Goal: Task Accomplishment & Management: Manage account settings

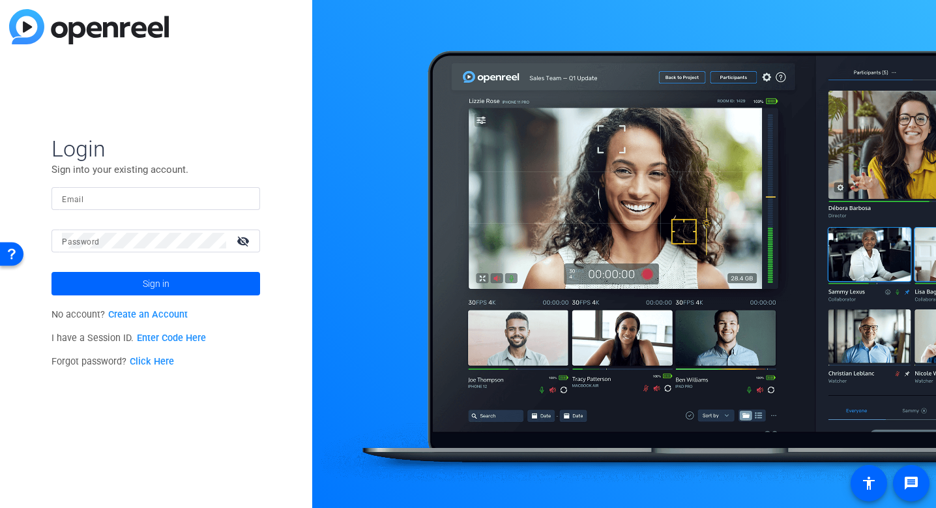
click at [219, 205] on input "Email" at bounding box center [156, 198] width 188 height 16
click at [202, 192] on input "Email" at bounding box center [156, 198] width 188 height 16
click at [237, 201] on img at bounding box center [238, 198] width 9 height 16
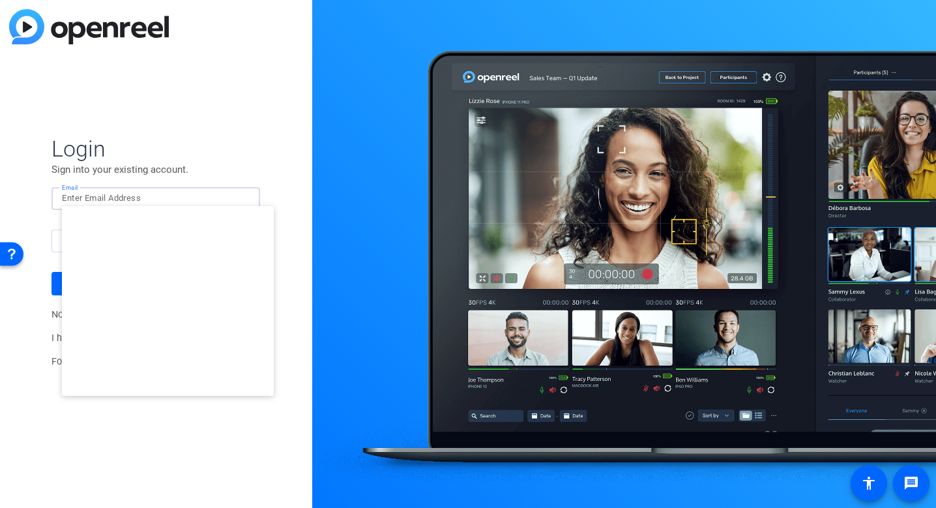
type input "studiosupport+3@openreel.com"
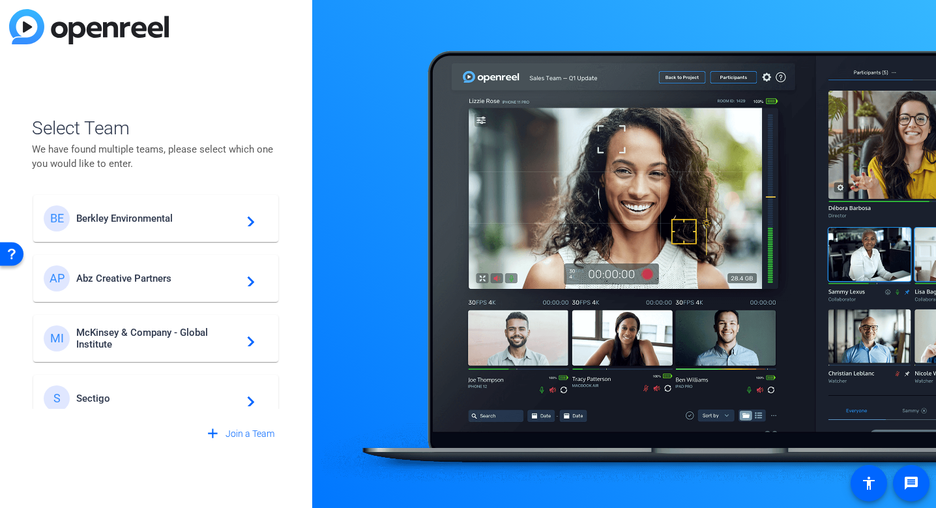
scroll to position [374, 0]
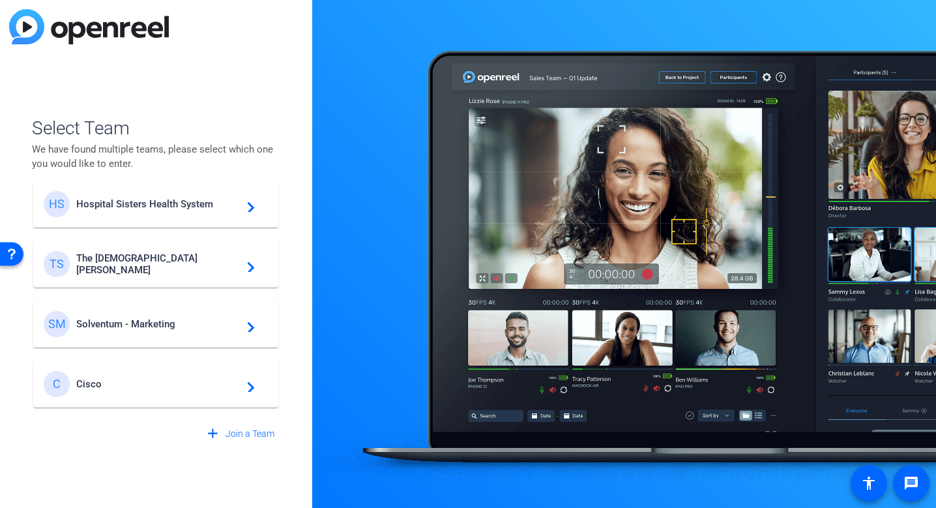
click at [136, 319] on span "Solventum - Marketing" at bounding box center [157, 324] width 163 height 12
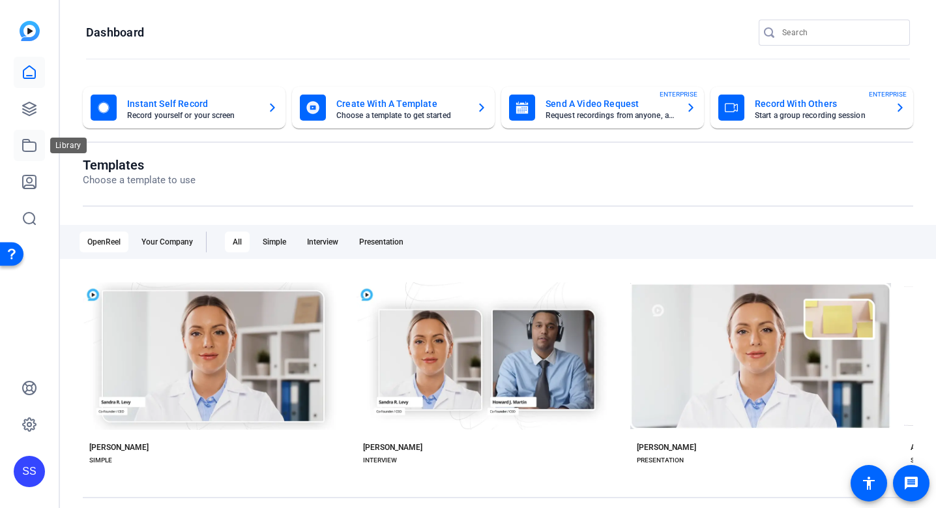
click at [38, 141] on link at bounding box center [29, 145] width 31 height 31
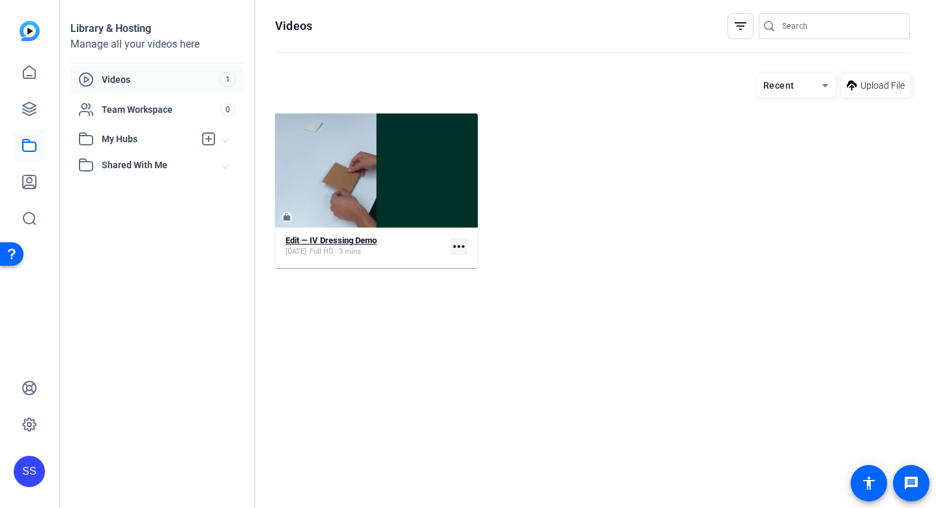
click at [334, 240] on strong "Edit — IV Dressing Demo" at bounding box center [330, 240] width 91 height 10
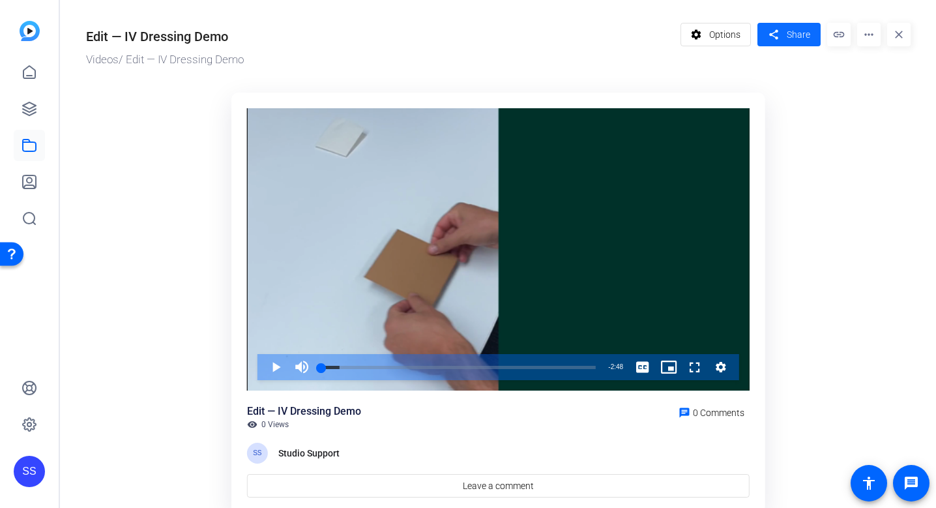
click at [786, 39] on span at bounding box center [788, 34] width 63 height 31
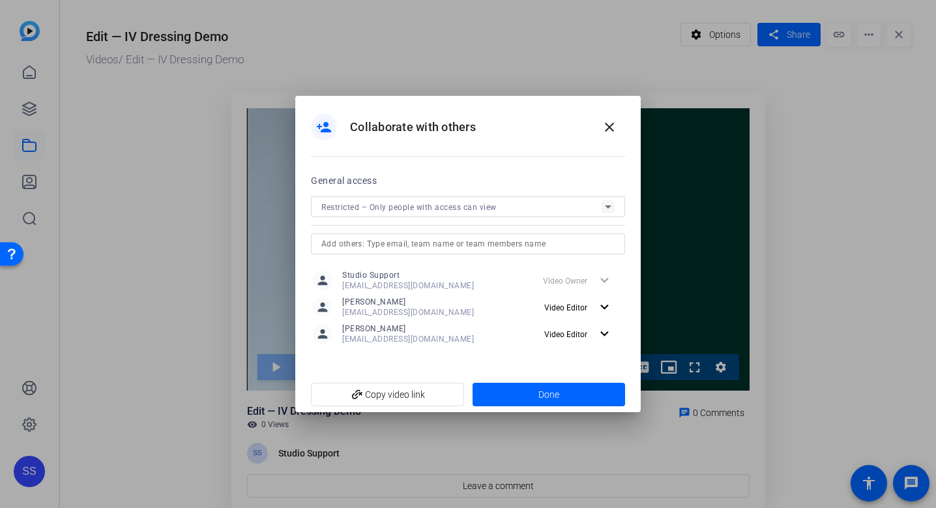
click at [578, 211] on div "Restricted – Only people with access can view" at bounding box center [461, 207] width 280 height 16
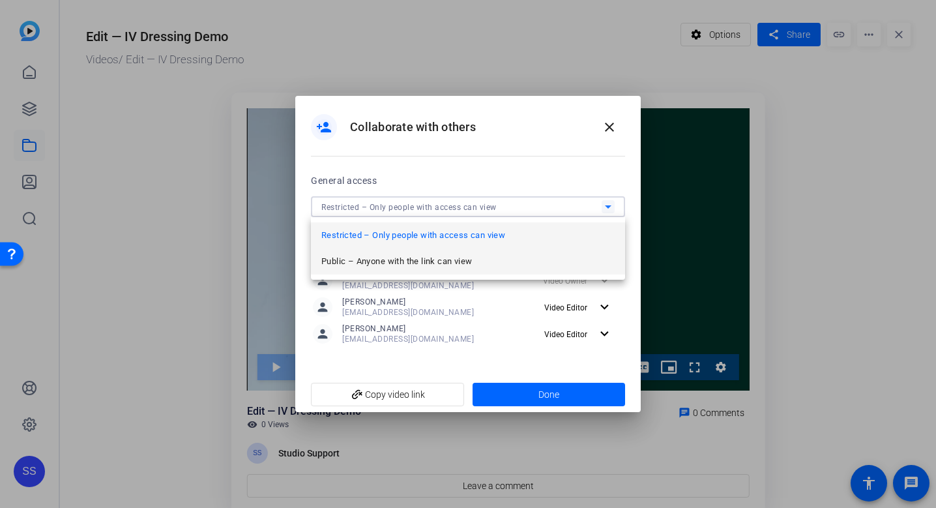
click at [537, 265] on mat-option "Public – Anyone with the link can view" at bounding box center [468, 261] width 314 height 26
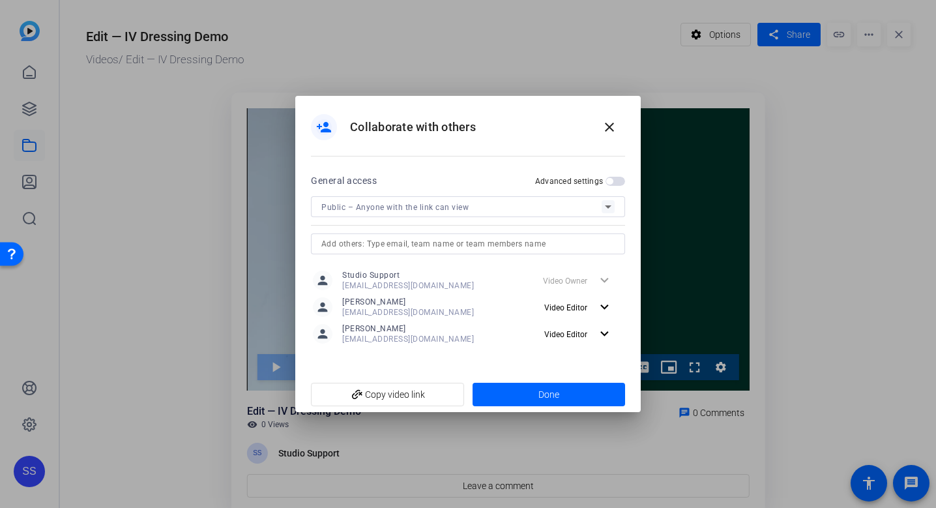
click at [617, 186] on div "Advanced settings" at bounding box center [580, 181] width 90 height 10
click at [615, 182] on span "button" at bounding box center [615, 181] width 20 height 9
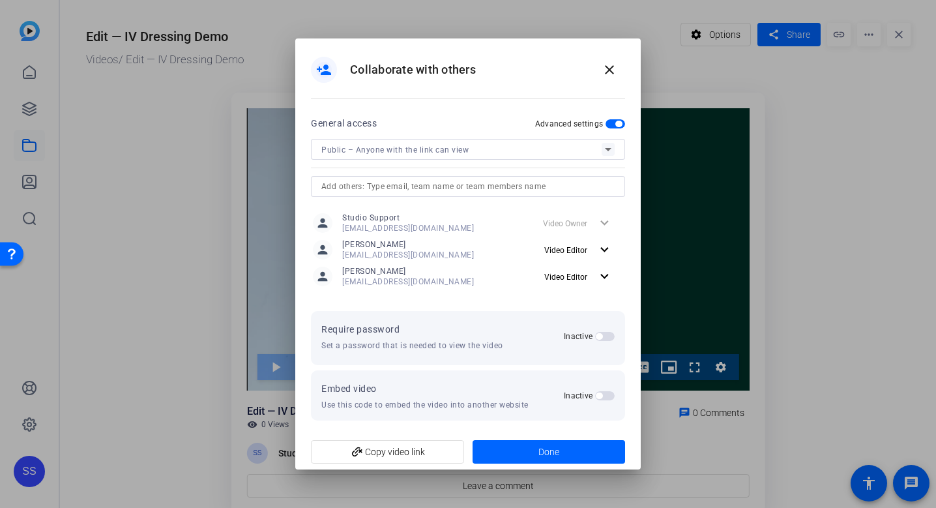
click at [601, 338] on span "button" at bounding box center [599, 336] width 7 height 7
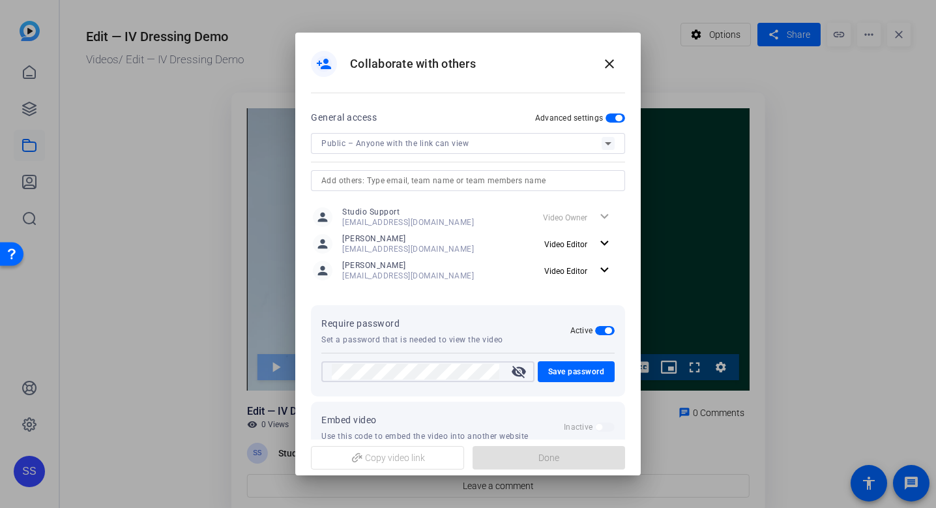
click at [513, 366] on mat-icon "visibility_off" at bounding box center [518, 372] width 31 height 16
click at [548, 377] on span "Save password" at bounding box center [576, 372] width 57 height 16
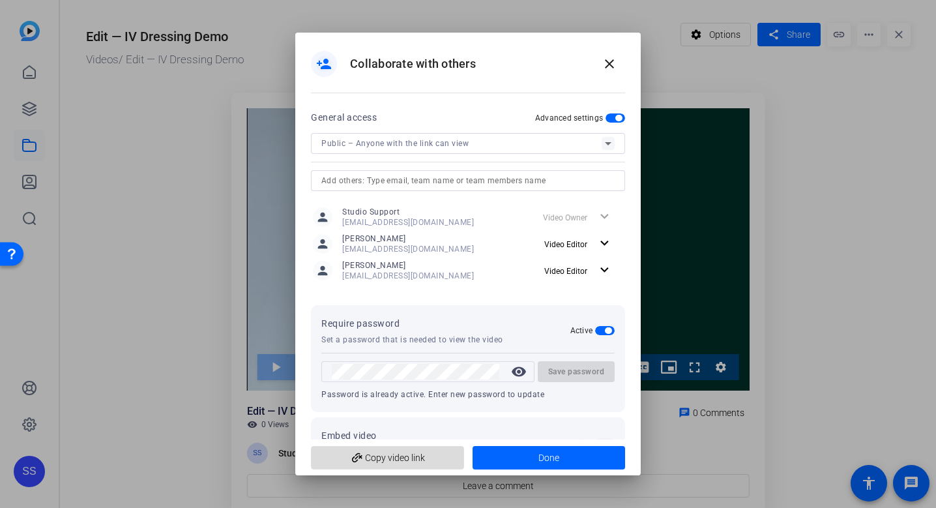
click at [400, 453] on span "add_link Copy video link" at bounding box center [387, 457] width 132 height 25
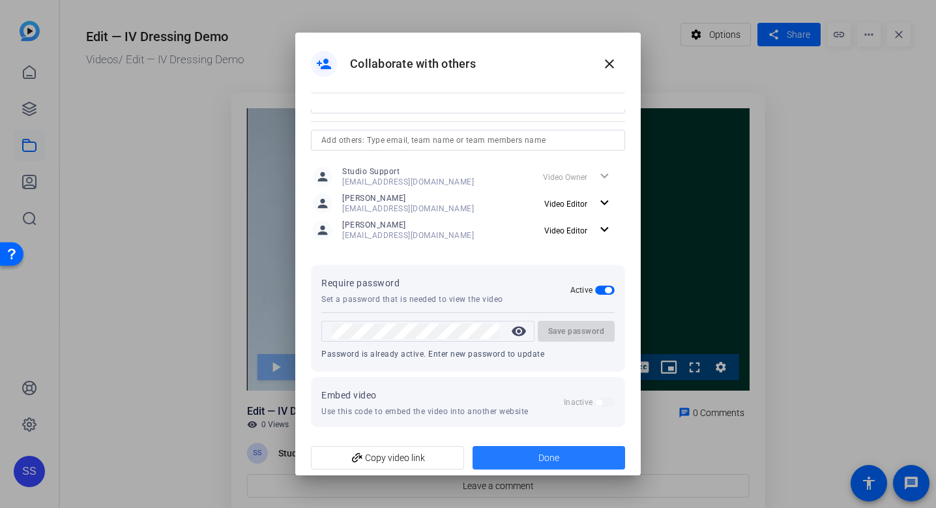
click at [518, 447] on span at bounding box center [549, 457] width 153 height 31
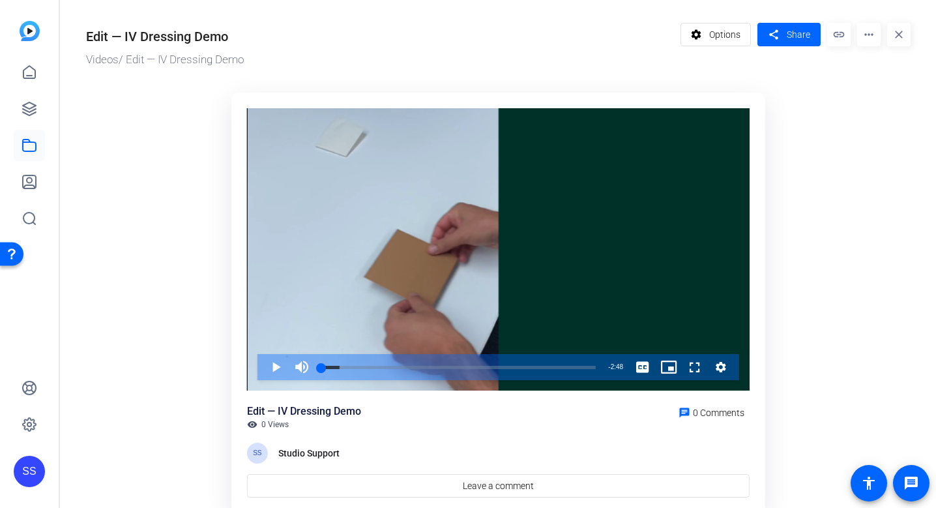
click at [32, 469] on div "SS" at bounding box center [29, 471] width 31 height 31
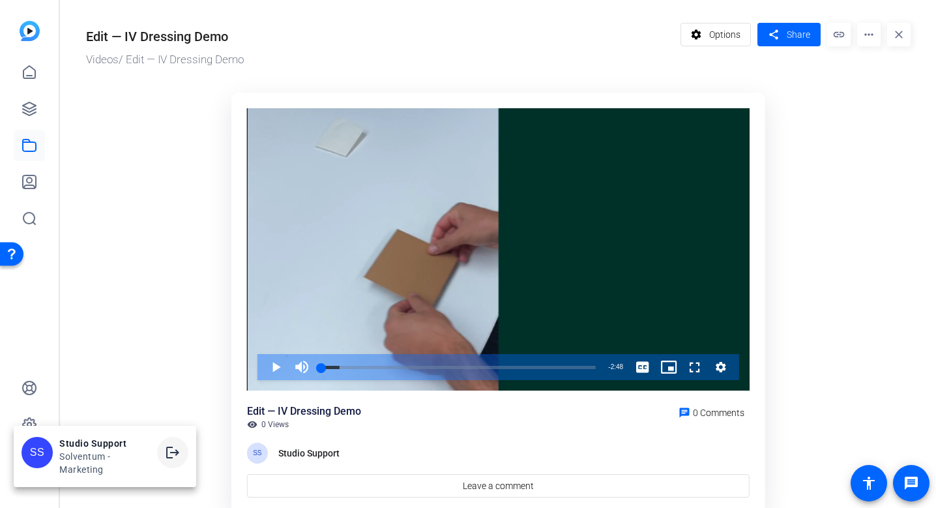
click at [177, 450] on mat-icon "logout" at bounding box center [173, 452] width 16 height 16
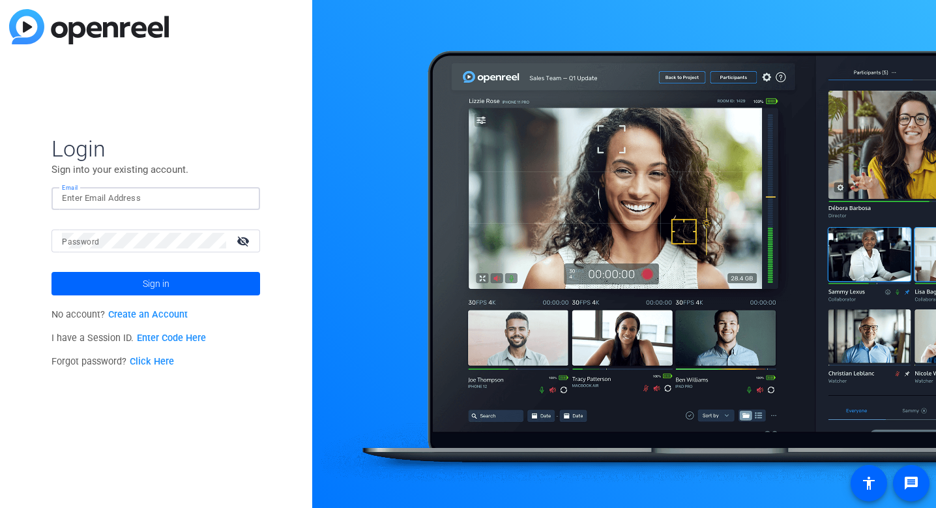
click at [212, 197] on input "Email" at bounding box center [156, 198] width 188 height 16
click at [237, 199] on img at bounding box center [238, 198] width 9 height 16
type input "studiosupport+1@openreel.com"
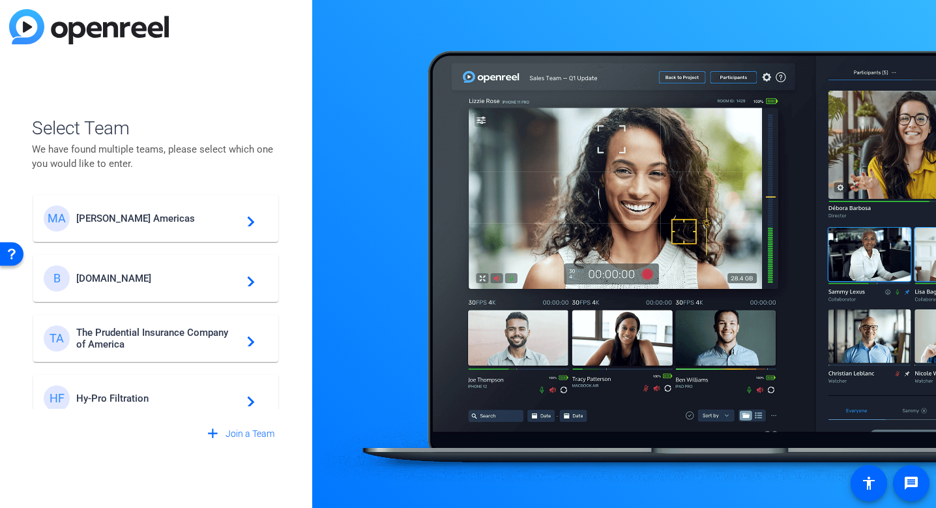
click at [167, 234] on mat-card-content "MA Messer Americas navigate_next" at bounding box center [155, 218] width 245 height 47
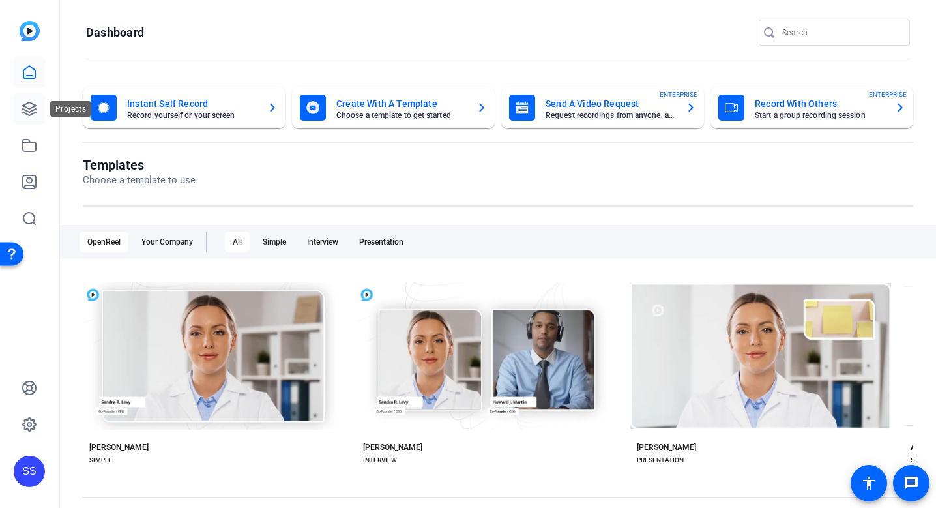
click at [36, 115] on icon at bounding box center [30, 109] width 16 height 16
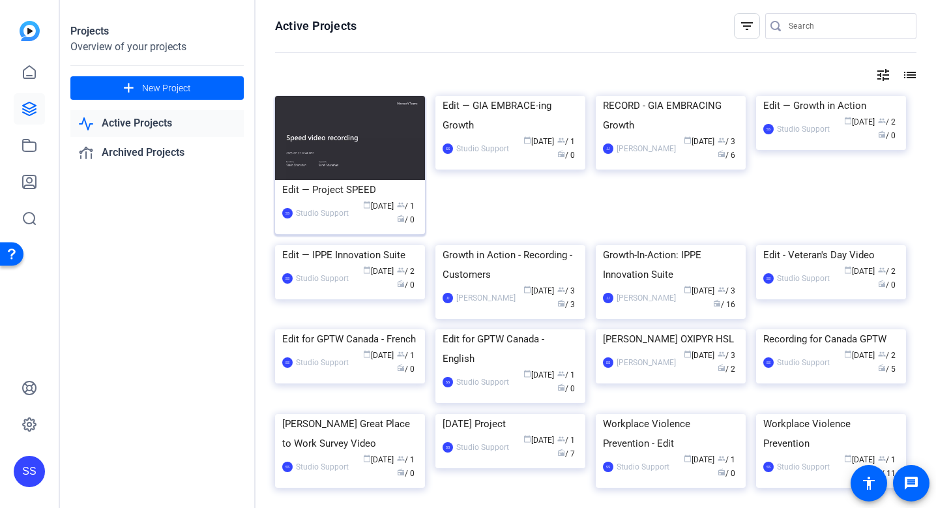
click at [382, 199] on div "Edit — Project SPEED" at bounding box center [350, 190] width 136 height 20
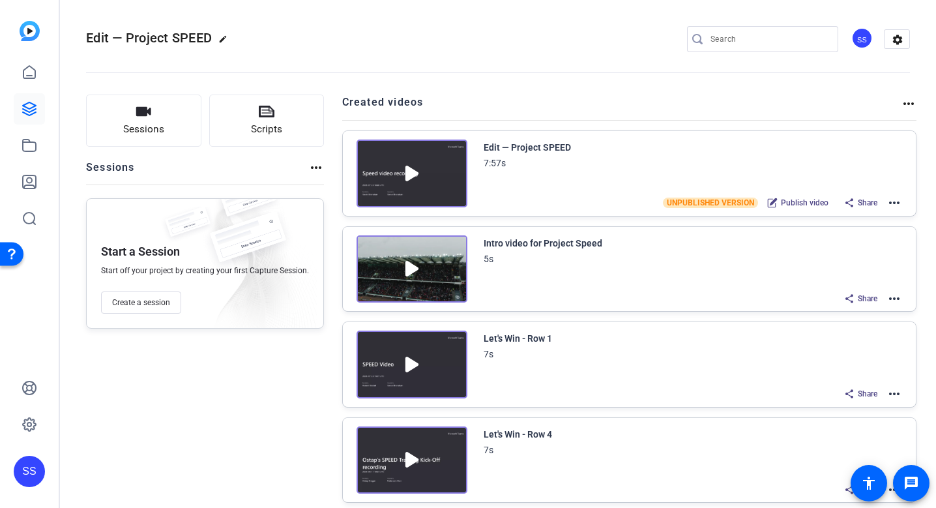
click at [890, 204] on mat-icon "more_horiz" at bounding box center [894, 203] width 16 height 16
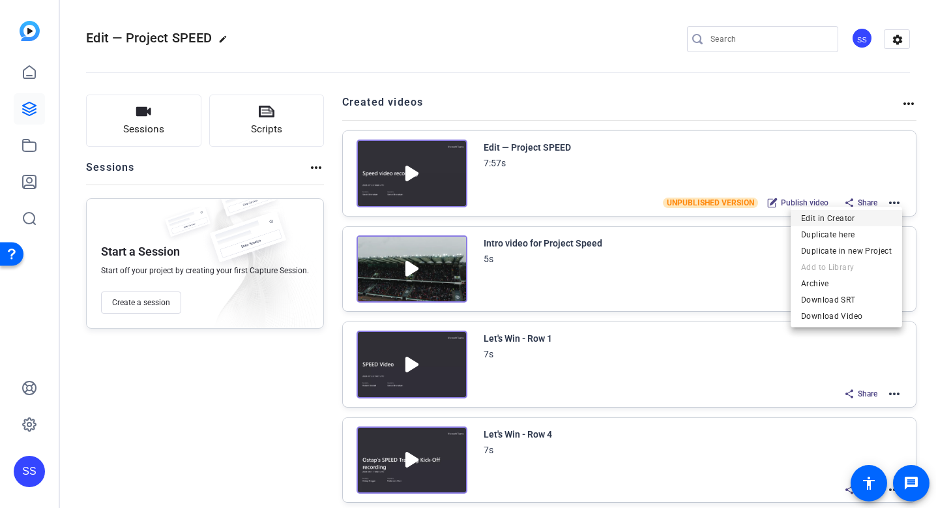
click at [864, 223] on span "Edit in Creator" at bounding box center [846, 219] width 91 height 16
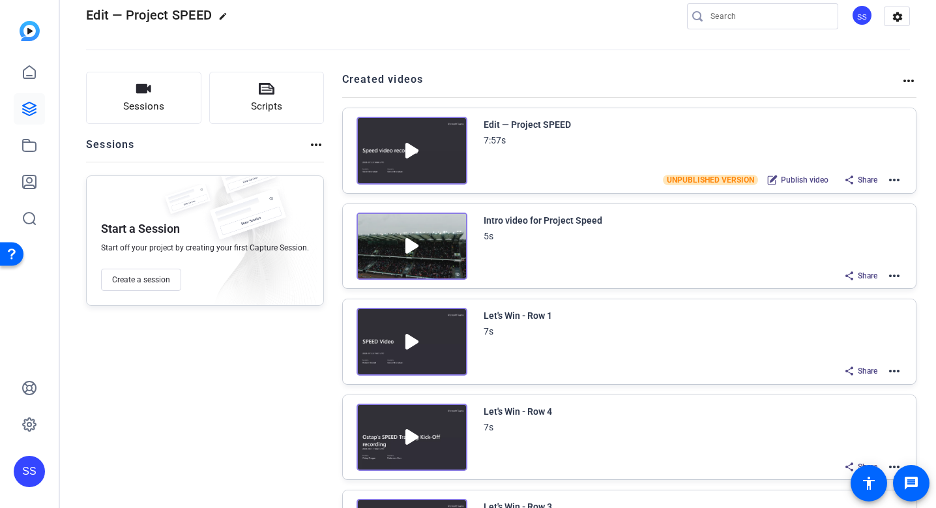
scroll to position [22, 0]
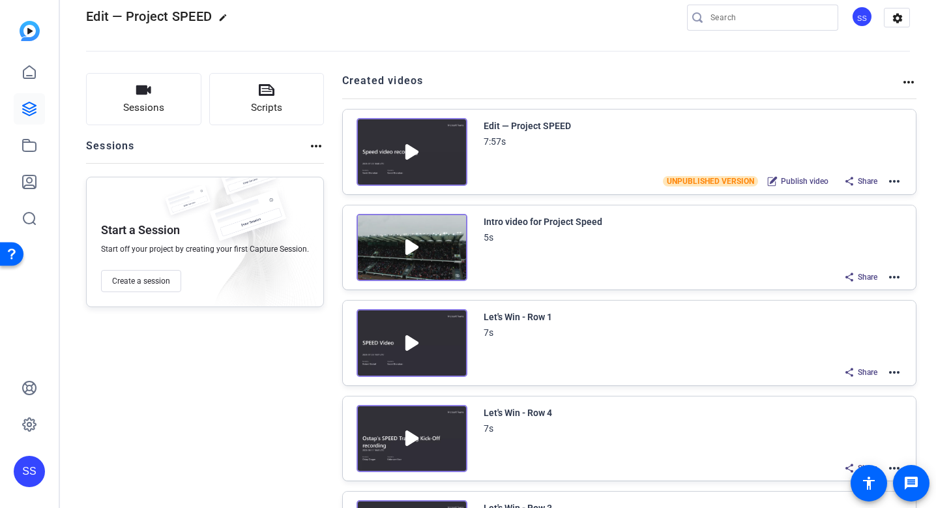
click at [898, 376] on mat-icon "more_horiz" at bounding box center [894, 372] width 16 height 16
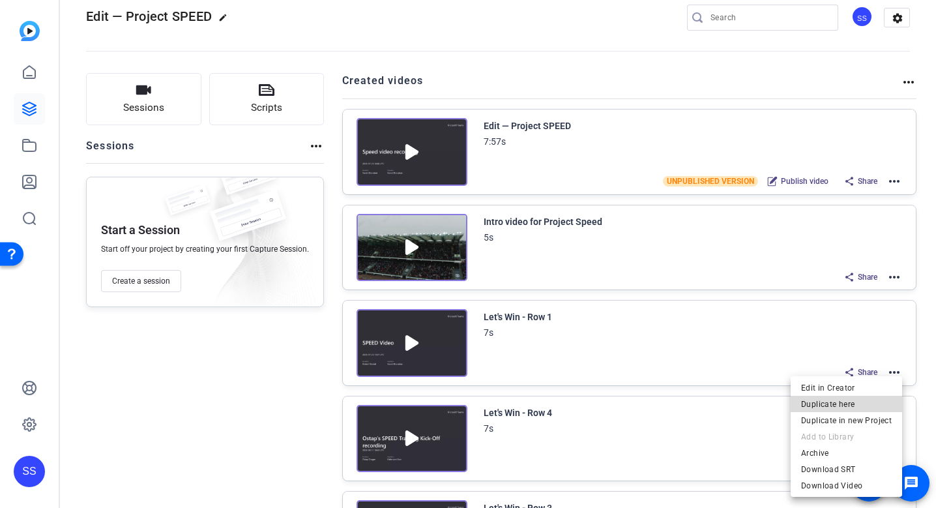
click at [851, 400] on span "Duplicate here" at bounding box center [846, 404] width 91 height 16
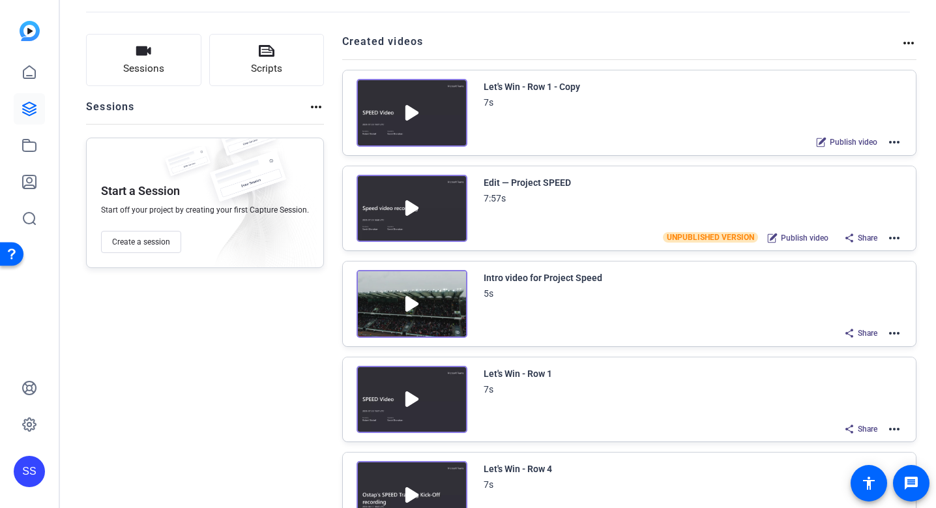
scroll to position [72, 0]
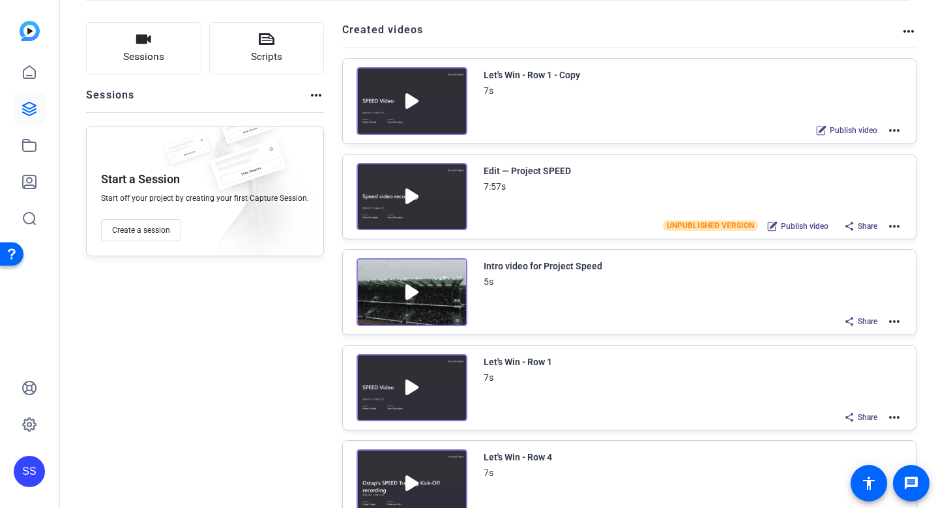
click at [906, 420] on div "Let's Win - Row 1 7s Share more_horiz" at bounding box center [630, 387] width 574 height 85
click at [901, 420] on div "Let's Win - Row 1 7s Share more_horiz" at bounding box center [630, 387] width 574 height 85
click at [897, 416] on mat-icon "more_horiz" at bounding box center [894, 417] width 16 height 16
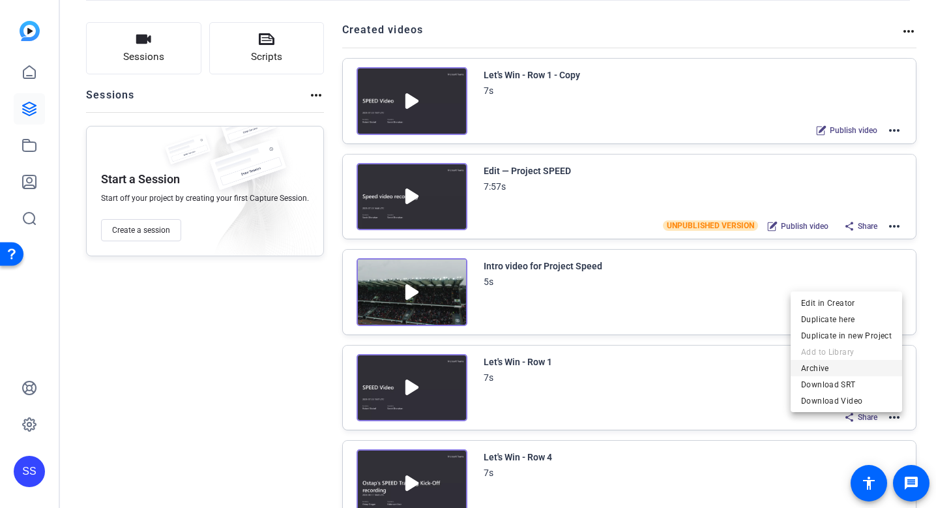
click at [822, 368] on span "Archive" at bounding box center [846, 368] width 91 height 16
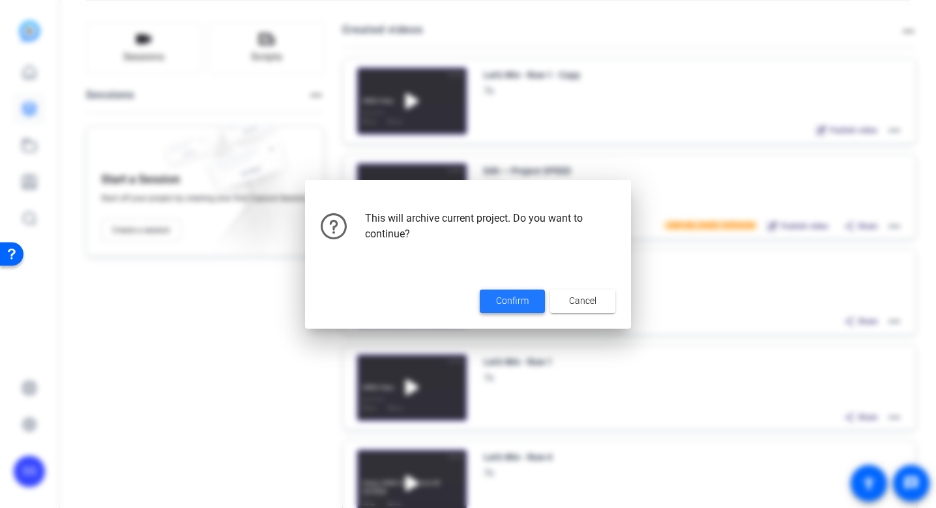
click at [516, 294] on span "Confirm" at bounding box center [512, 301] width 33 height 14
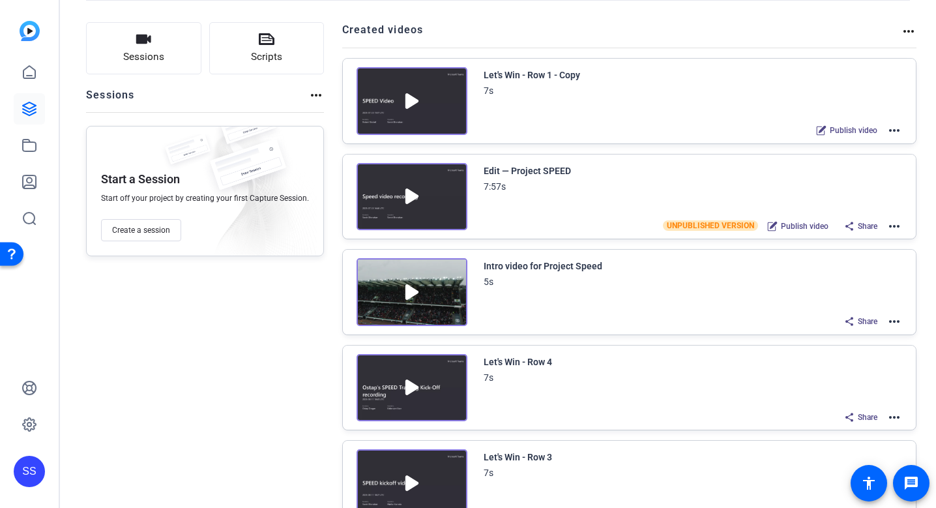
click at [891, 127] on mat-icon "more_horiz" at bounding box center [894, 131] width 16 height 16
click at [853, 151] on span "Edit in Creator" at bounding box center [846, 146] width 91 height 16
click at [30, 148] on icon at bounding box center [30, 146] width 16 height 16
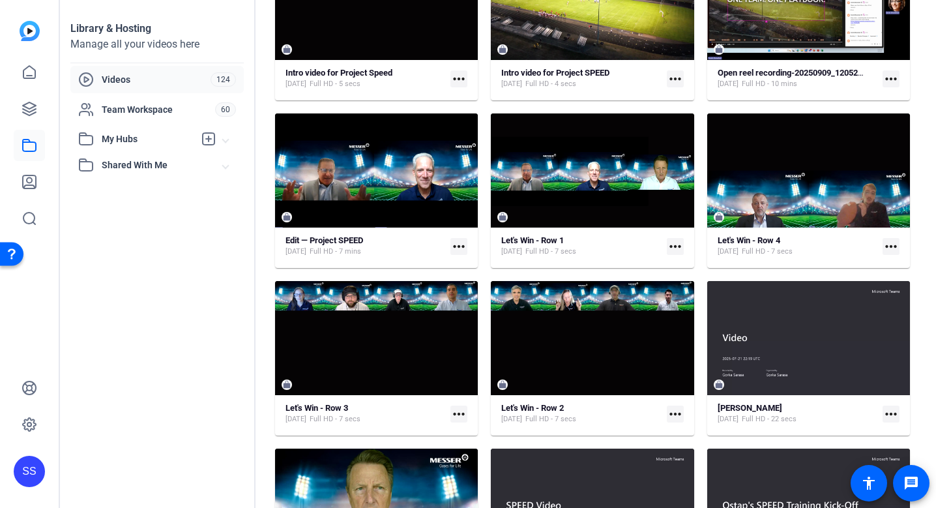
scroll to position [190, 0]
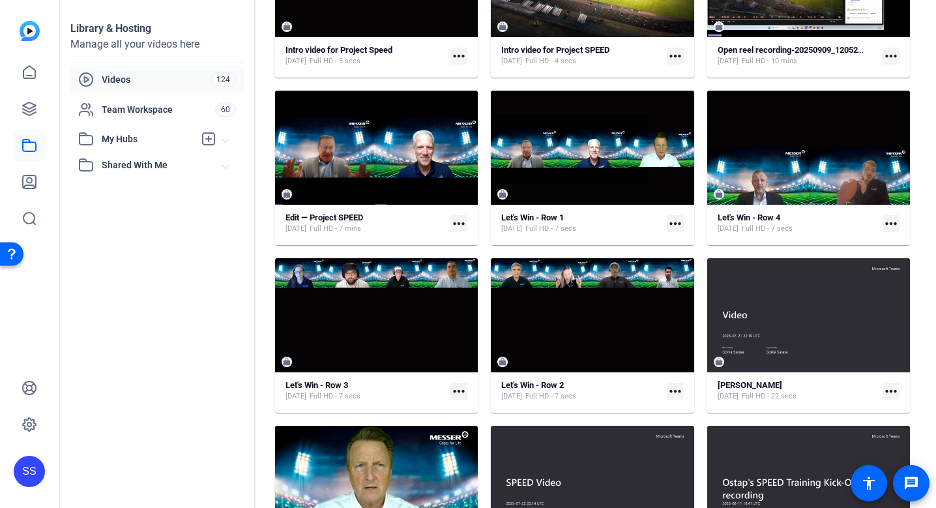
click at [681, 222] on mat-icon "more_horiz" at bounding box center [675, 223] width 17 height 17
click at [541, 220] on div at bounding box center [468, 254] width 936 height 508
click at [525, 218] on strong "Let's Win - Row 1" at bounding box center [532, 217] width 63 height 10
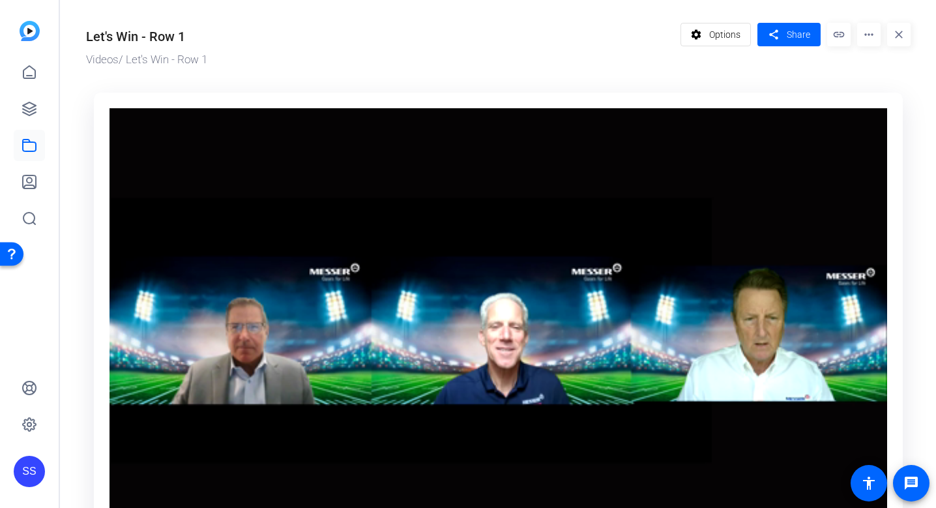
click at [869, 39] on mat-icon "more_horiz" at bounding box center [868, 34] width 23 height 23
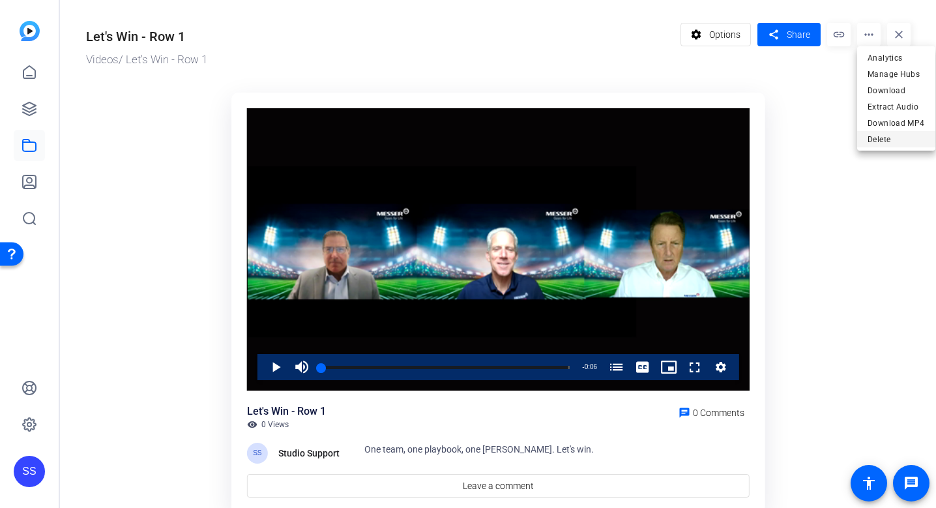
click at [888, 138] on span "Delete" at bounding box center [895, 140] width 57 height 16
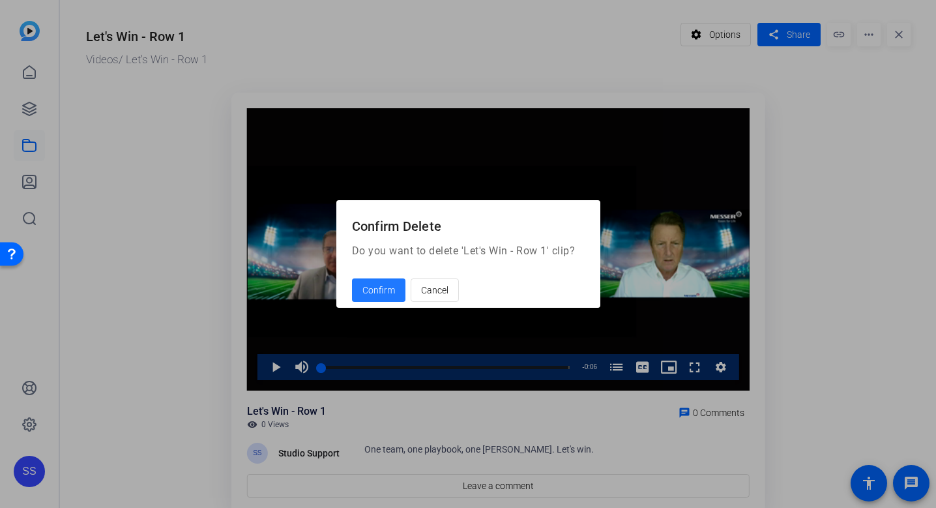
click at [377, 284] on span "Confirm" at bounding box center [378, 291] width 33 height 14
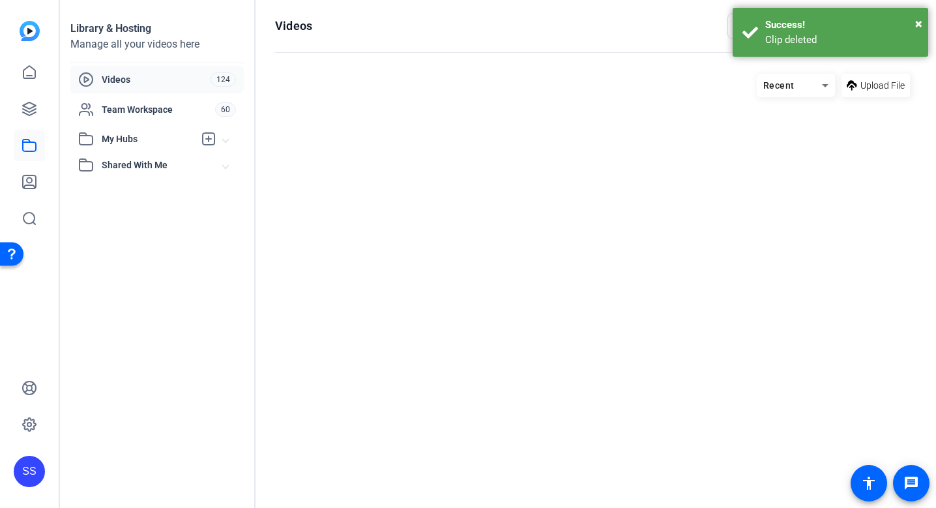
scroll to position [190, 0]
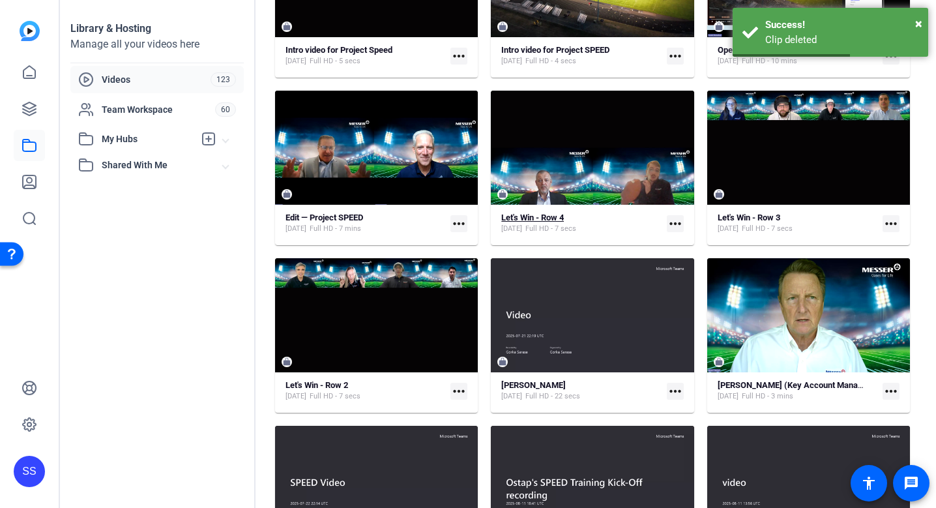
click at [576, 224] on span "Full HD - 7 secs" at bounding box center [550, 229] width 51 height 10
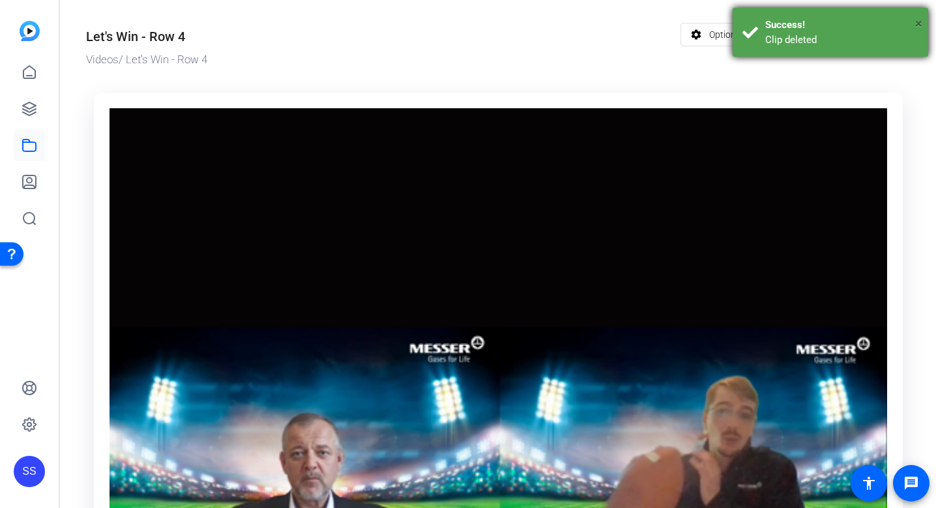
click at [919, 27] on span "×" at bounding box center [918, 24] width 7 height 16
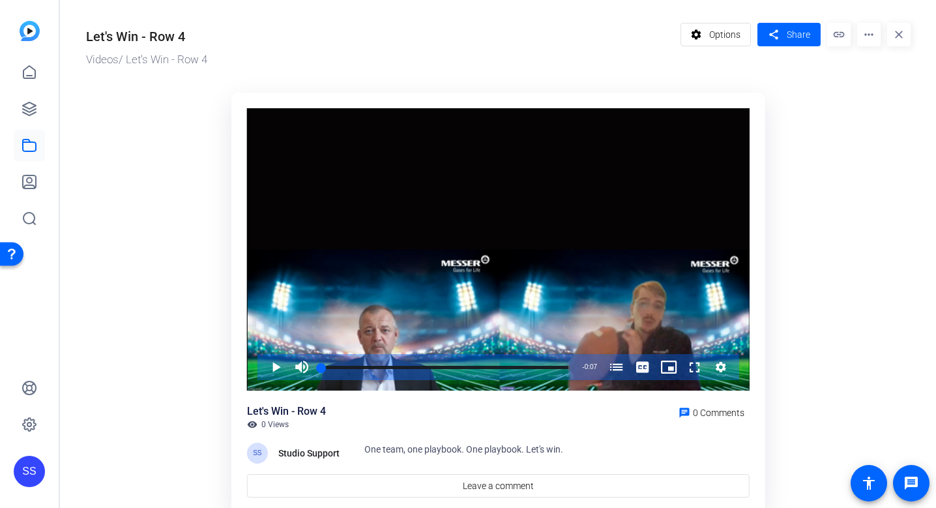
click at [877, 37] on mat-icon "more_horiz" at bounding box center [868, 34] width 23 height 23
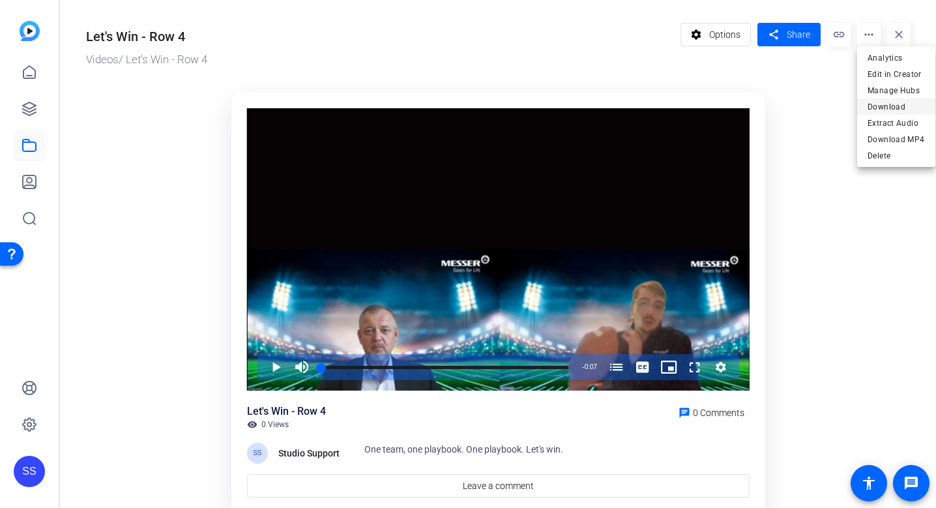
click at [890, 105] on span "Download" at bounding box center [895, 107] width 57 height 16
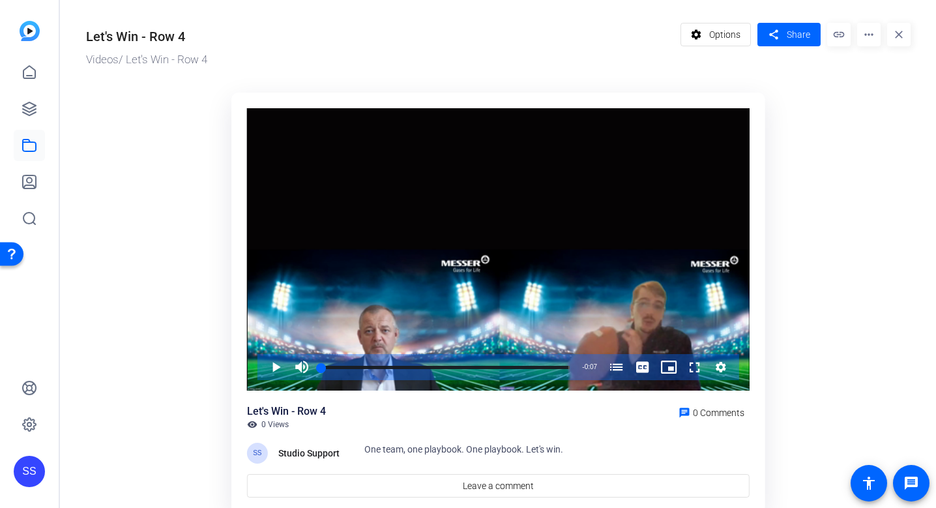
click at [869, 38] on mat-icon "more_horiz" at bounding box center [868, 34] width 23 height 23
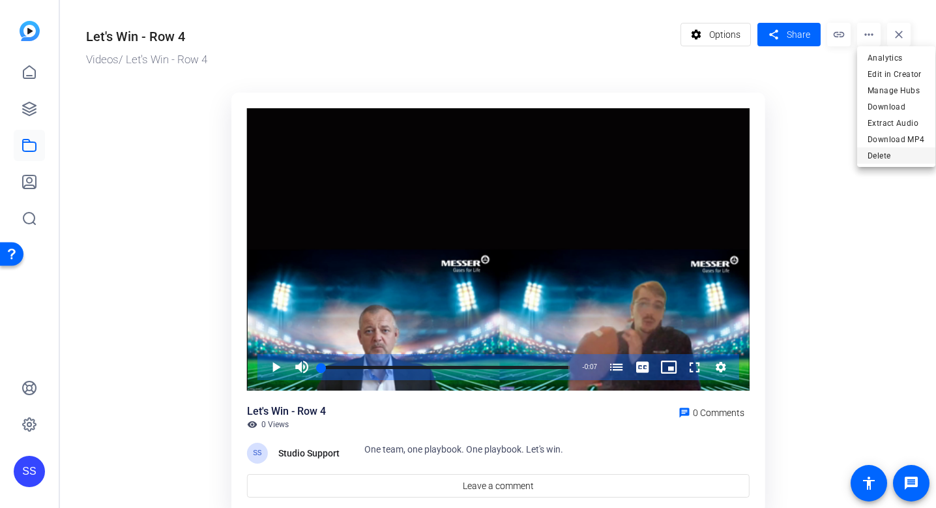
click at [884, 158] on span "Delete" at bounding box center [895, 156] width 57 height 16
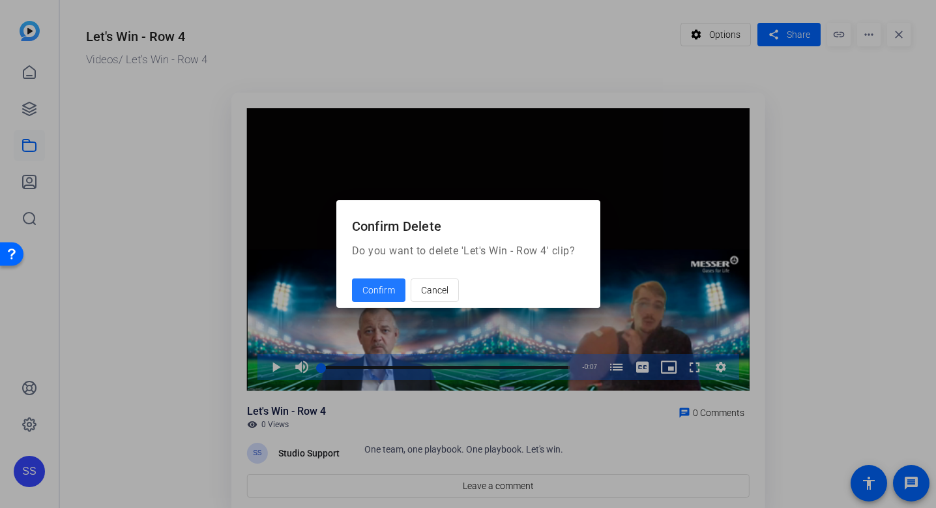
click at [378, 294] on span "Confirm" at bounding box center [378, 291] width 33 height 14
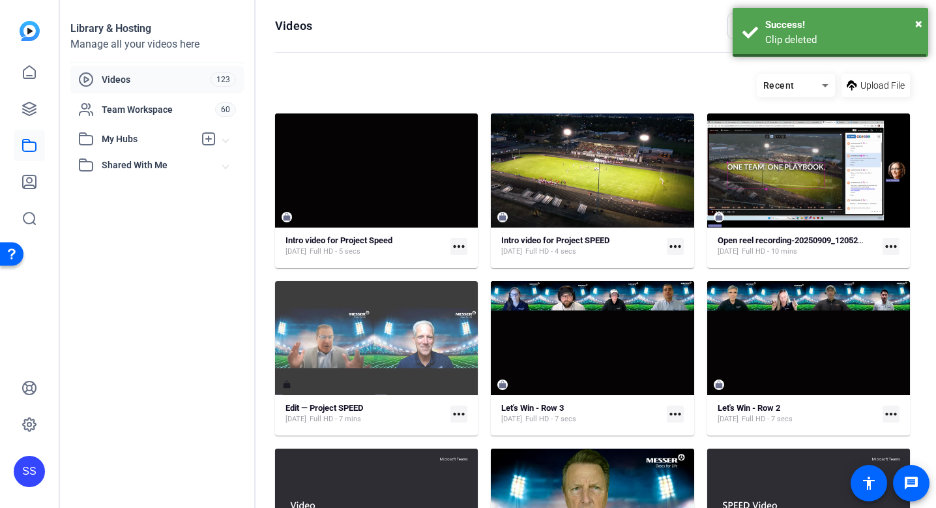
scroll to position [190, 0]
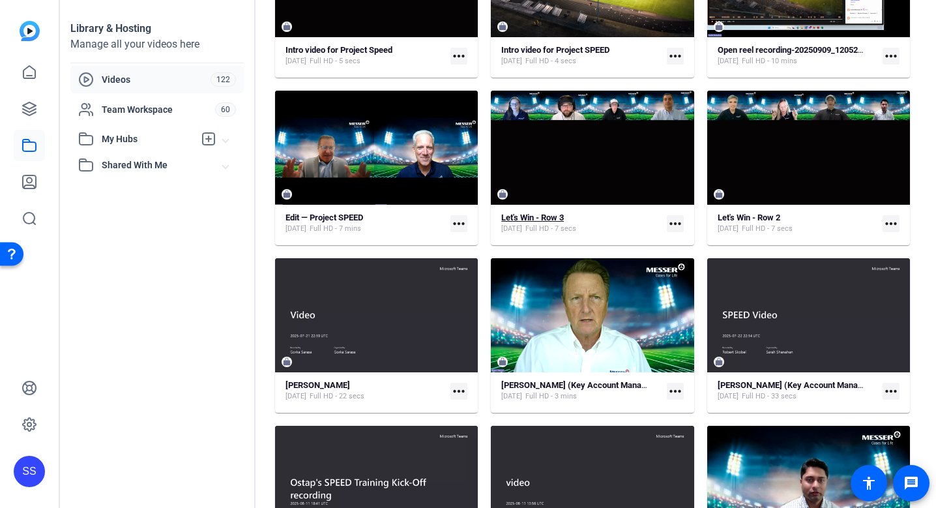
click at [561, 218] on strong "Let's Win - Row 3" at bounding box center [532, 217] width 63 height 10
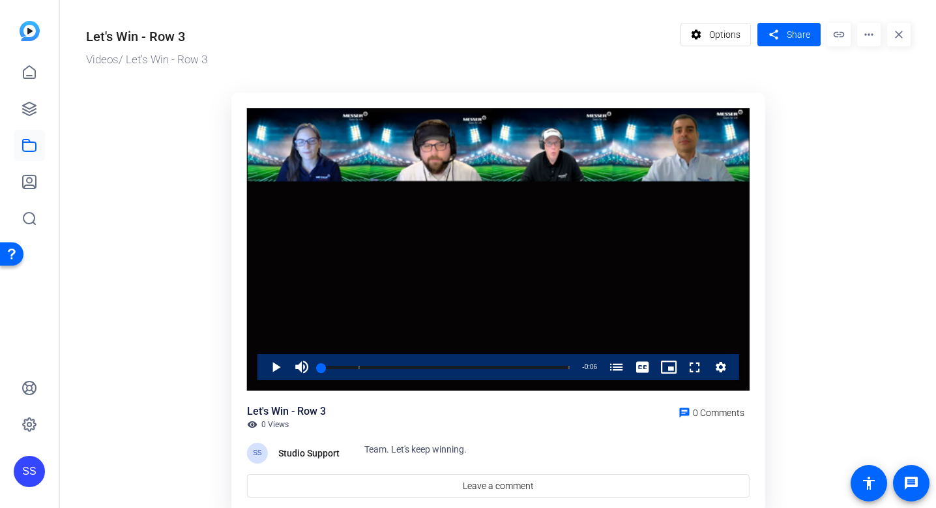
click at [865, 33] on mat-icon "more_horiz" at bounding box center [868, 34] width 23 height 23
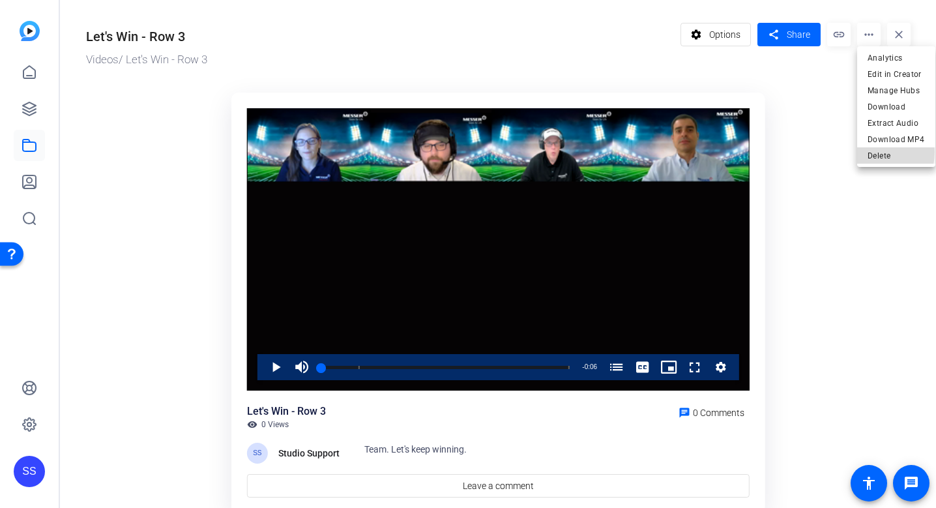
click at [869, 152] on span "Delete" at bounding box center [895, 156] width 57 height 16
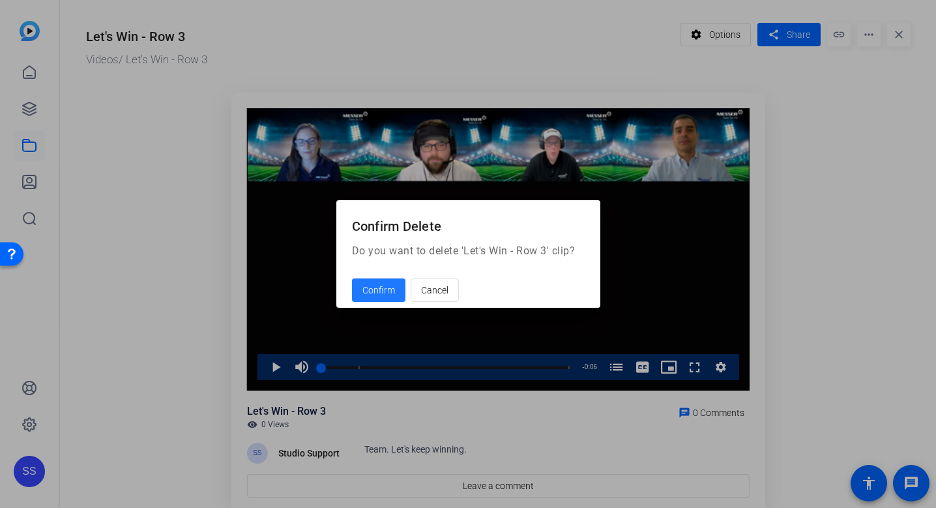
click at [364, 286] on span "Confirm" at bounding box center [378, 291] width 33 height 14
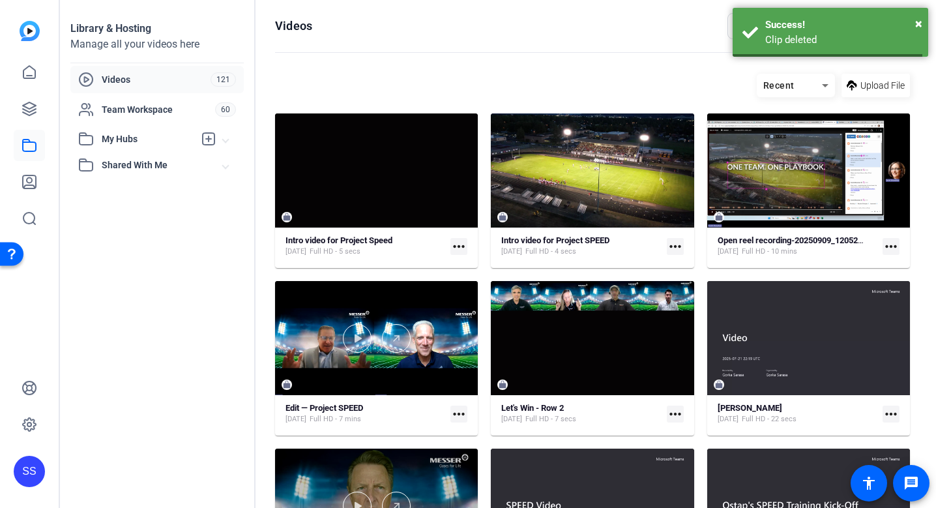
scroll to position [190, 0]
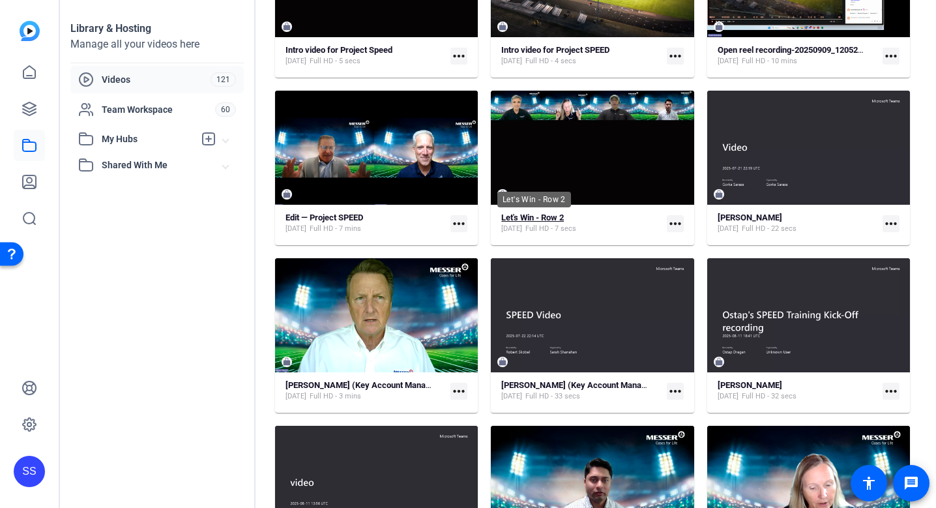
click at [557, 214] on strong "Let's Win - Row 2" at bounding box center [532, 217] width 63 height 10
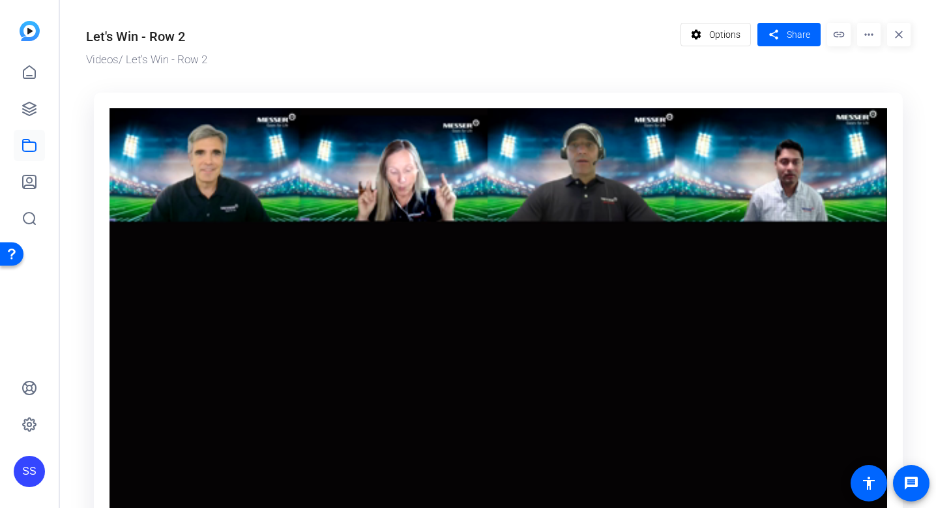
click at [869, 44] on mat-icon "more_horiz" at bounding box center [868, 34] width 23 height 23
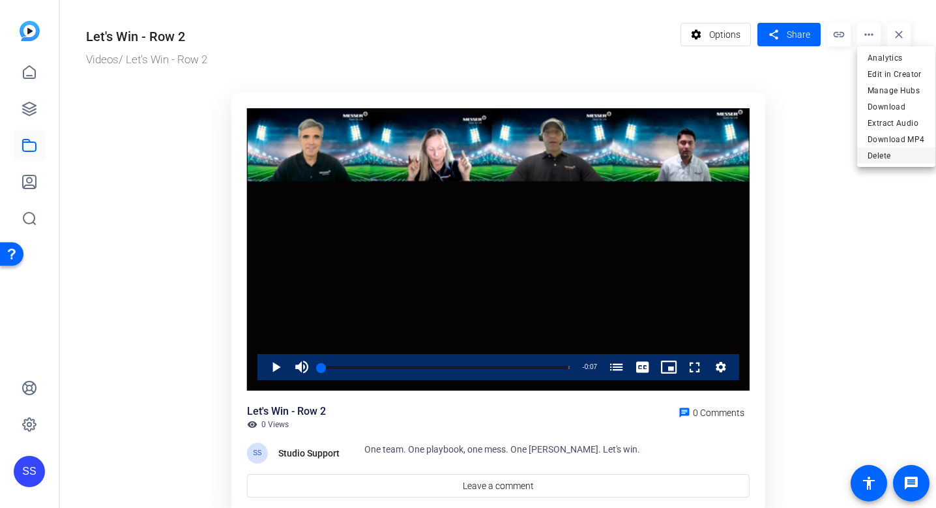
click at [887, 153] on span "Delete" at bounding box center [895, 156] width 57 height 16
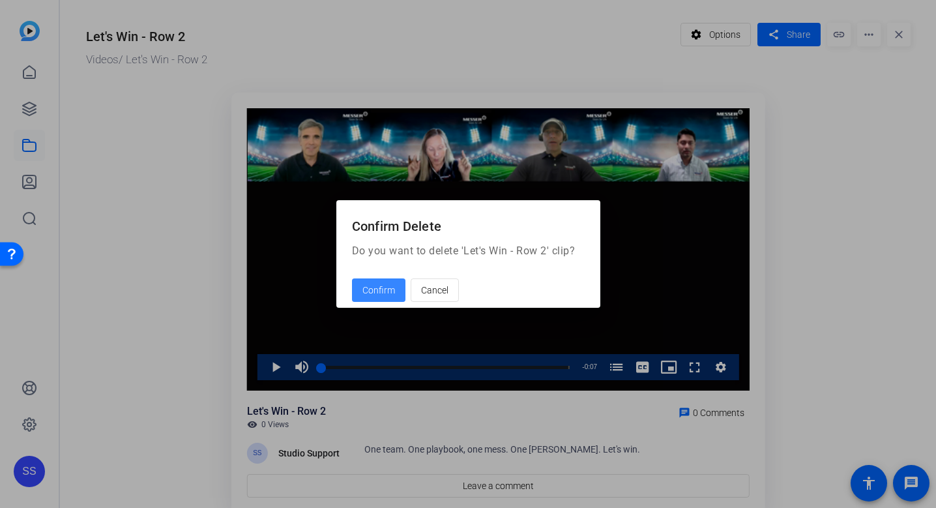
click at [390, 293] on span "Confirm" at bounding box center [378, 291] width 33 height 14
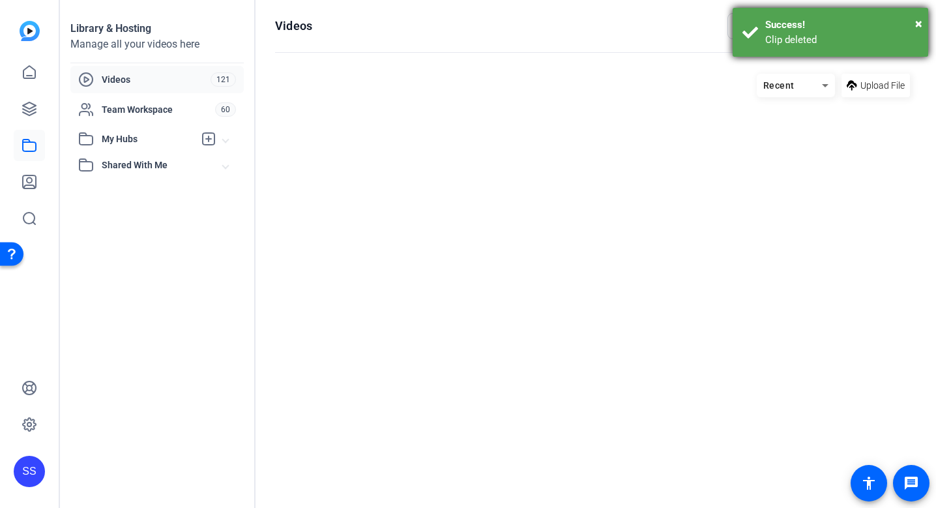
scroll to position [190, 0]
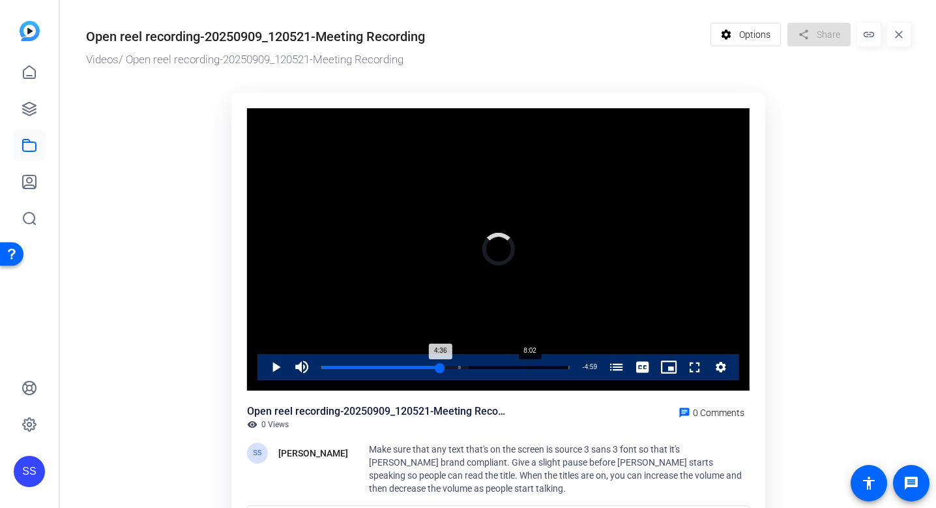
click at [529, 372] on div "Progress Bar" at bounding box center [445, 376] width 248 height 10
click at [519, 235] on video "Video Player" at bounding box center [498, 249] width 502 height 283
click at [263, 368] on span "Video Player" at bounding box center [263, 367] width 0 height 26
click at [525, 365] on div "Loaded : 98.97% 7:53 8:22 One Team, One Playbook, One Messer (00:00) Bob Scoble…" at bounding box center [445, 367] width 261 height 26
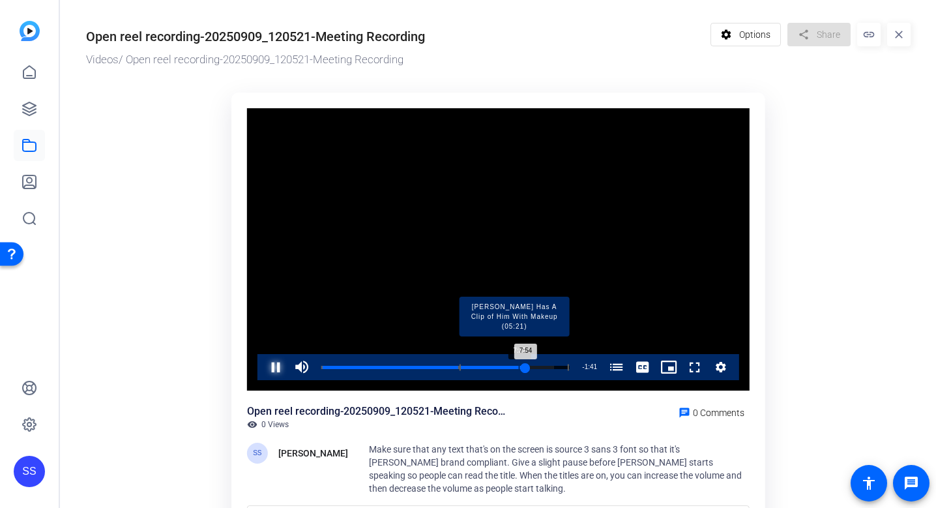
click at [519, 368] on div "Progress Bar" at bounding box center [513, 367] width 109 height 7
click at [263, 367] on span "Video Player" at bounding box center [263, 367] width 0 height 26
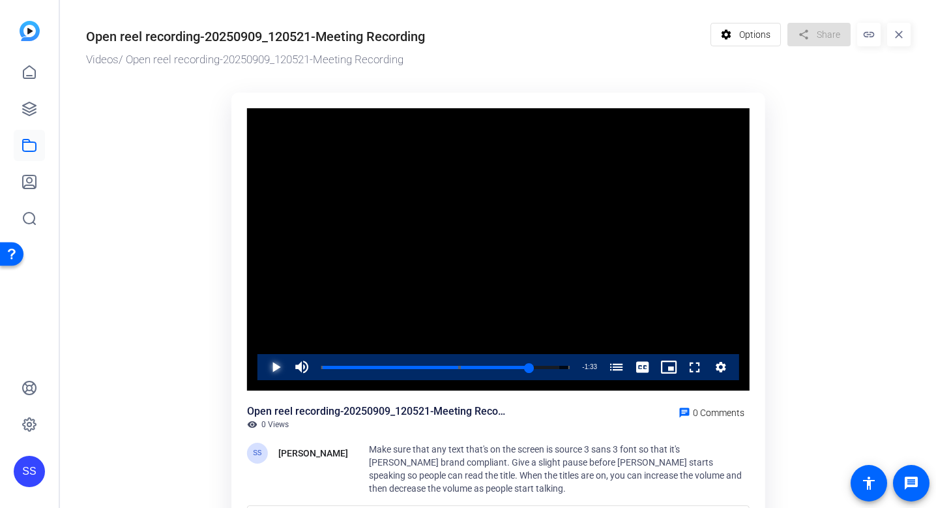
click at [263, 367] on span "Video Player" at bounding box center [263, 367] width 0 height 26
click at [263, 372] on span "Video Player" at bounding box center [263, 367] width 0 height 26
click at [27, 466] on div "SS" at bounding box center [29, 471] width 31 height 31
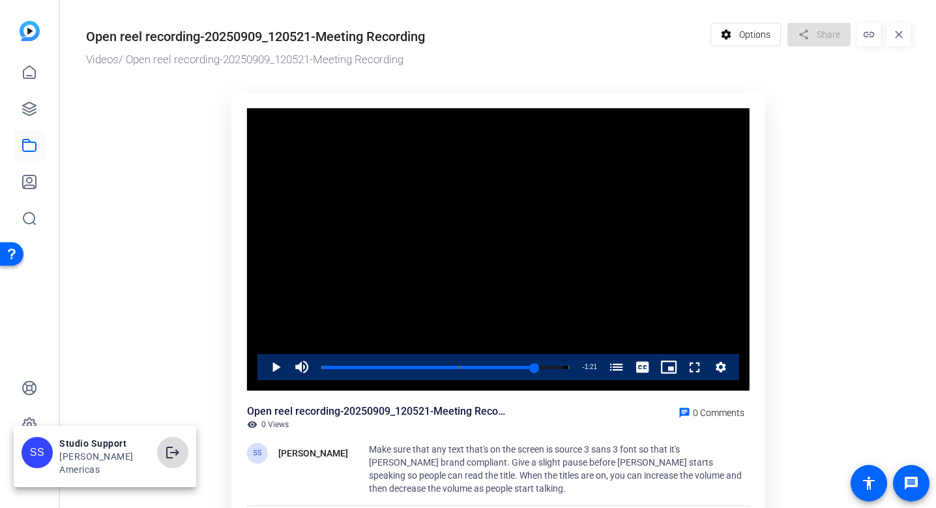
click at [165, 456] on mat-icon "logout" at bounding box center [173, 452] width 16 height 16
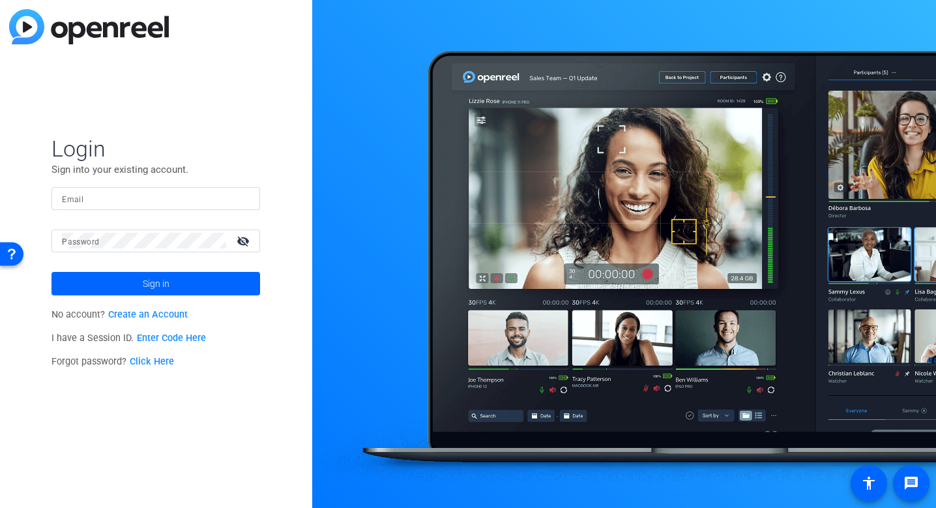
click at [186, 186] on form "Login Sign into your existing account. Email Password visibility_off Sign in" at bounding box center [155, 215] width 209 height 160
click at [197, 201] on input "Email" at bounding box center [156, 198] width 188 height 16
click at [243, 196] on img at bounding box center [238, 198] width 9 height 16
type input "[EMAIL_ADDRESS][DOMAIN_NAME]"
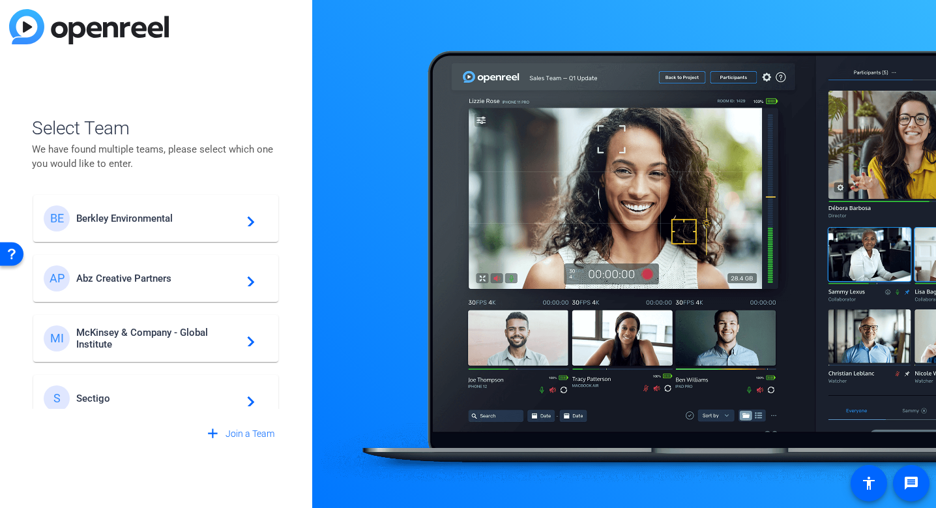
scroll to position [374, 0]
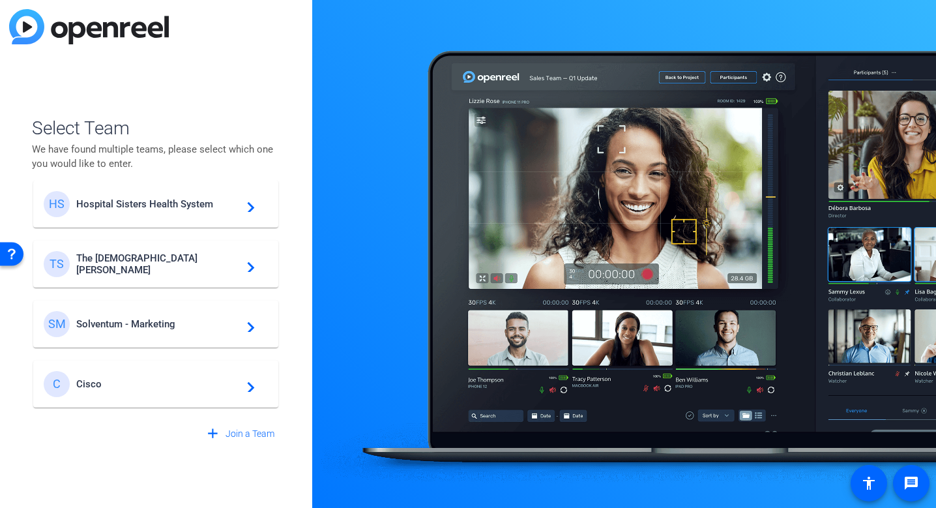
click at [149, 389] on span "Cisco" at bounding box center [157, 384] width 163 height 12
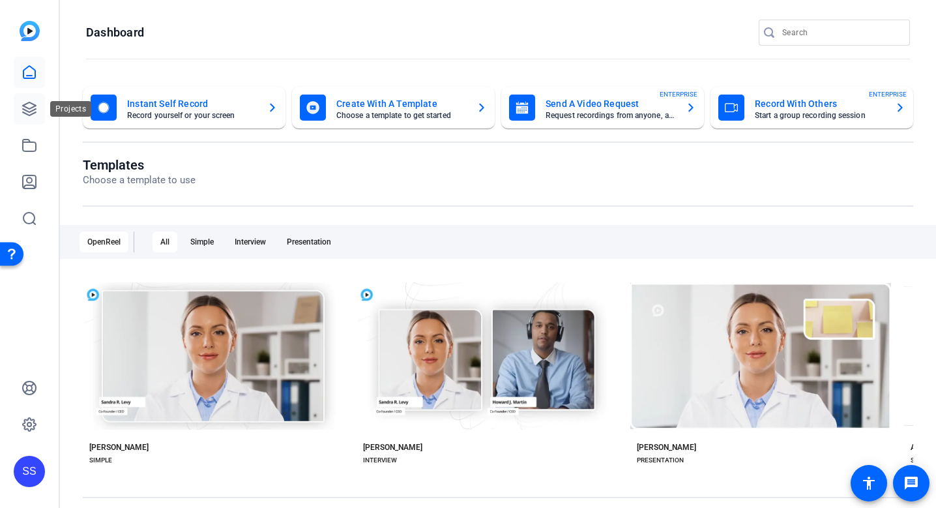
click at [28, 108] on icon at bounding box center [29, 108] width 13 height 13
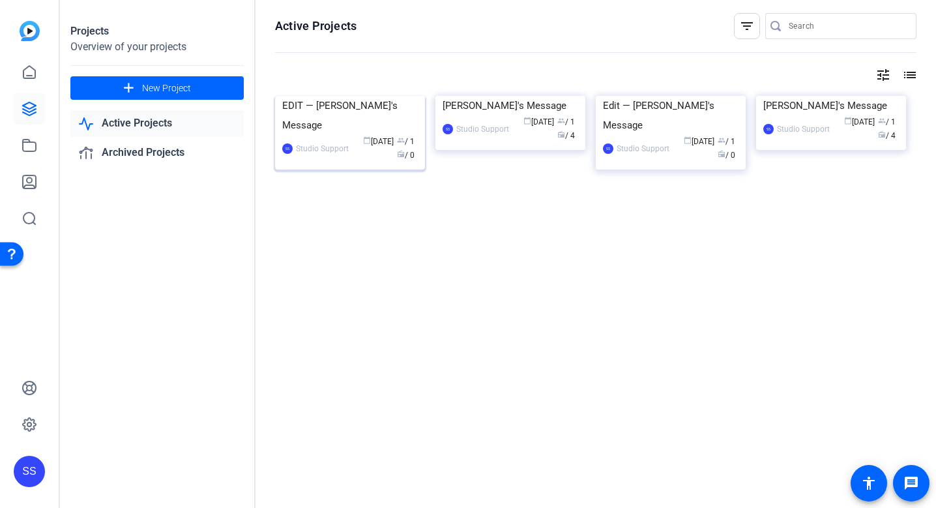
click at [374, 135] on div "EDIT — Lynn's Message" at bounding box center [350, 115] width 136 height 39
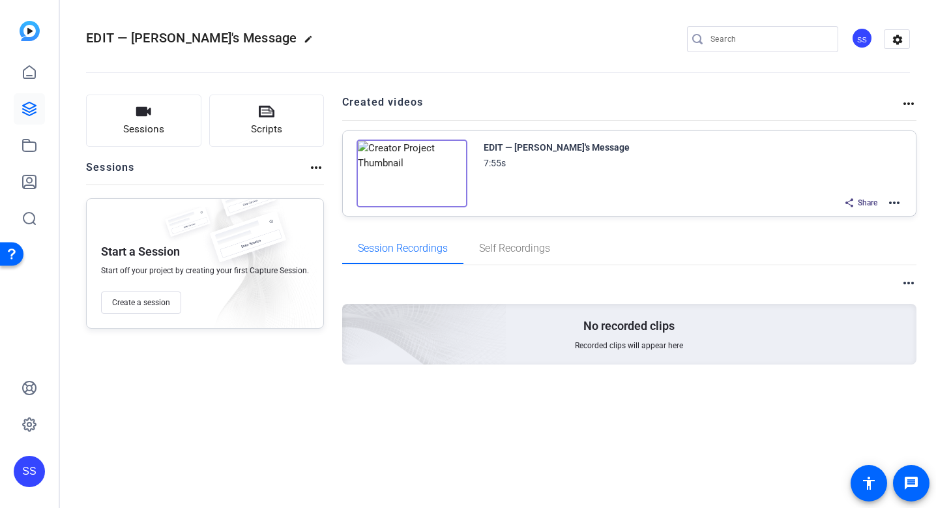
click at [892, 205] on mat-icon "more_horiz" at bounding box center [894, 203] width 16 height 16
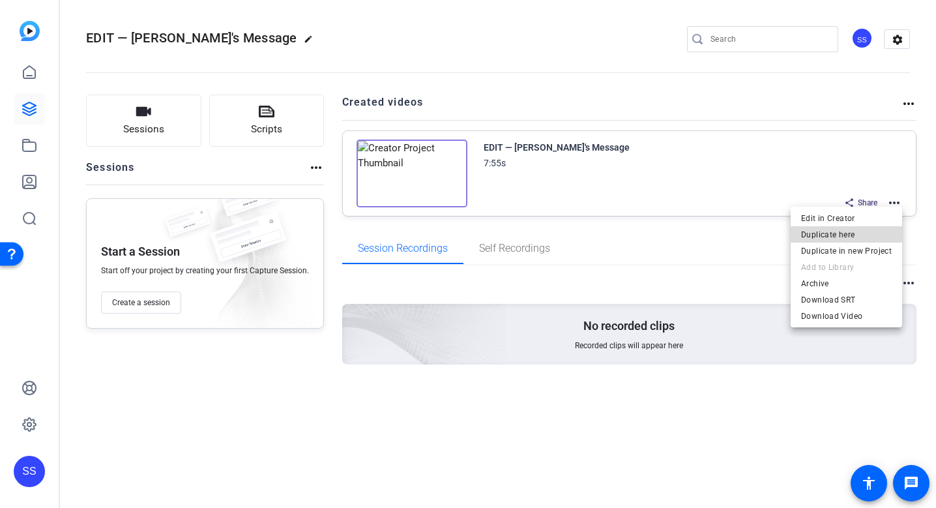
click at [866, 235] on span "Duplicate here" at bounding box center [846, 235] width 91 height 16
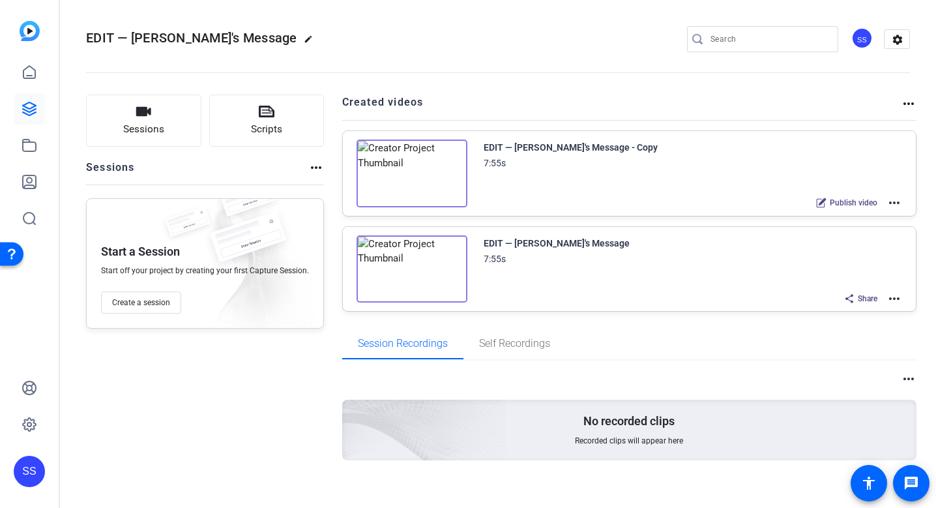
click at [897, 201] on mat-icon "more_horiz" at bounding box center [894, 203] width 16 height 16
click at [880, 218] on span "Edit in Creator" at bounding box center [846, 219] width 91 height 16
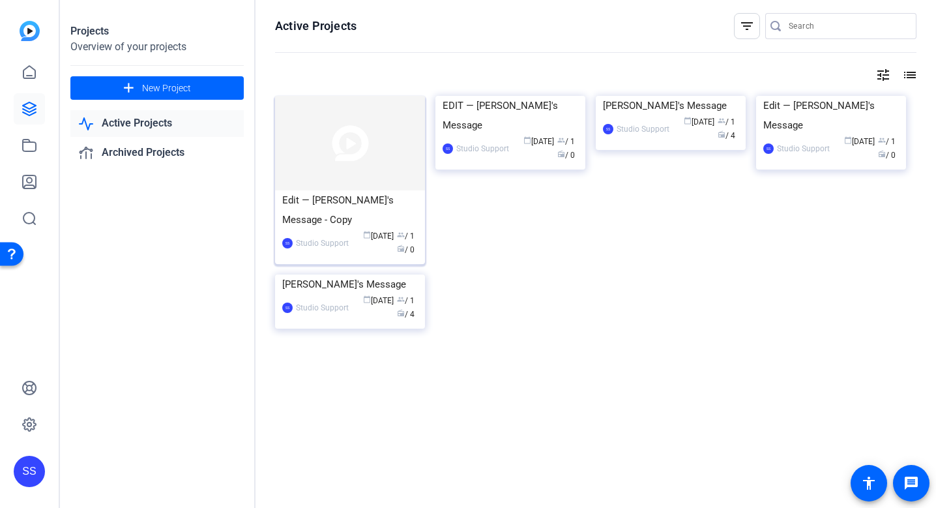
click at [353, 200] on div "Edit — [PERSON_NAME]'s Message - Copy" at bounding box center [350, 209] width 136 height 39
click at [355, 274] on img at bounding box center [350, 274] width 150 height 0
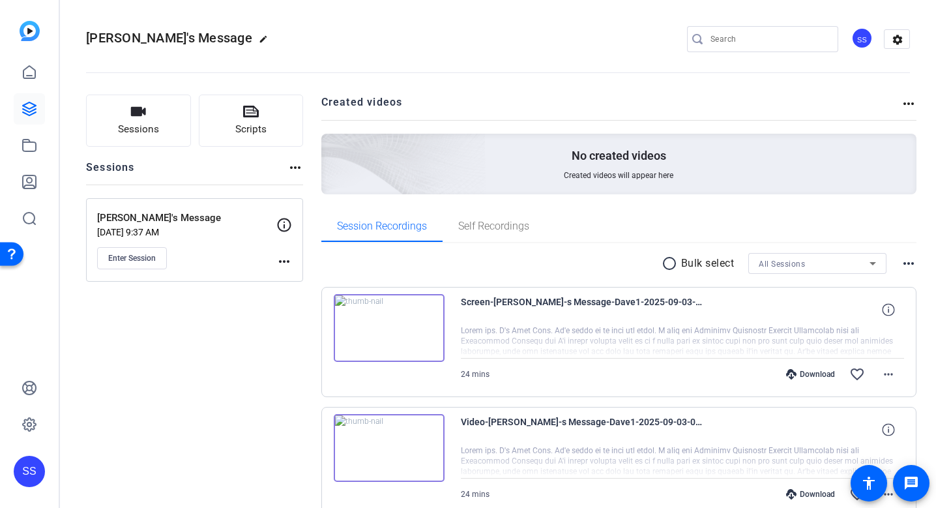
scroll to position [4, 0]
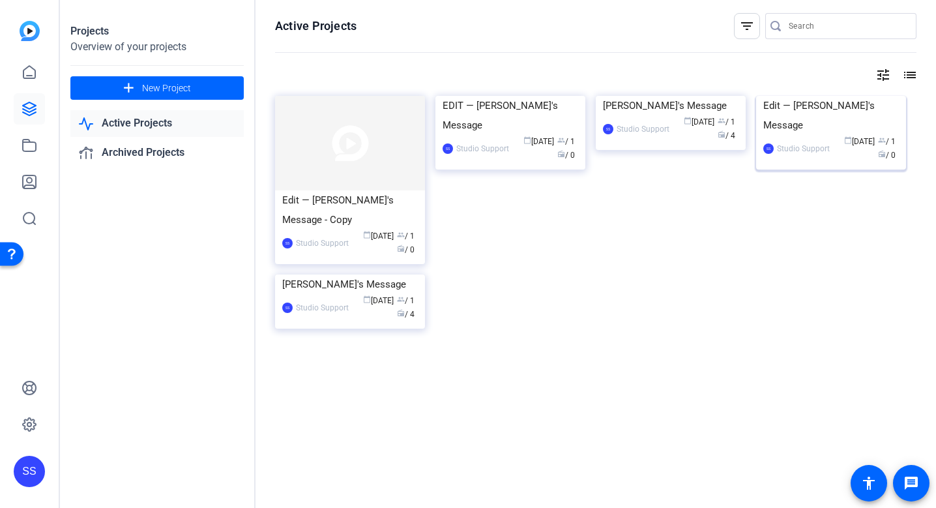
click at [793, 135] on div "Edit — [PERSON_NAME]'s Message" at bounding box center [831, 115] width 136 height 39
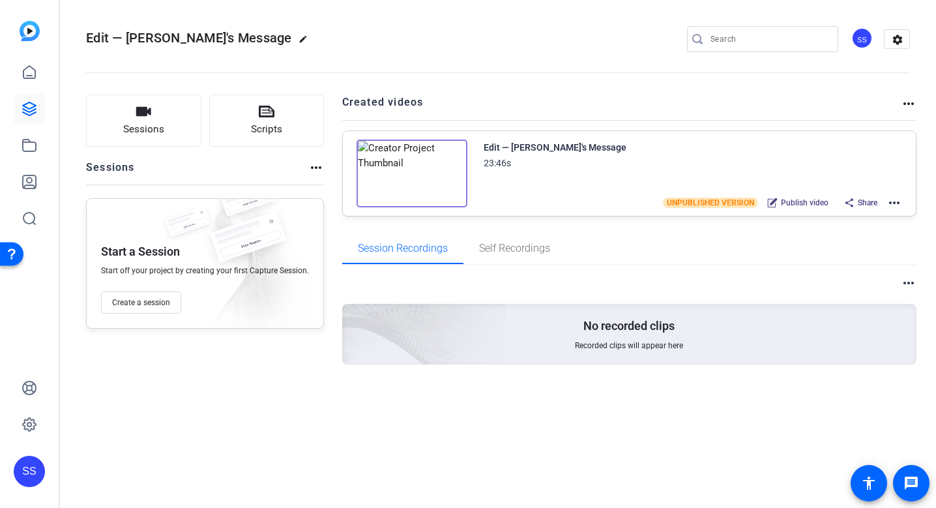
click at [896, 201] on mat-icon "more_horiz" at bounding box center [894, 203] width 16 height 16
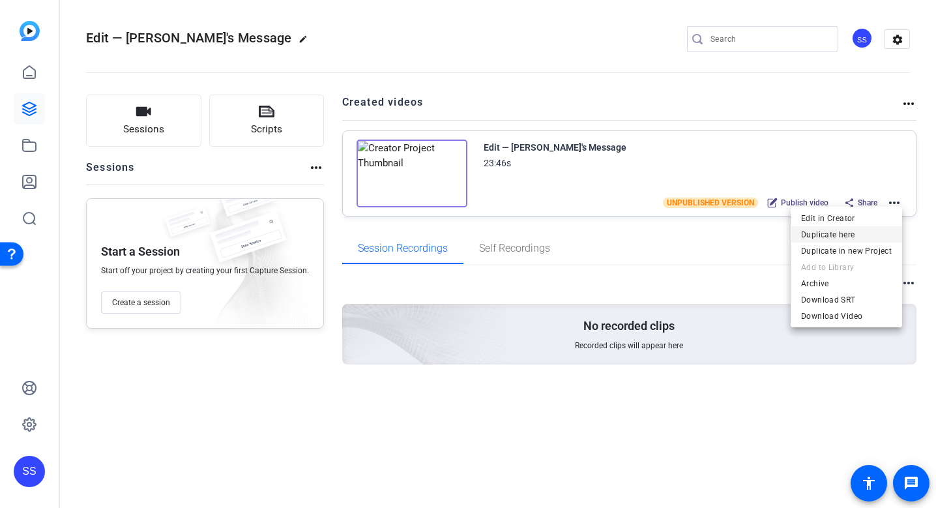
click at [874, 231] on span "Duplicate here" at bounding box center [846, 235] width 91 height 16
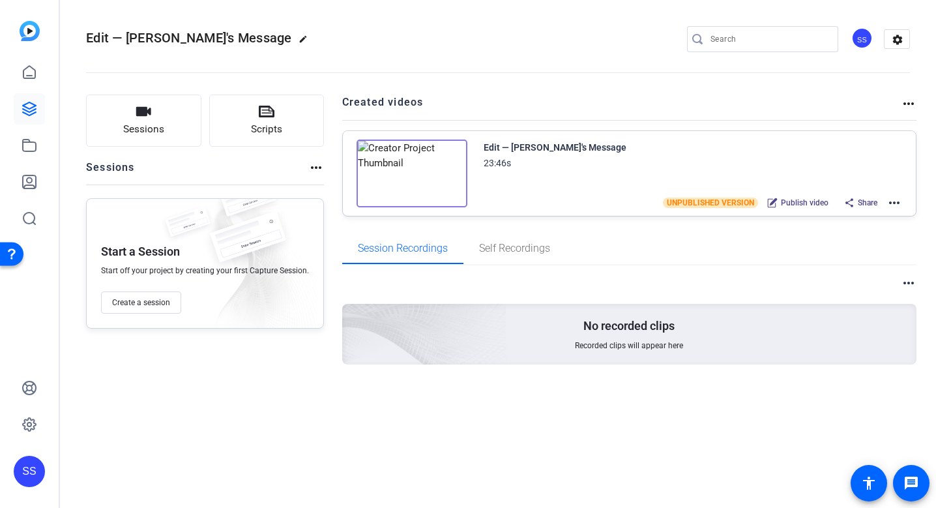
click at [897, 203] on mat-icon "more_horiz" at bounding box center [894, 203] width 16 height 16
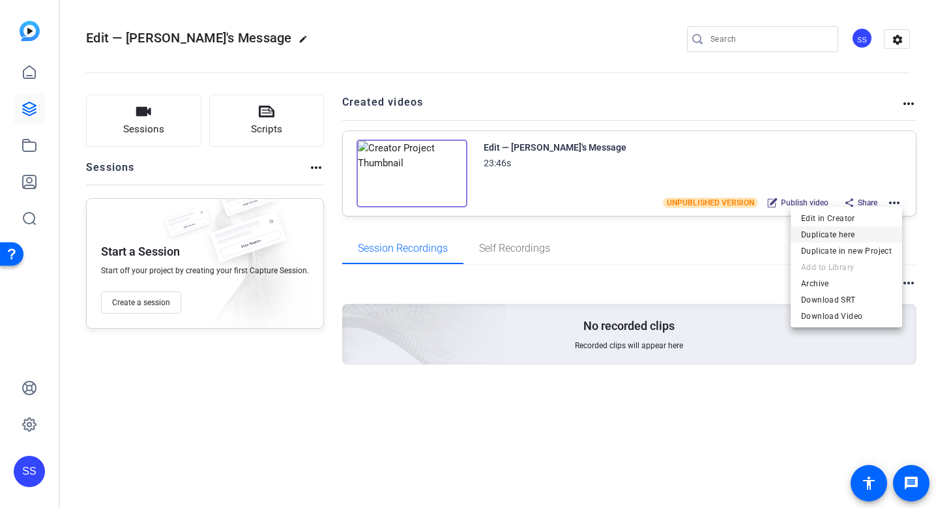
click at [864, 235] on span "Duplicate here" at bounding box center [846, 235] width 91 height 16
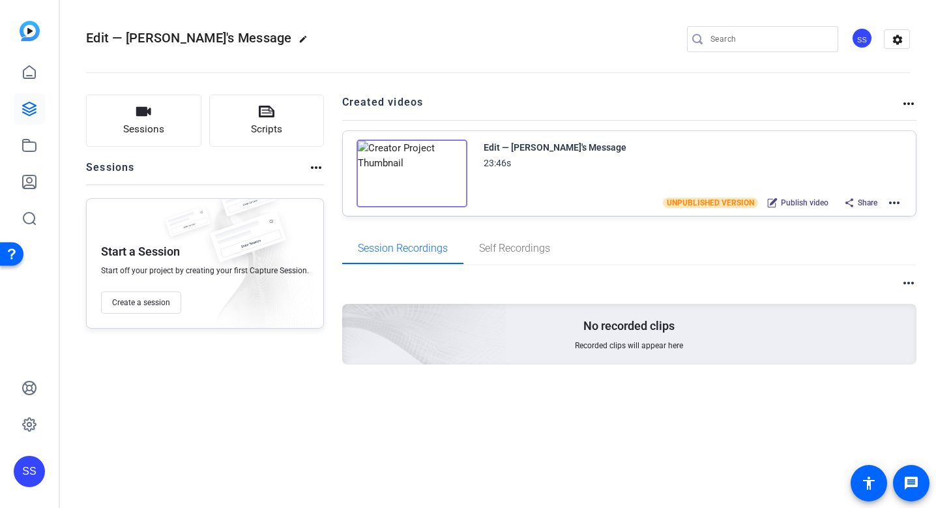
click at [890, 209] on mat-icon "more_horiz" at bounding box center [894, 203] width 16 height 16
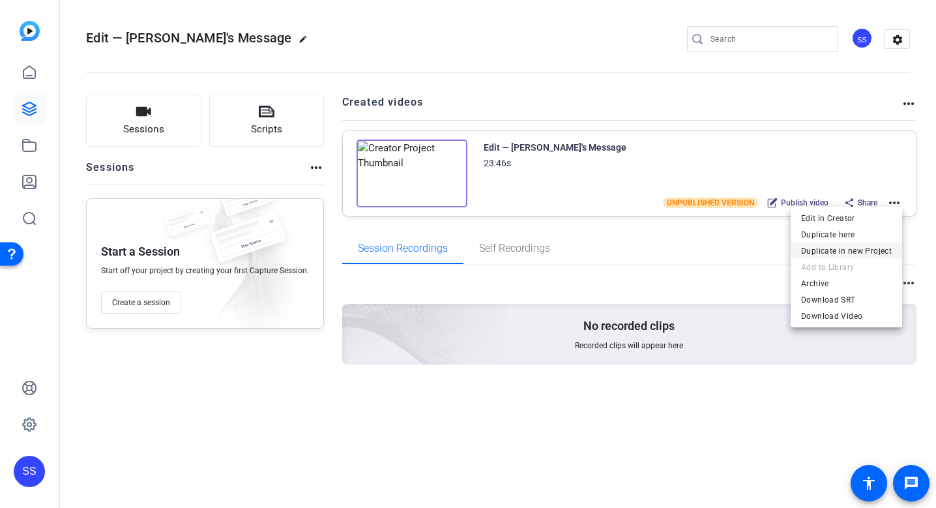
click at [870, 246] on span "Duplicate in new Project" at bounding box center [846, 251] width 91 height 16
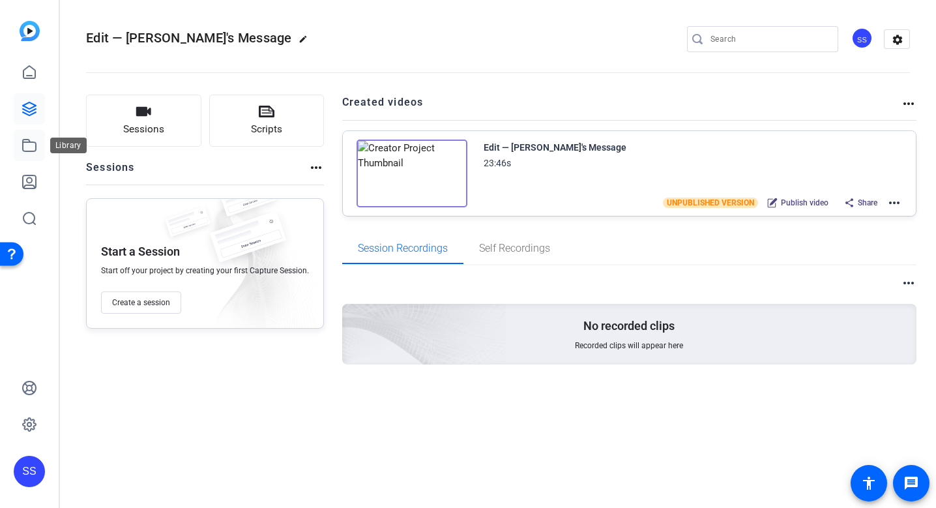
click at [33, 142] on icon at bounding box center [29, 145] width 13 height 12
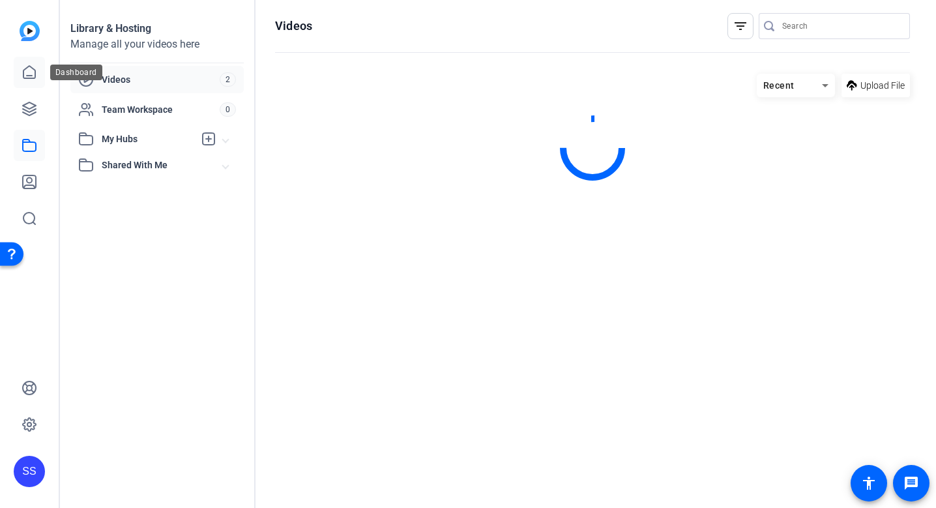
click at [25, 79] on icon at bounding box center [30, 73] width 16 height 16
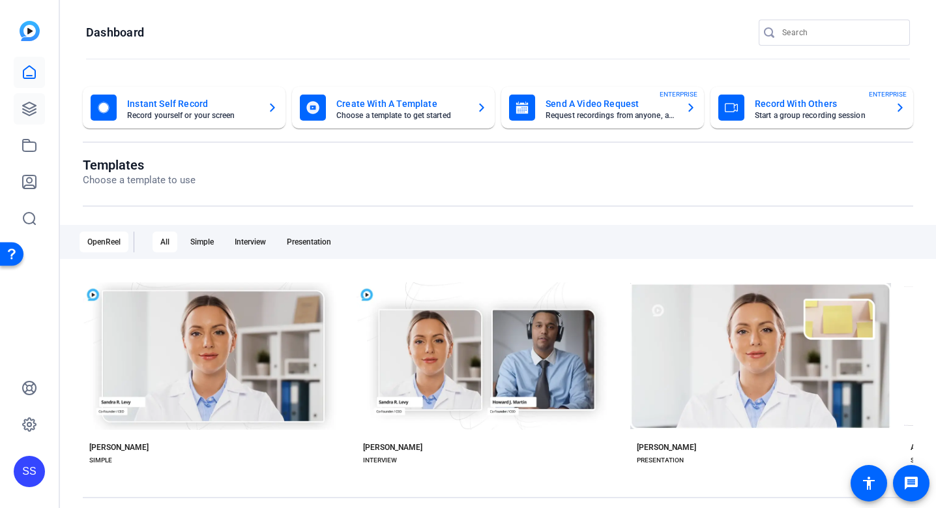
click at [41, 106] on link at bounding box center [29, 108] width 31 height 31
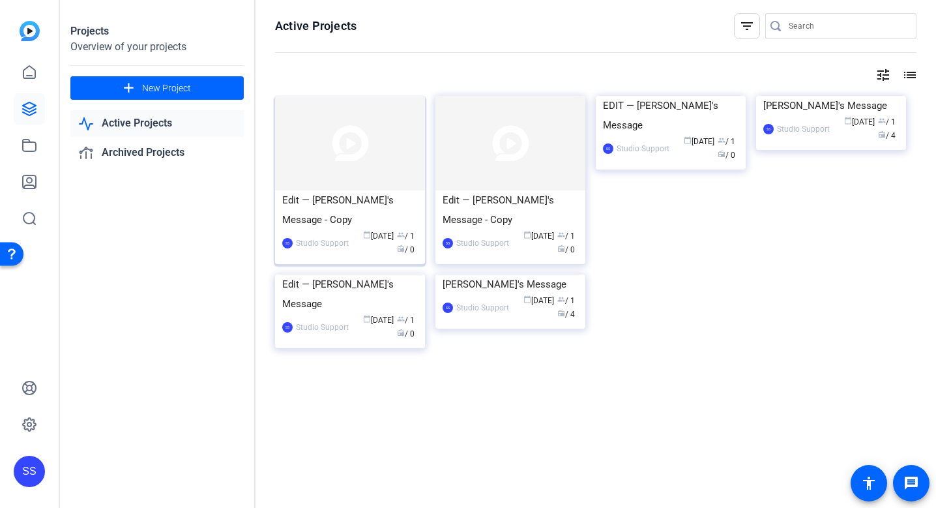
click at [342, 229] on div "SS Studio Support calendar_today Sep 10 group / 1 radio / 0" at bounding box center [350, 242] width 136 height 27
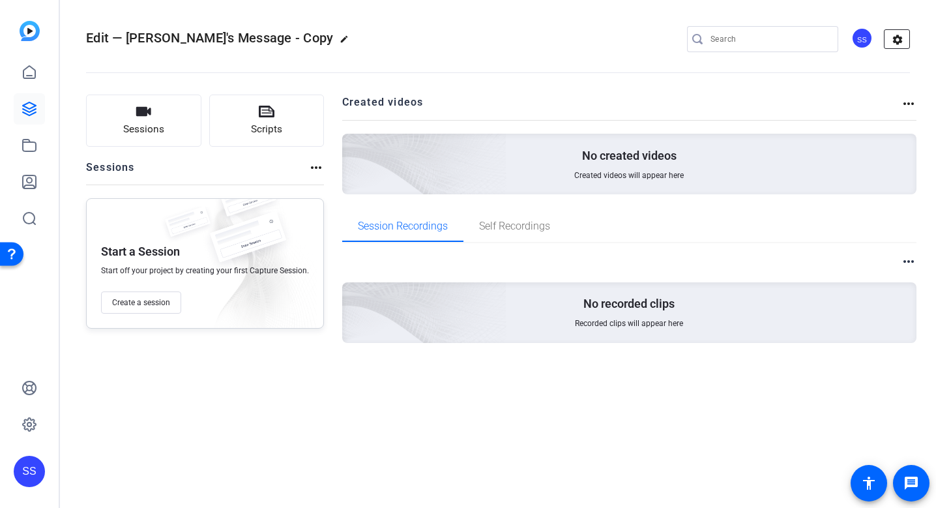
click at [901, 43] on mat-icon "settings" at bounding box center [897, 40] width 26 height 20
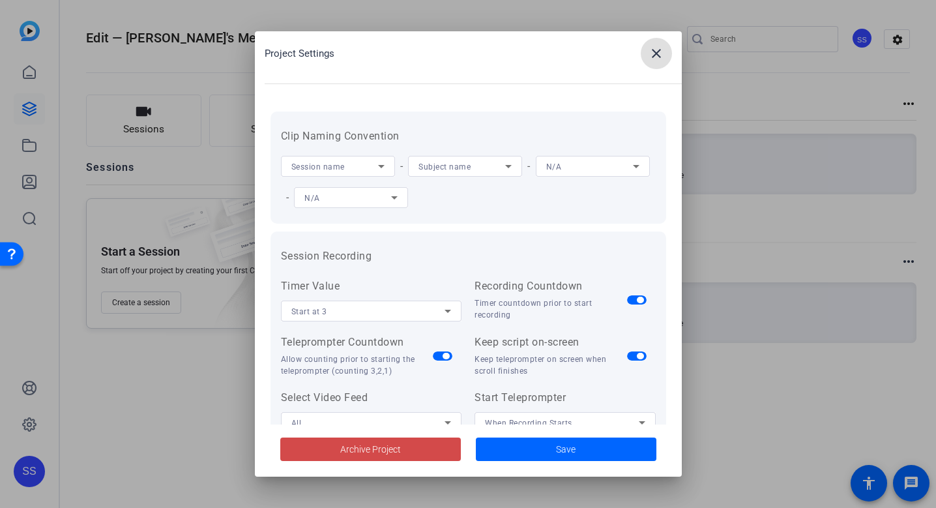
click at [407, 452] on span at bounding box center [370, 448] width 181 height 31
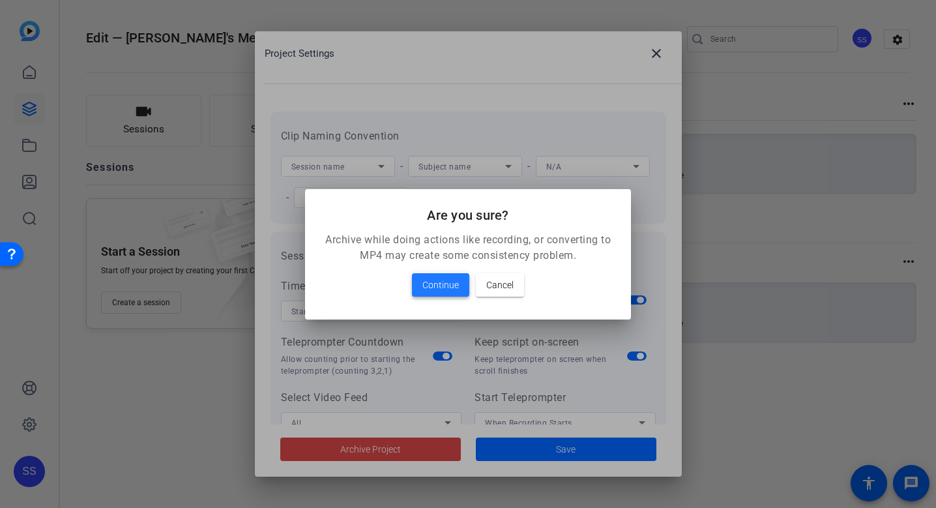
click at [451, 289] on span "Continue" at bounding box center [440, 285] width 36 height 16
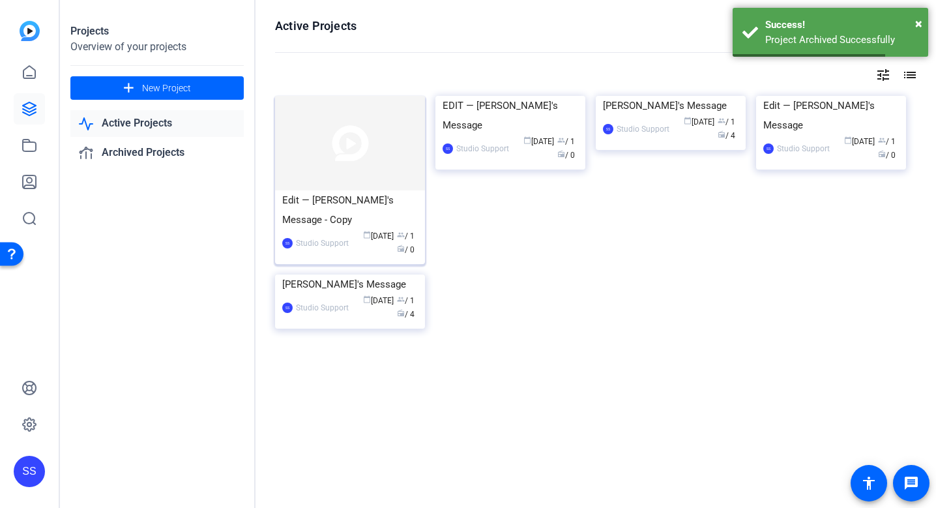
click at [340, 189] on img at bounding box center [350, 143] width 150 height 95
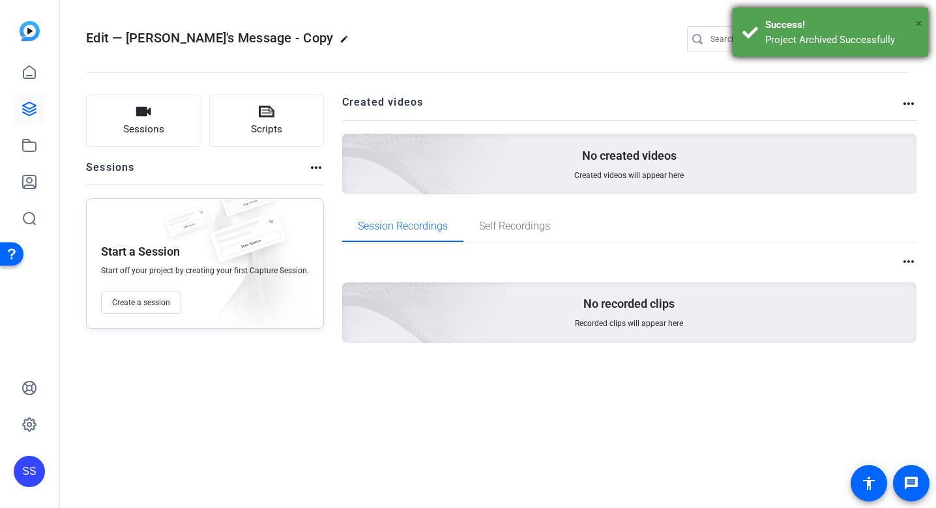
click at [915, 25] on span "×" at bounding box center [918, 24] width 7 height 16
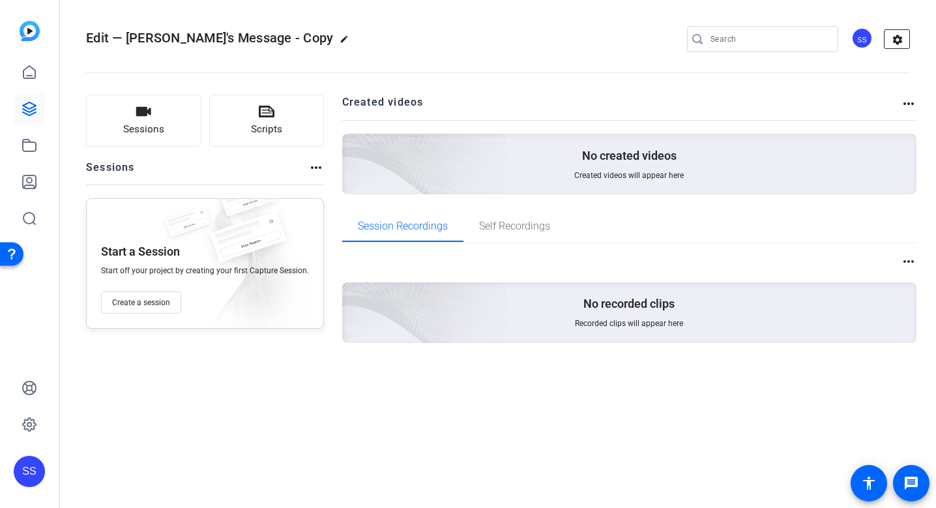
click at [905, 42] on mat-icon "settings" at bounding box center [897, 40] width 26 height 20
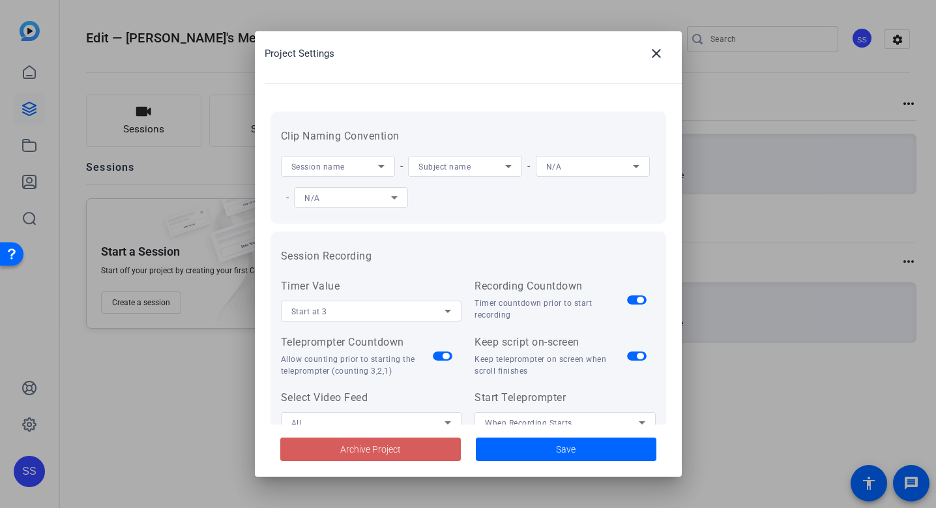
click at [396, 458] on span at bounding box center [370, 448] width 181 height 31
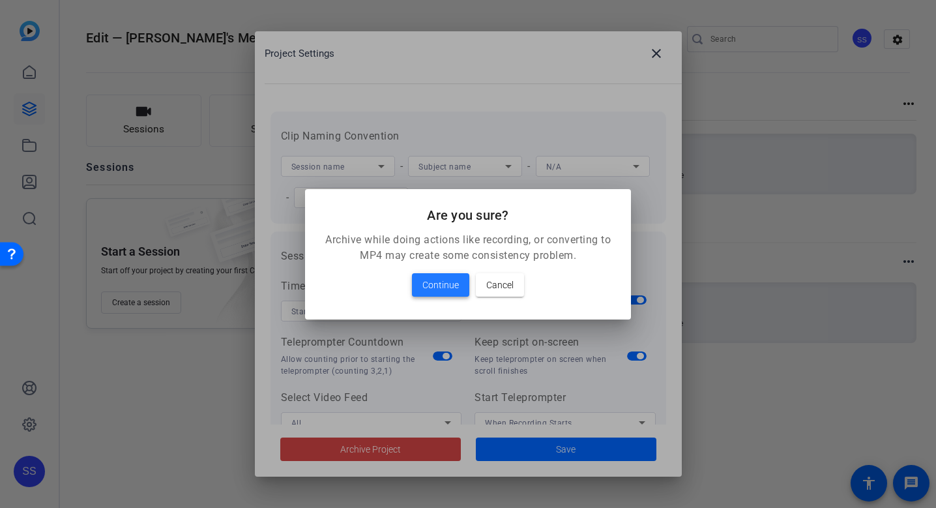
click at [444, 280] on span "Continue" at bounding box center [440, 285] width 36 height 16
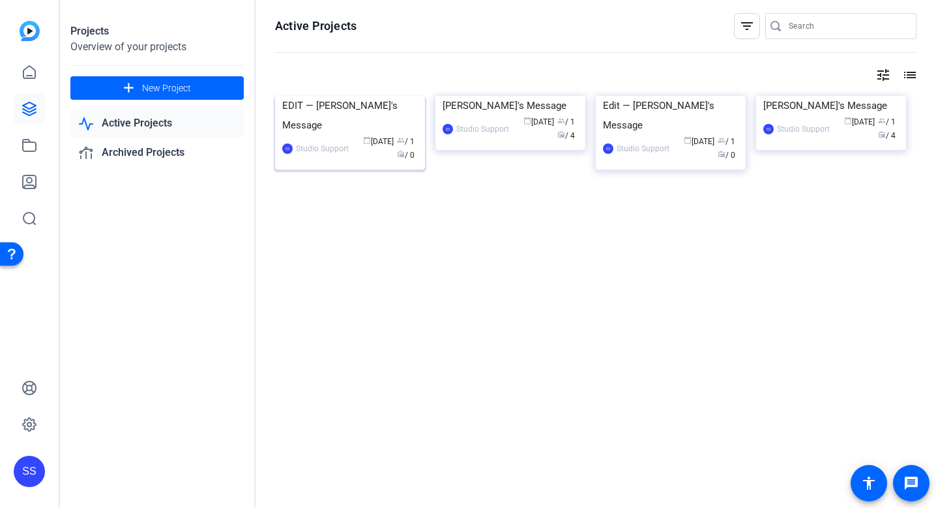
click at [356, 135] on div "EDIT — [PERSON_NAME]'s Message" at bounding box center [350, 115] width 136 height 39
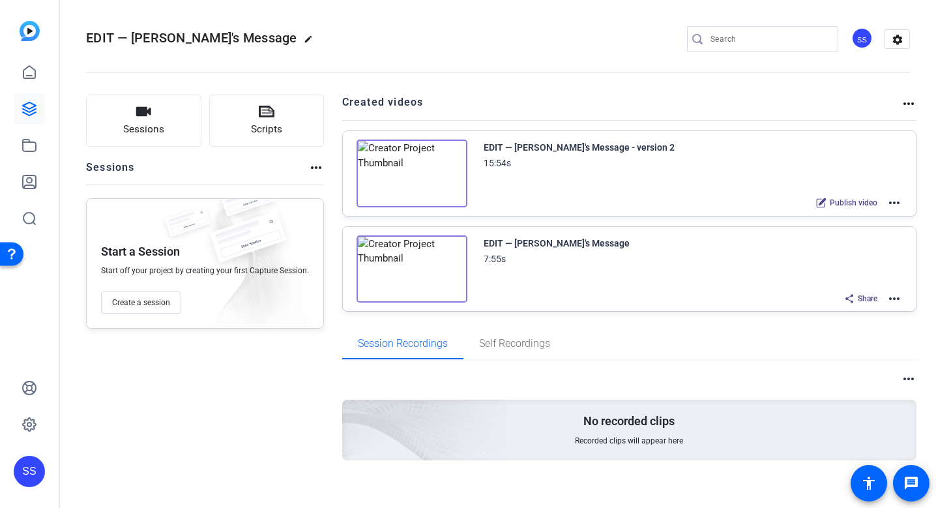
click at [896, 201] on mat-icon "more_horiz" at bounding box center [894, 203] width 16 height 16
click at [860, 215] on span "Edit in Creator" at bounding box center [846, 219] width 91 height 16
click at [895, 297] on mat-icon "more_horiz" at bounding box center [894, 299] width 16 height 16
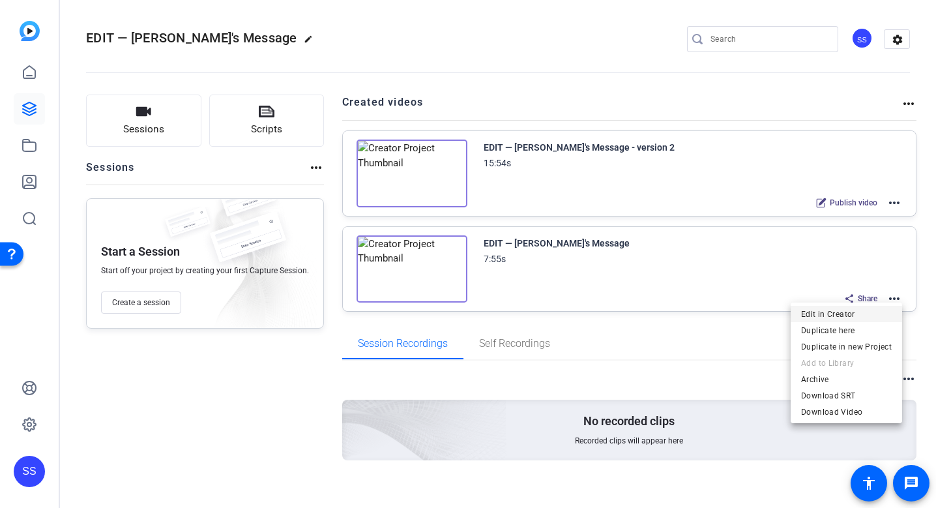
click at [867, 308] on span "Edit in Creator" at bounding box center [846, 314] width 91 height 16
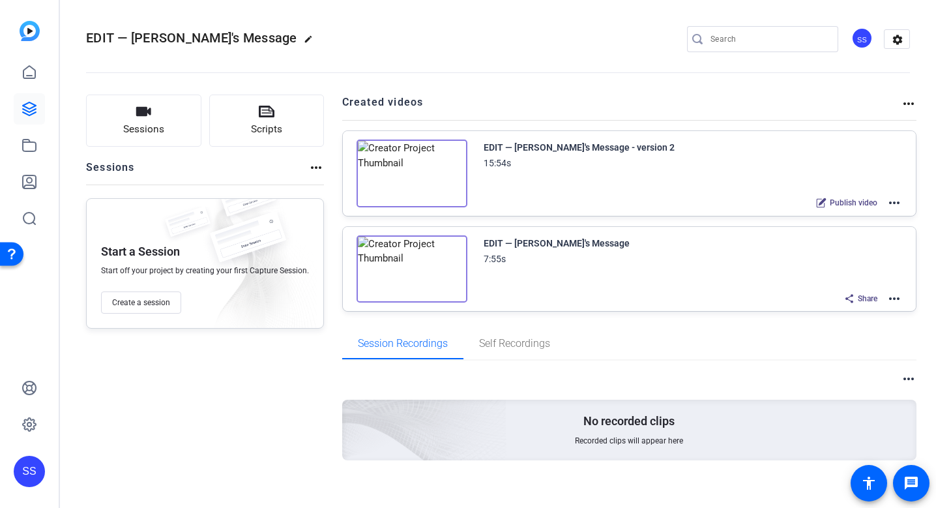
click at [899, 296] on mat-icon "more_horiz" at bounding box center [894, 299] width 16 height 16
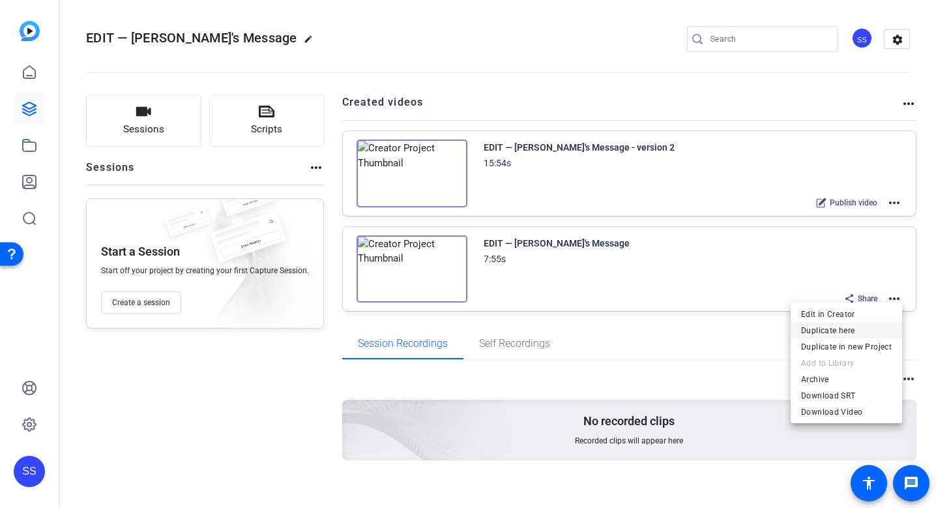
click at [864, 325] on span "Duplicate here" at bounding box center [846, 330] width 91 height 16
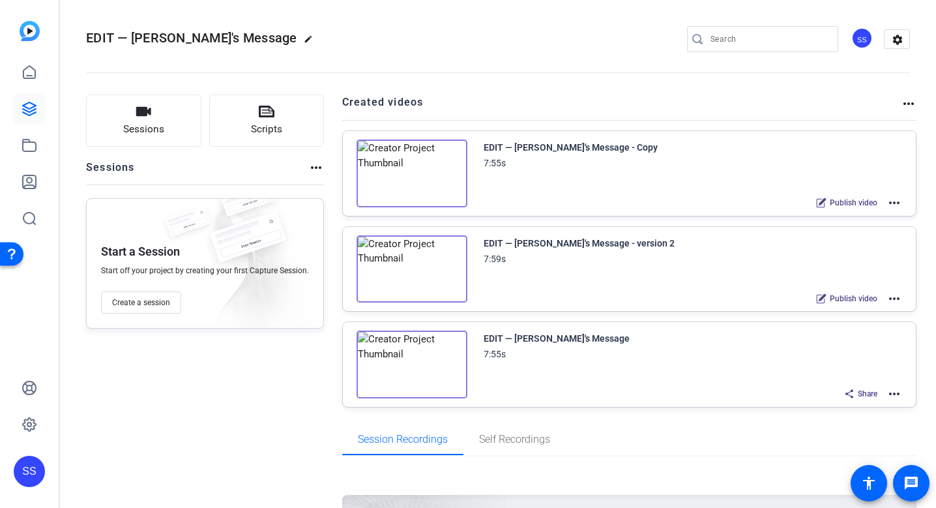
click at [884, 300] on div "Publish video more_horiz" at bounding box center [855, 298] width 93 height 17
click at [892, 300] on mat-icon "more_horiz" at bounding box center [894, 299] width 16 height 16
click at [849, 357] on span "Archive" at bounding box center [846, 363] width 91 height 16
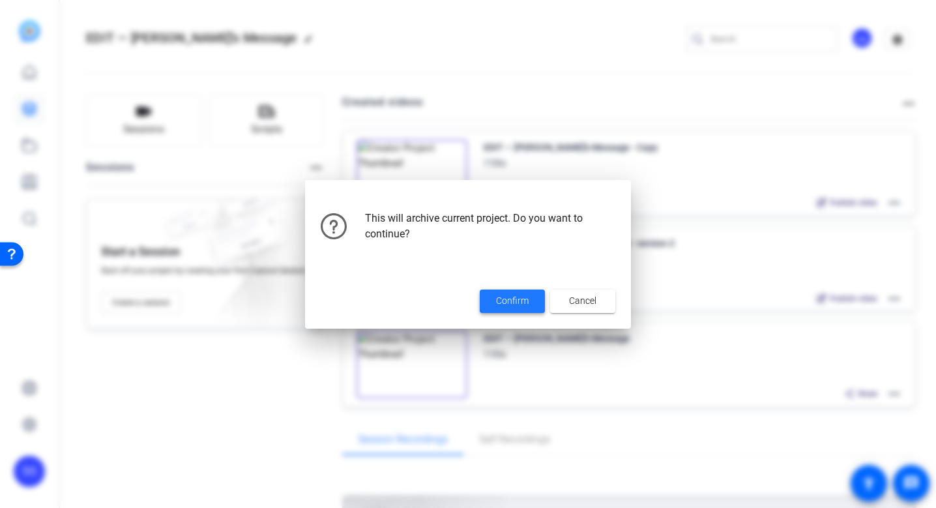
click at [516, 307] on button "Confirm" at bounding box center [512, 300] width 65 height 23
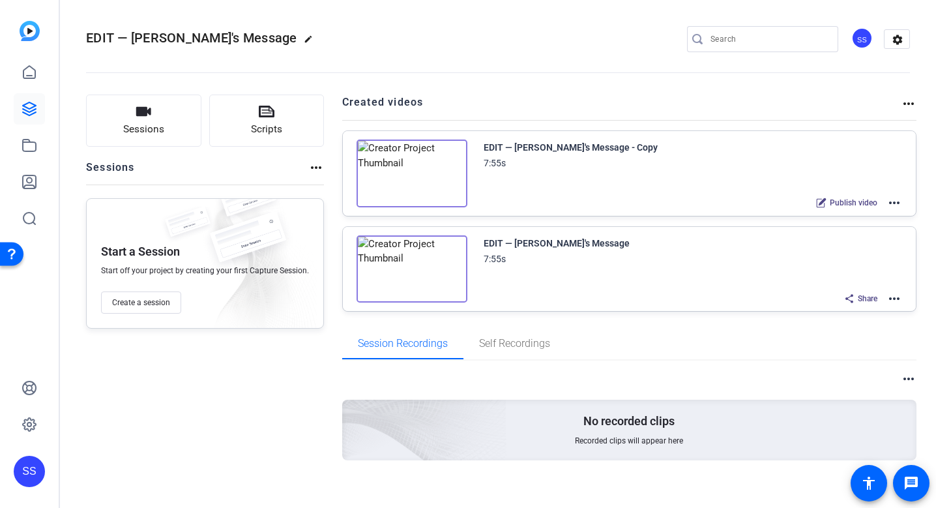
click at [901, 201] on mat-icon "more_horiz" at bounding box center [894, 203] width 16 height 16
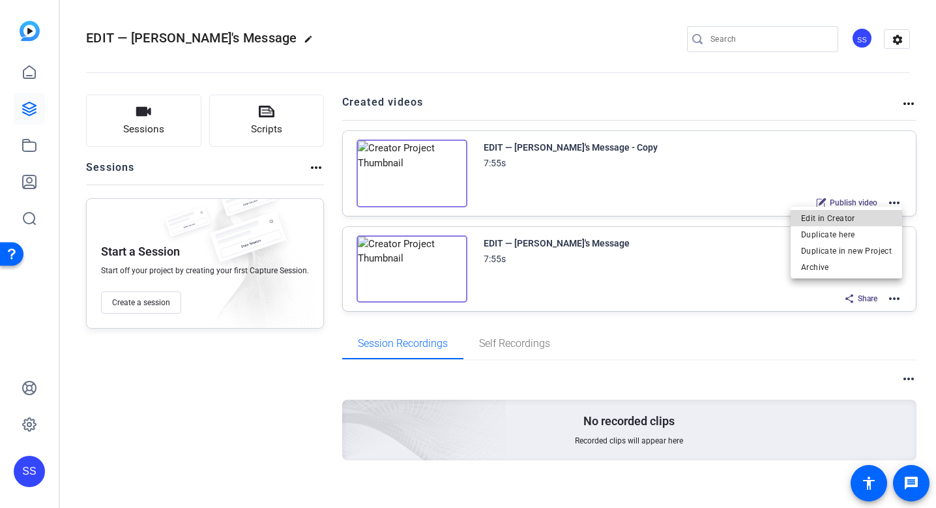
click at [865, 219] on span "Edit in Creator" at bounding box center [846, 219] width 91 height 16
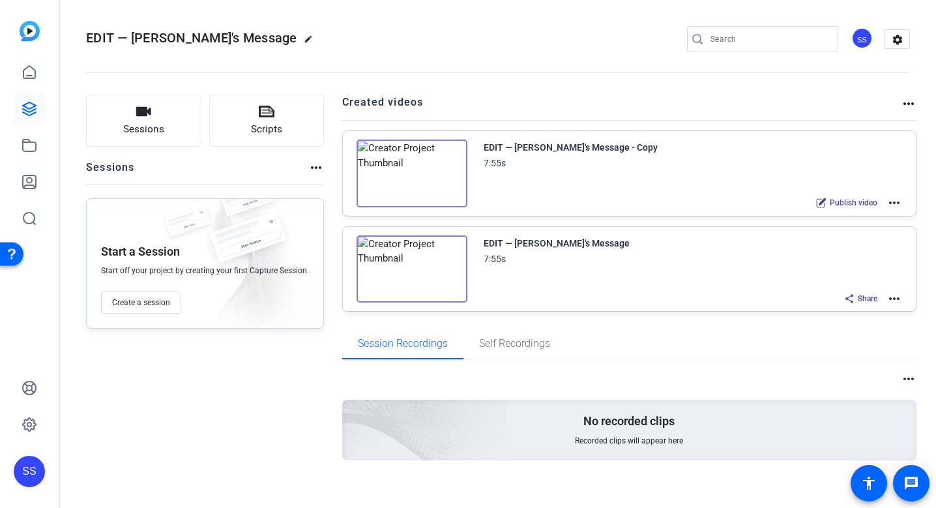
click at [892, 202] on mat-icon "more_horiz" at bounding box center [894, 203] width 16 height 16
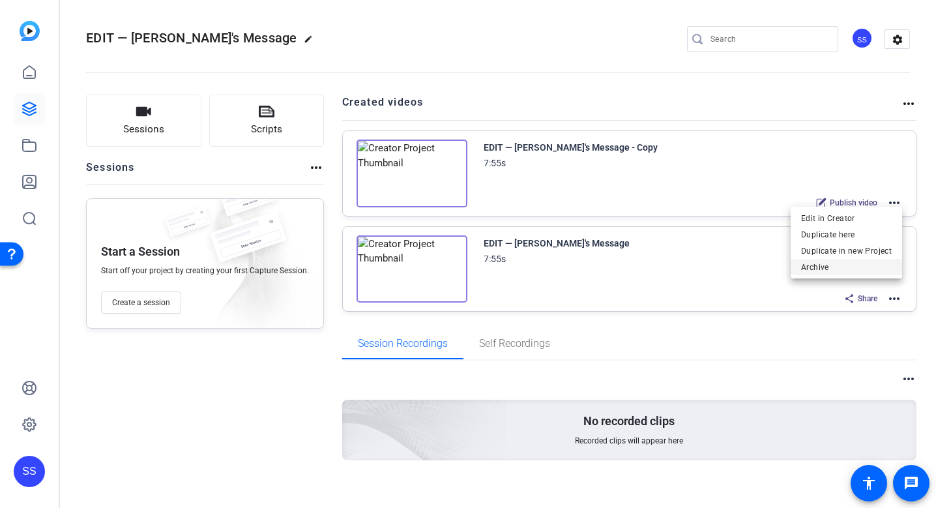
click at [847, 263] on span "Archive" at bounding box center [846, 267] width 91 height 16
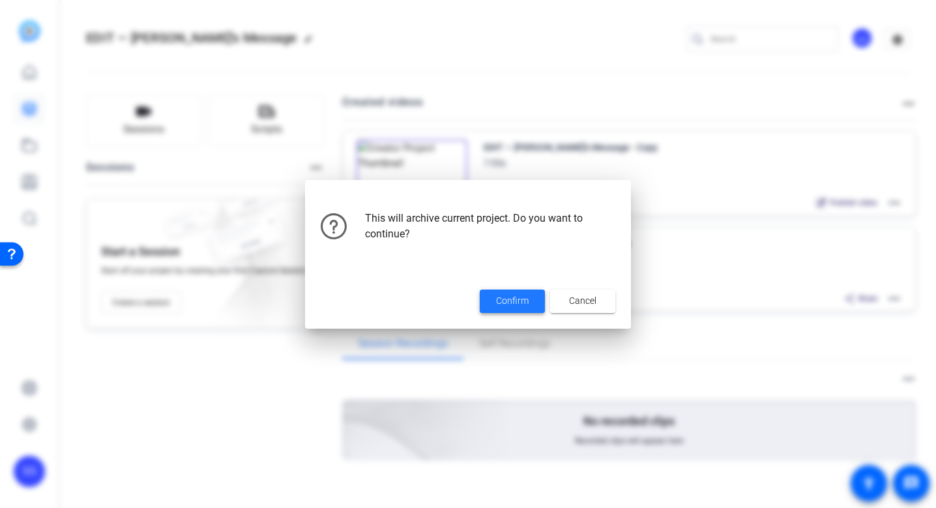
click at [519, 297] on span "Confirm" at bounding box center [512, 301] width 33 height 14
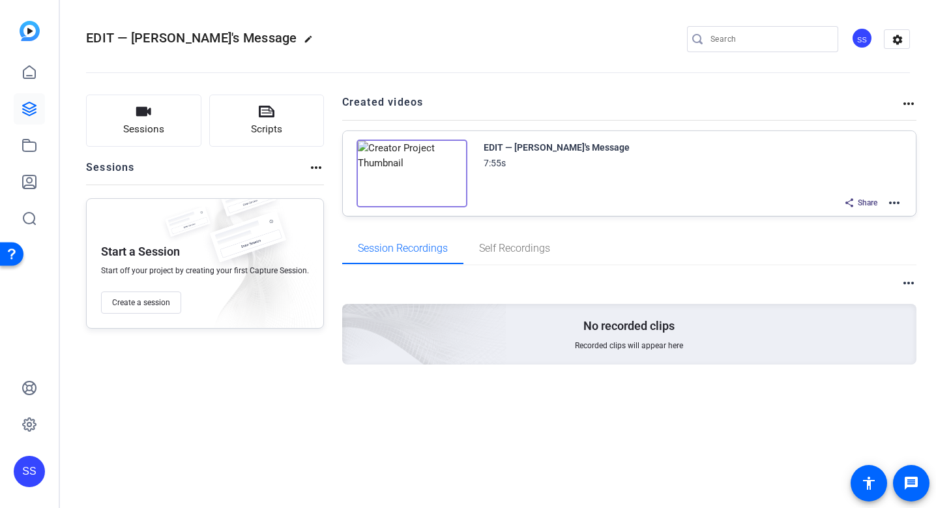
click at [899, 198] on mat-icon "more_horiz" at bounding box center [894, 203] width 16 height 16
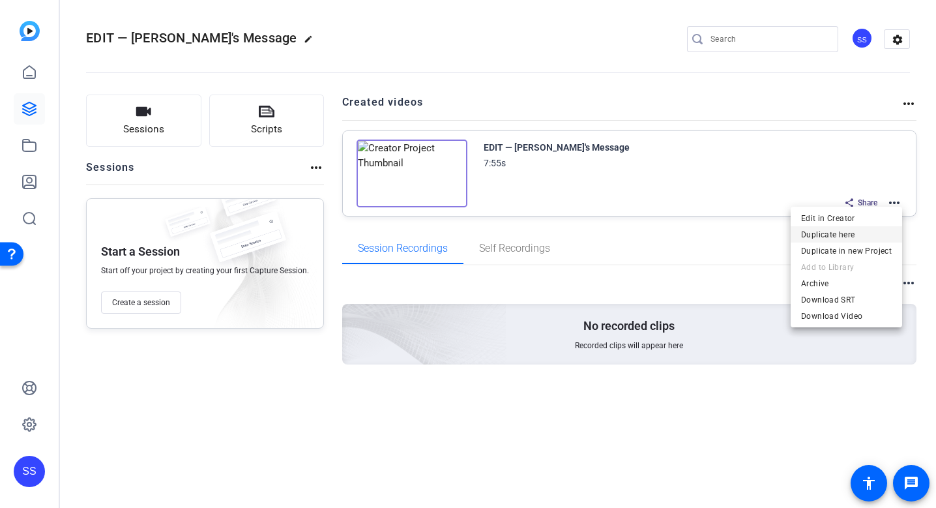
click at [862, 232] on span "Duplicate here" at bounding box center [846, 235] width 91 height 16
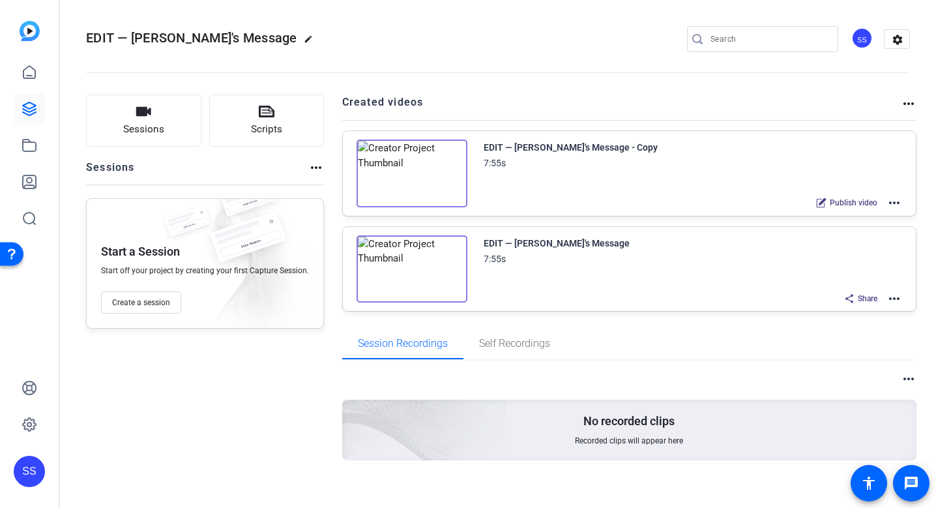
click at [888, 205] on mat-icon "more_horiz" at bounding box center [894, 203] width 16 height 16
click at [861, 219] on span "Edit in Creator" at bounding box center [846, 219] width 91 height 16
click at [885, 202] on div "Publish video more_horiz" at bounding box center [855, 202] width 93 height 17
click at [896, 203] on mat-icon "more_horiz" at bounding box center [894, 203] width 16 height 16
click at [857, 239] on span "Duplicate here" at bounding box center [846, 235] width 91 height 16
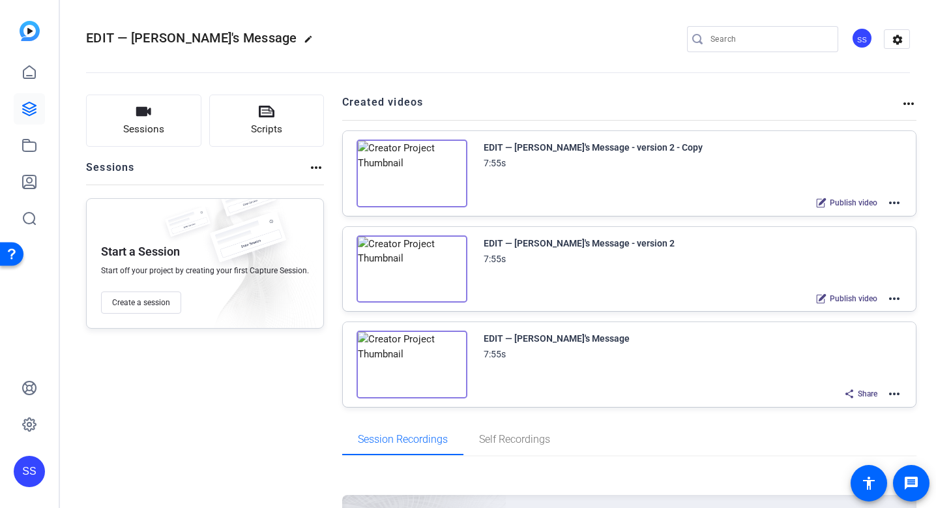
click at [896, 207] on mat-icon "more_horiz" at bounding box center [894, 203] width 16 height 16
click at [843, 220] on span "Edit in Creator" at bounding box center [846, 219] width 91 height 16
click at [892, 200] on mat-icon "more_horiz" at bounding box center [894, 203] width 16 height 16
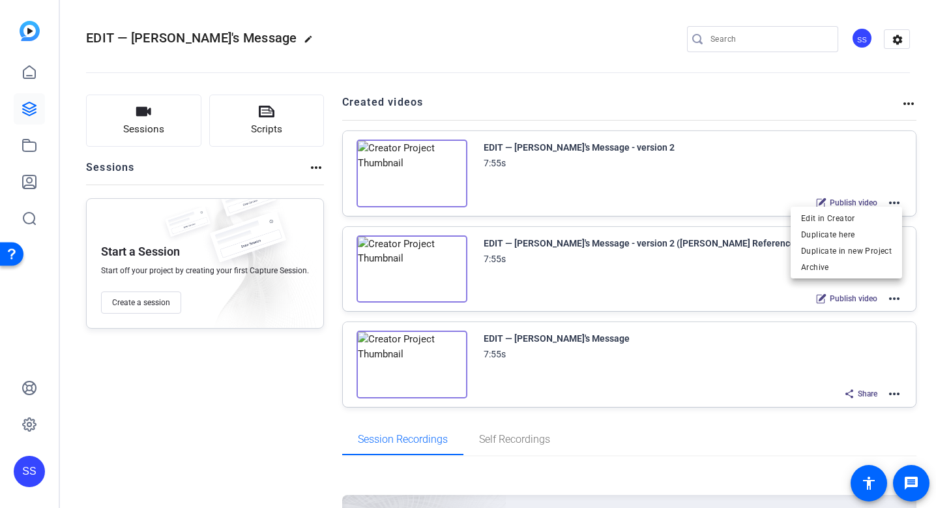
click at [744, 246] on div at bounding box center [468, 254] width 936 height 508
click at [890, 297] on mat-icon "more_horiz" at bounding box center [894, 299] width 16 height 16
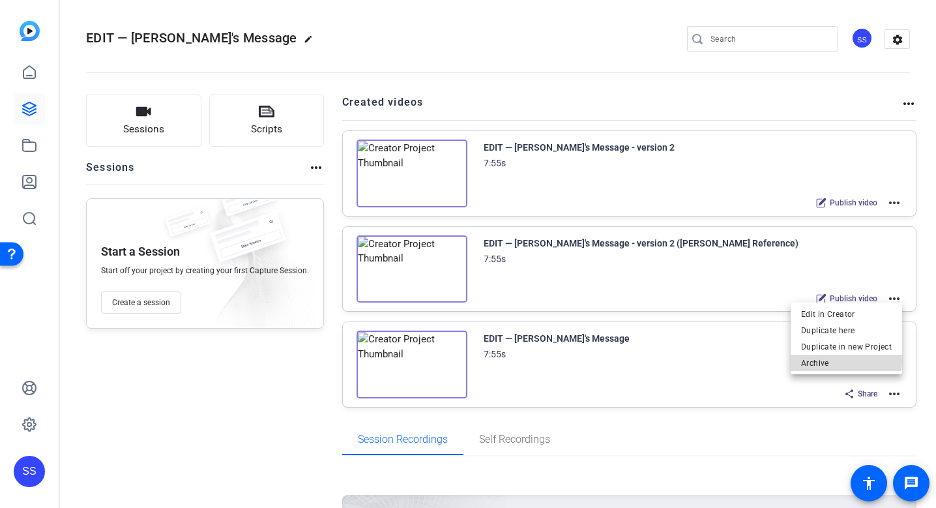
click at [834, 360] on span "Archive" at bounding box center [846, 363] width 91 height 16
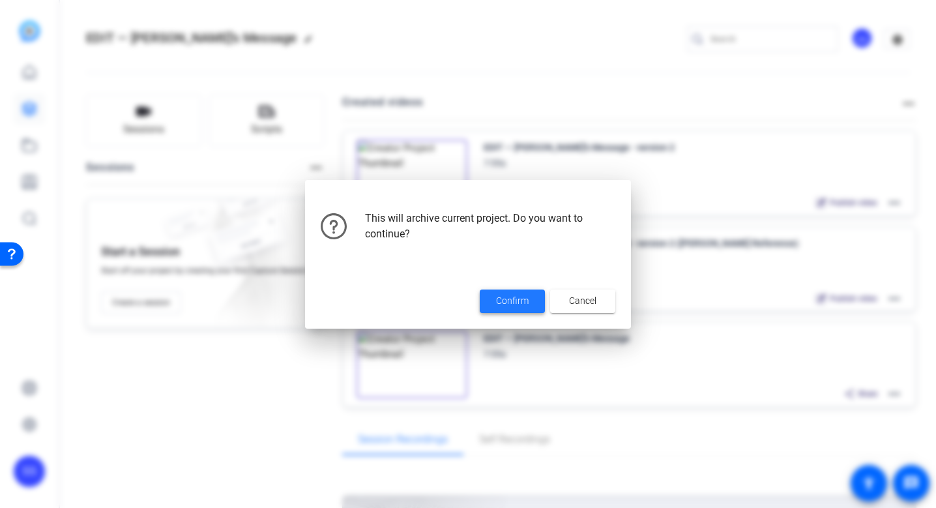
click at [502, 306] on span "Confirm" at bounding box center [512, 301] width 33 height 14
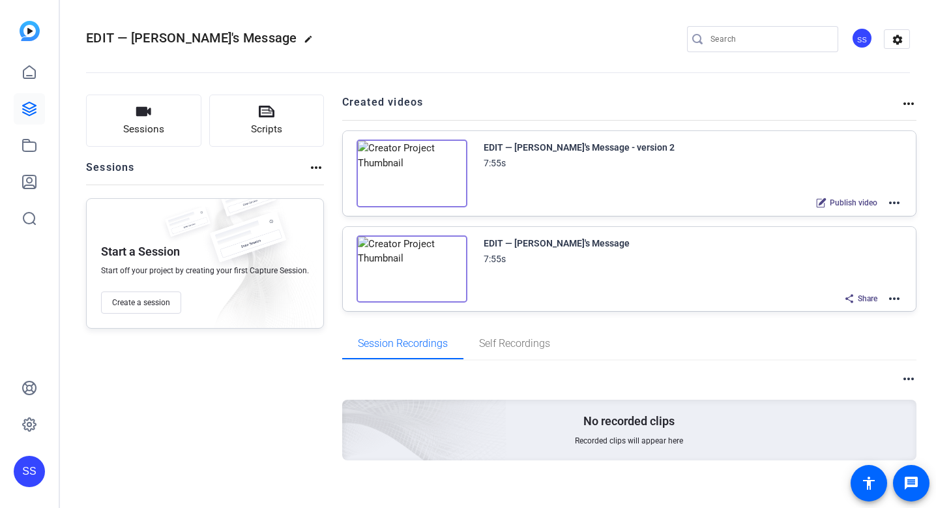
click at [894, 205] on mat-icon "more_horiz" at bounding box center [894, 203] width 16 height 16
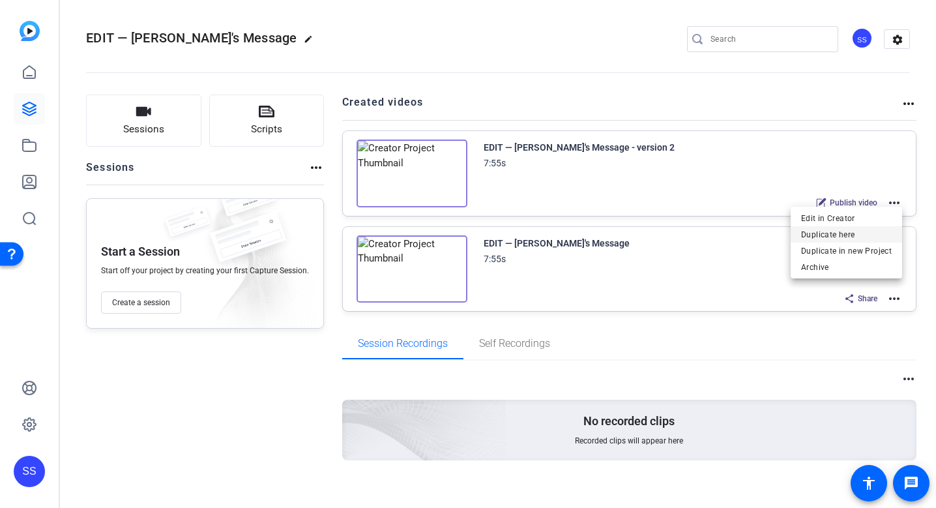
click at [877, 232] on span "Duplicate here" at bounding box center [846, 235] width 91 height 16
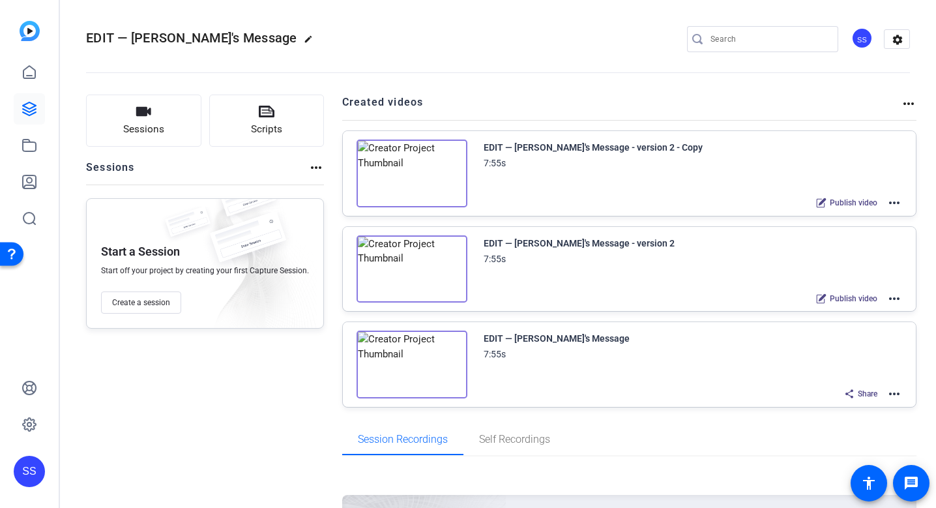
click at [897, 211] on div "Publish video more_horiz" at bounding box center [855, 202] width 93 height 17
click at [897, 209] on mat-icon "more_horiz" at bounding box center [894, 203] width 16 height 16
click at [887, 218] on span "Edit in Creator" at bounding box center [846, 219] width 91 height 16
click at [31, 117] on link at bounding box center [29, 108] width 31 height 31
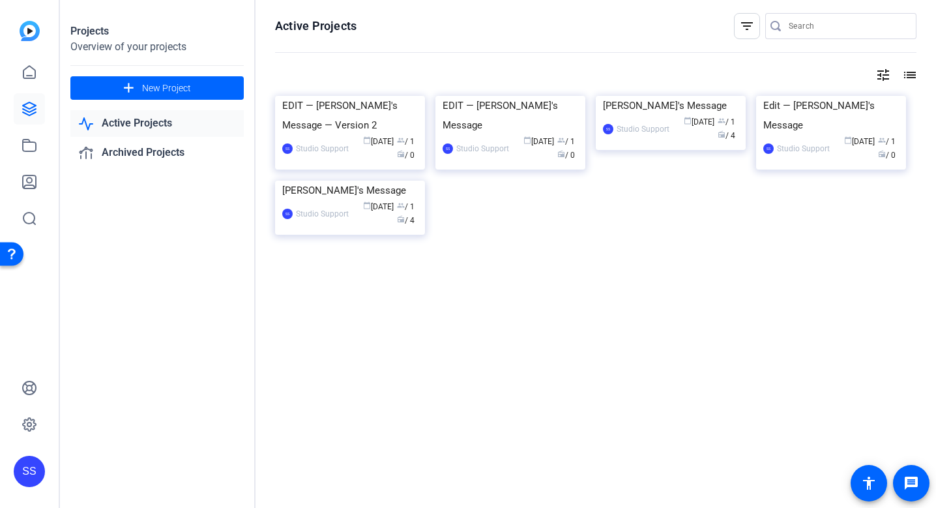
click at [29, 468] on div "SS" at bounding box center [29, 471] width 31 height 31
click at [79, 405] on div at bounding box center [468, 254] width 936 height 508
click at [48, 413] on div "SS" at bounding box center [29, 254] width 59 height 508
click at [46, 413] on div "SS" at bounding box center [29, 254] width 59 height 508
click at [40, 413] on link at bounding box center [29, 424] width 31 height 31
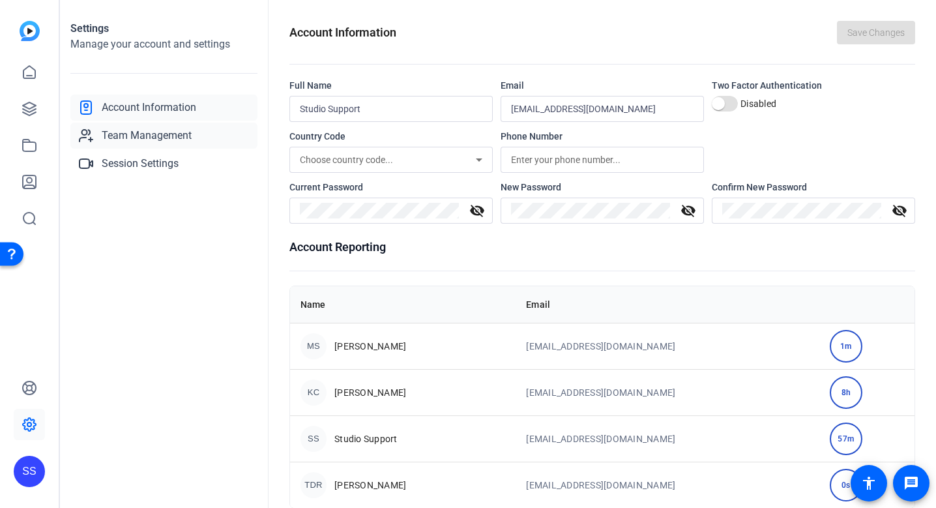
click at [234, 125] on link "Team Management" at bounding box center [163, 136] width 187 height 26
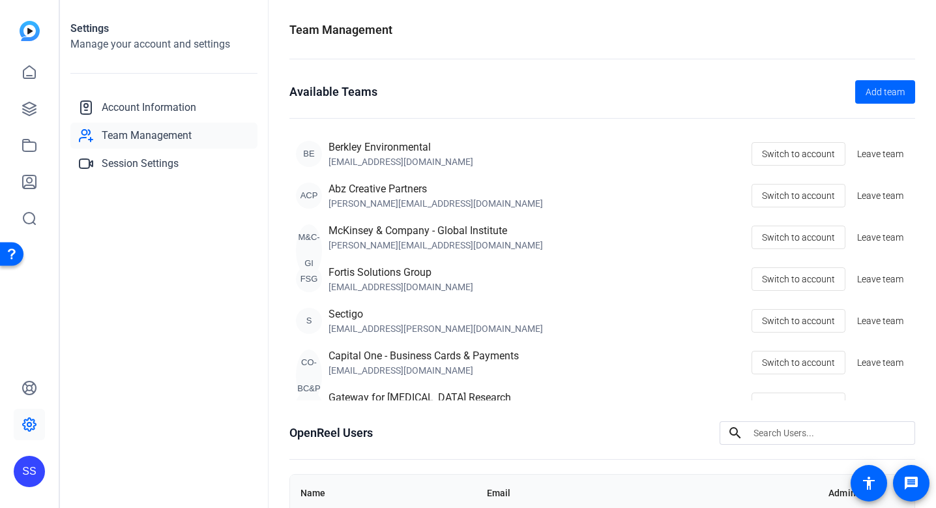
scroll to position [1, 0]
click at [32, 469] on div "SS" at bounding box center [29, 471] width 31 height 31
click at [149, 461] on mat-icon "logout" at bounding box center [149, 460] width 16 height 16
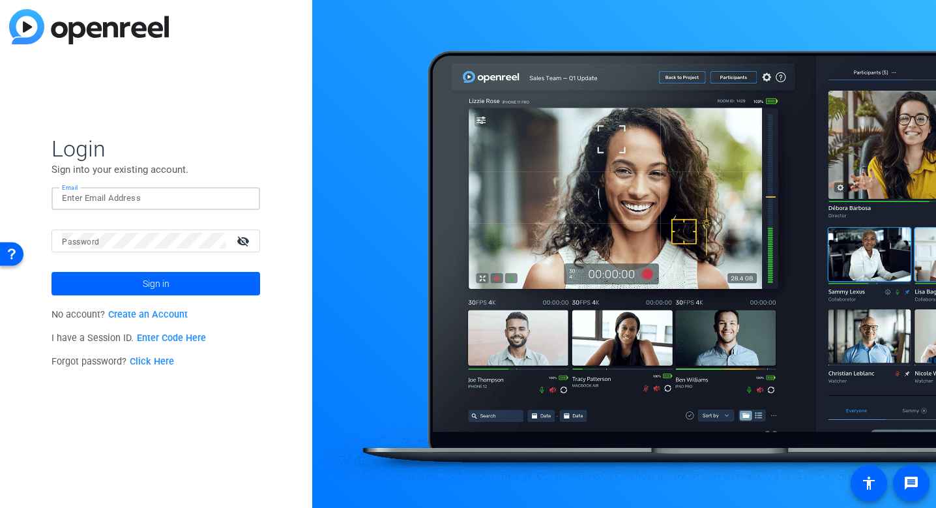
click at [209, 196] on input "Email" at bounding box center [156, 198] width 188 height 16
click at [218, 193] on input "Email" at bounding box center [156, 198] width 188 height 16
click at [240, 194] on img at bounding box center [238, 198] width 9 height 16
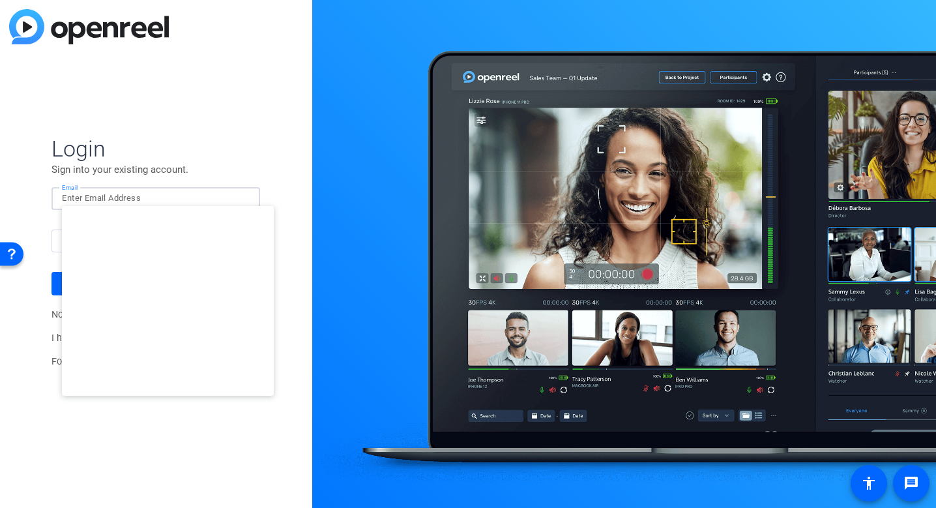
type input "[EMAIL_ADDRESS][DOMAIN_NAME]"
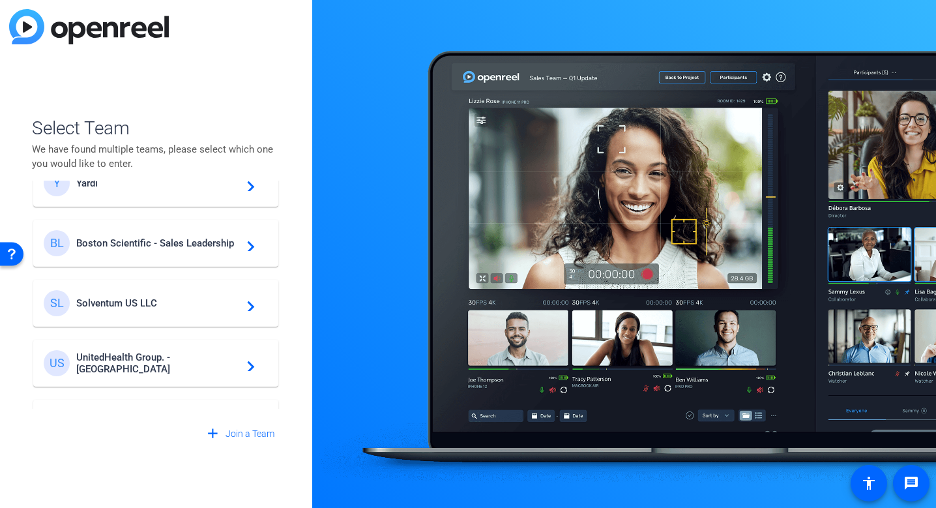
scroll to position [214, 0]
click at [175, 246] on span "Boston Scientific - Sales Leadership" at bounding box center [157, 244] width 163 height 12
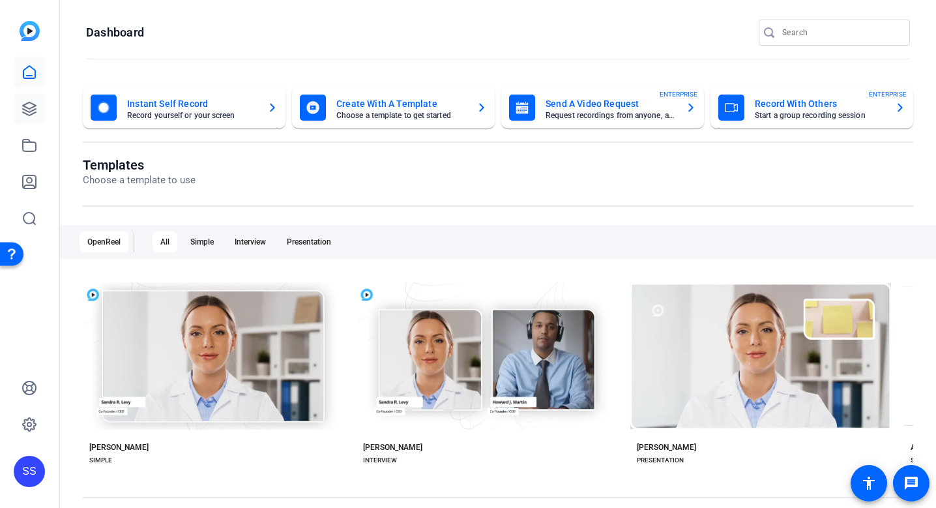
click at [36, 117] on link at bounding box center [29, 108] width 31 height 31
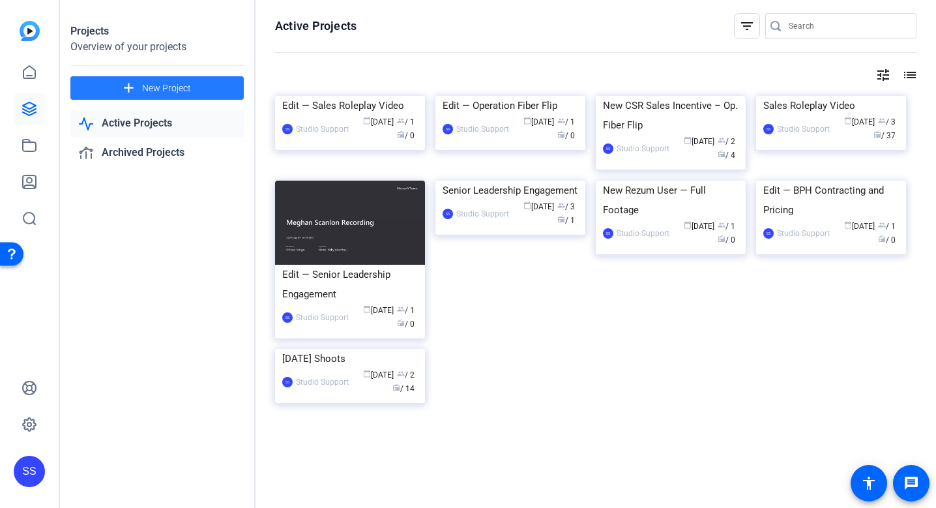
click at [148, 91] on span "New Project" at bounding box center [166, 88] width 49 height 14
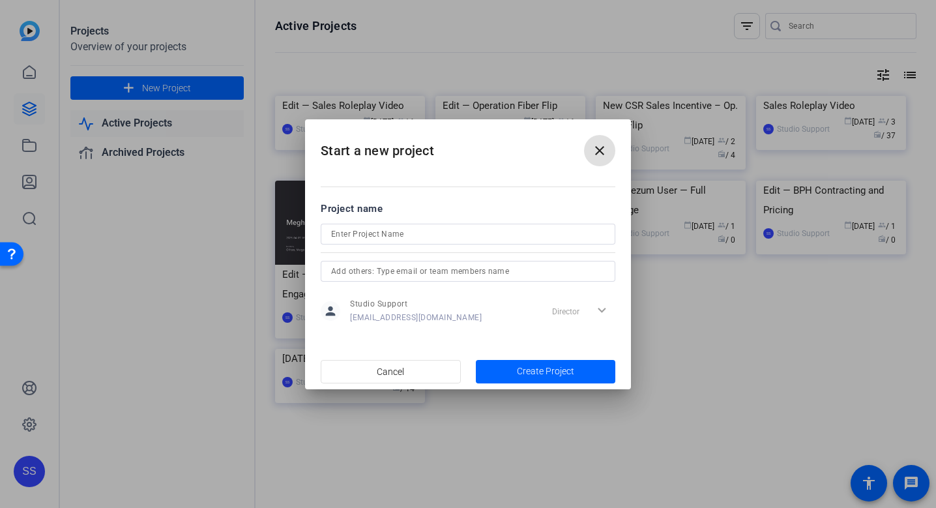
click at [481, 239] on input at bounding box center [468, 234] width 274 height 16
paste input "Scope Sales Scenarios-Testimonials"
click at [418, 231] on input "Scope Sales Scenarios-Testimonials" at bounding box center [468, 234] width 274 height 16
type input "Scope Sales Scenarios — Testimonials"
click at [537, 372] on span "Create Project" at bounding box center [545, 371] width 57 height 14
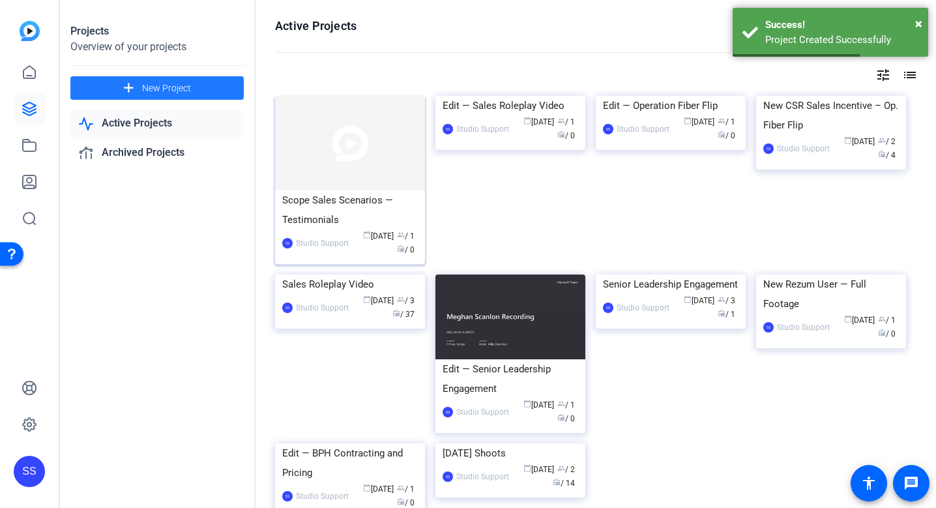
click at [371, 204] on div "Scope Sales Scenarios — Testimonials" at bounding box center [350, 209] width 136 height 39
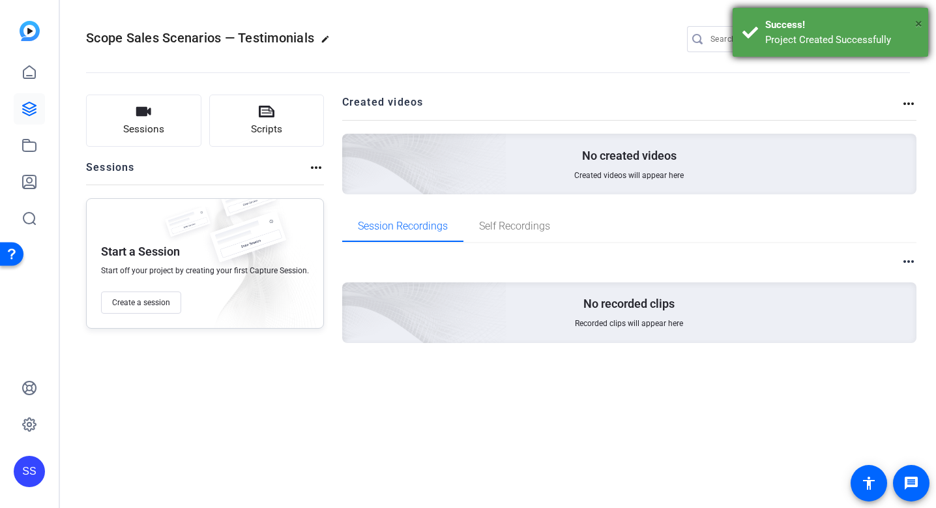
click at [922, 25] on span "×" at bounding box center [918, 24] width 7 height 16
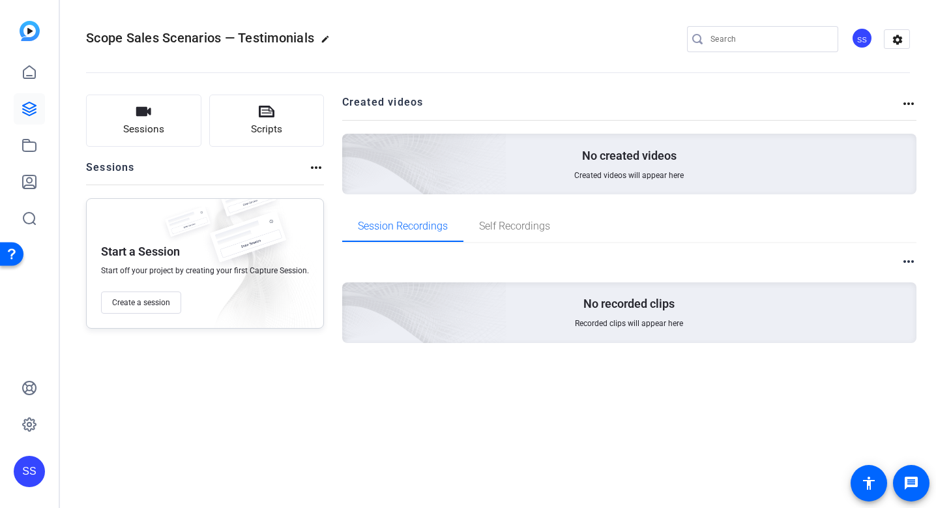
click at [861, 44] on div "SS" at bounding box center [862, 38] width 22 height 22
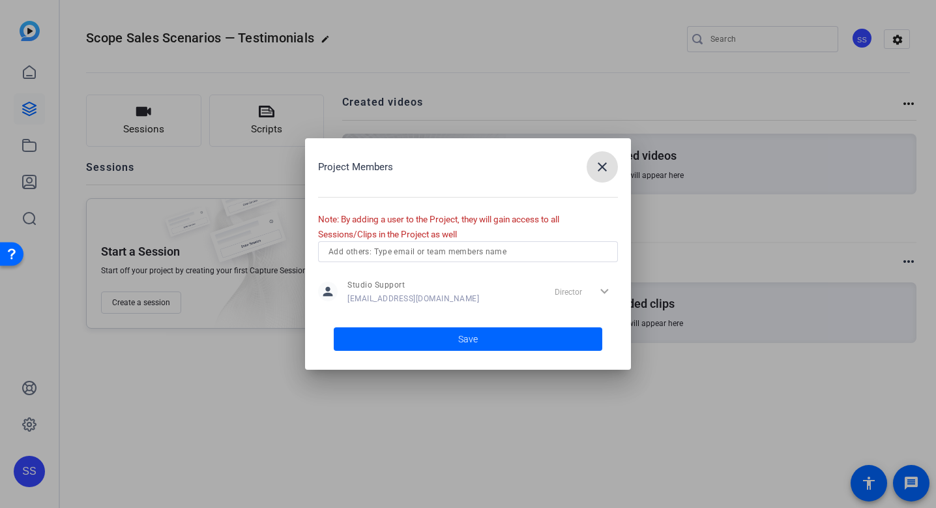
click at [586, 173] on div "Project Members close" at bounding box center [468, 166] width 300 height 31
click at [600, 172] on mat-icon "close" at bounding box center [602, 167] width 16 height 16
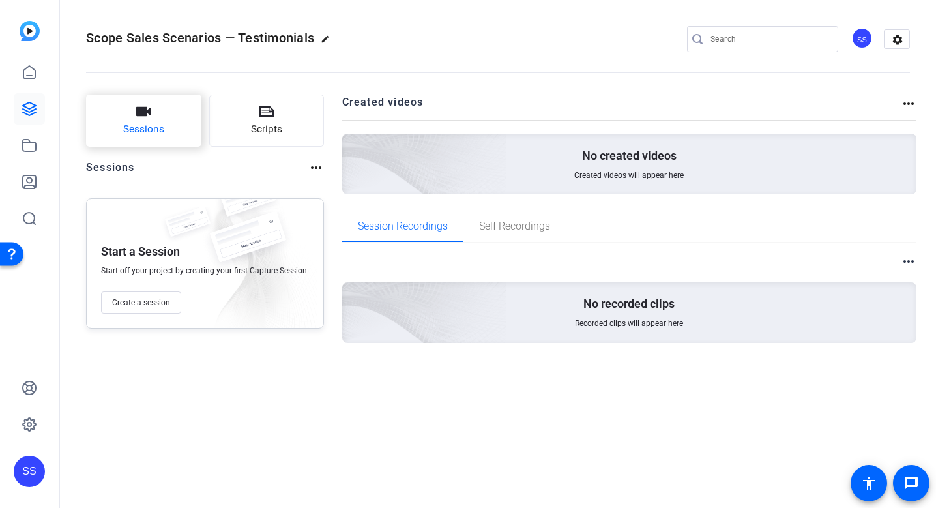
click at [151, 130] on span "Sessions" at bounding box center [143, 129] width 41 height 15
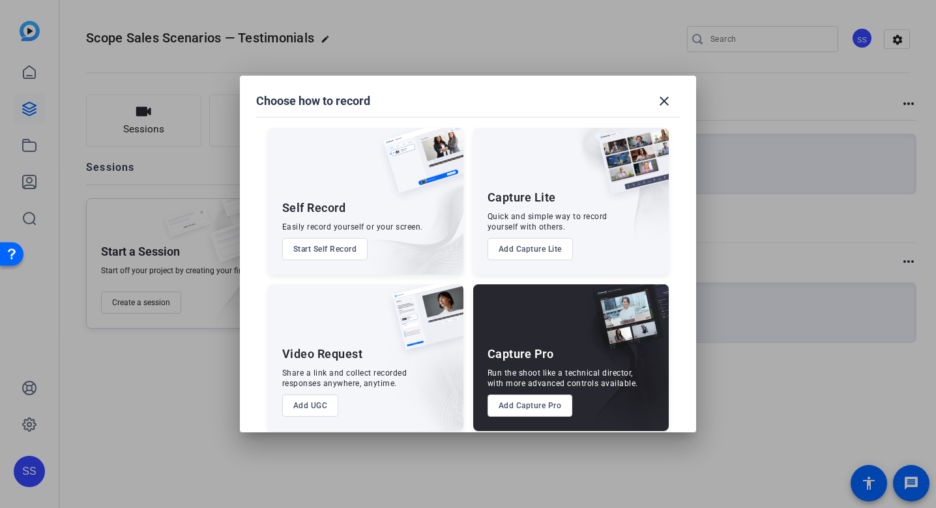
click at [512, 407] on button "Add Capture Pro" at bounding box center [529, 405] width 85 height 22
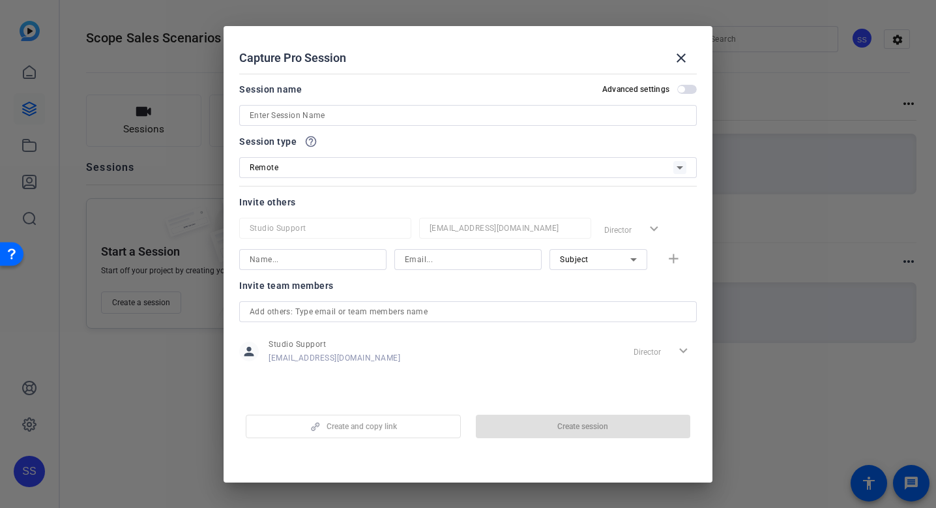
click at [370, 113] on input at bounding box center [468, 116] width 437 height 16
paste input "Scope Sales Scenarios-Testimonials"
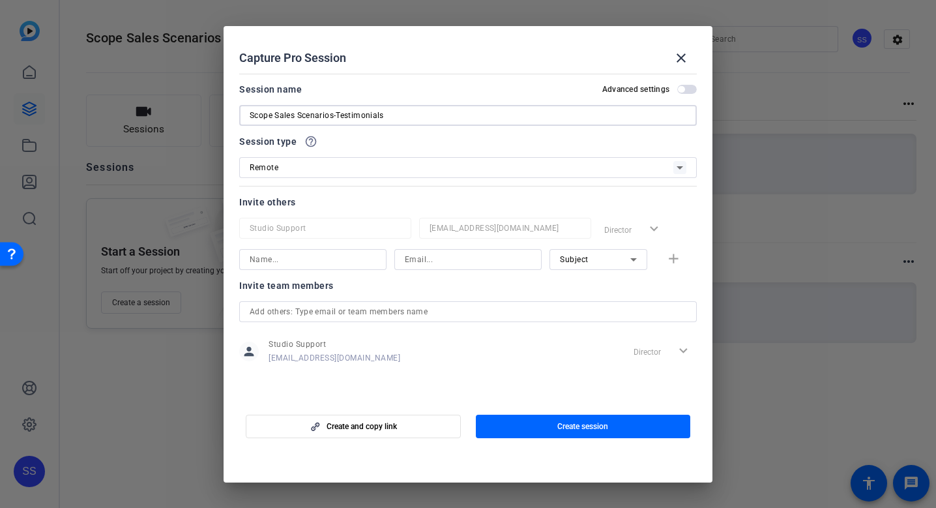
click at [336, 113] on input "Scope Sales Scenarios-Testimonials" at bounding box center [468, 116] width 437 height 16
click at [423, 112] on input "Scope Sales Scenarios — Testimonials" at bounding box center [468, 116] width 437 height 16
type input "Scope Sales Scenarios — Testimonials Recording"
click at [504, 422] on span "button" at bounding box center [583, 426] width 215 height 31
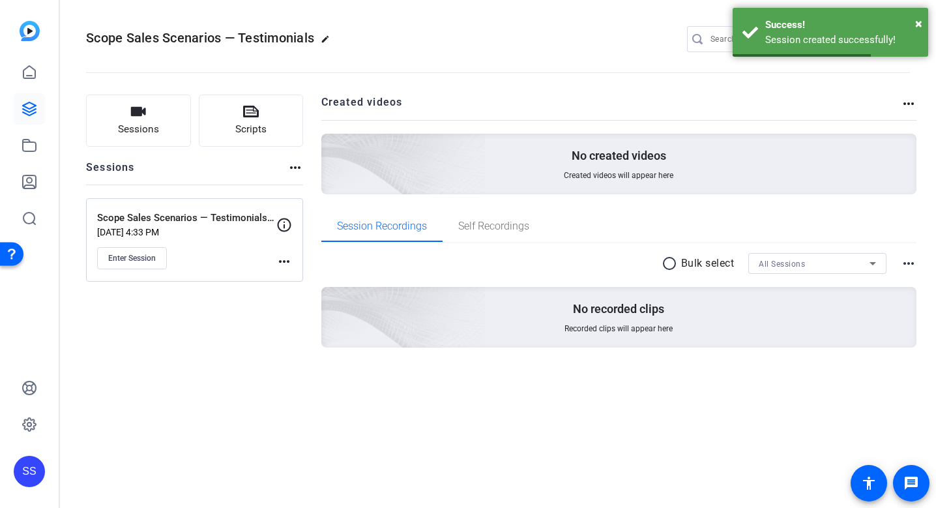
click at [285, 270] on div "Scope Sales Scenarios — Testimonials Recording Sep 10, 2025 @ 4:33 PM Enter Ses…" at bounding box center [194, 239] width 217 height 83
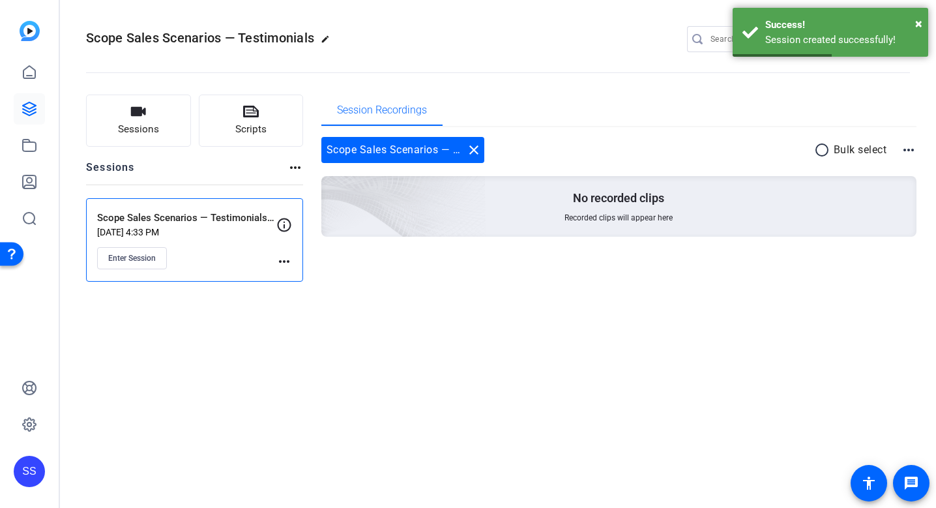
click at [287, 260] on mat-icon "more_horiz" at bounding box center [284, 262] width 16 height 16
click at [297, 281] on span "Edit Session" at bounding box center [316, 280] width 59 height 16
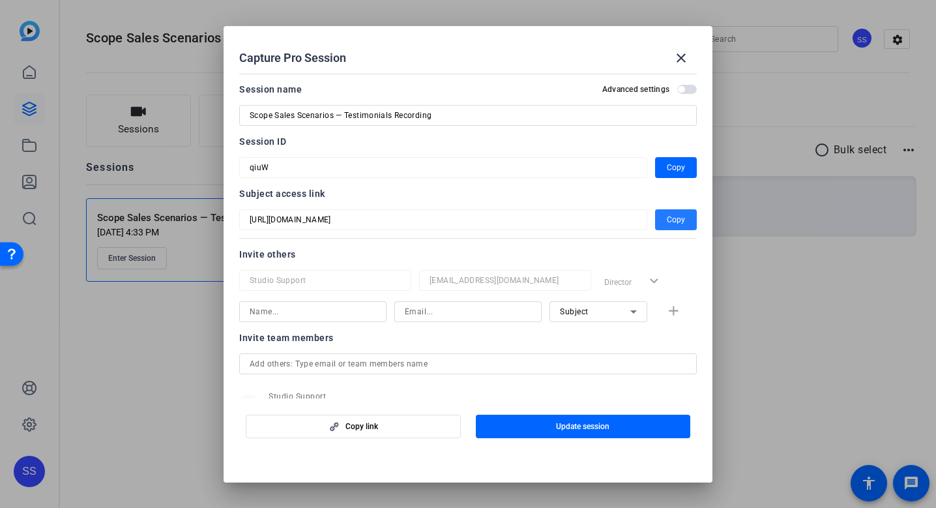
click at [667, 220] on span "Copy" at bounding box center [676, 220] width 18 height 16
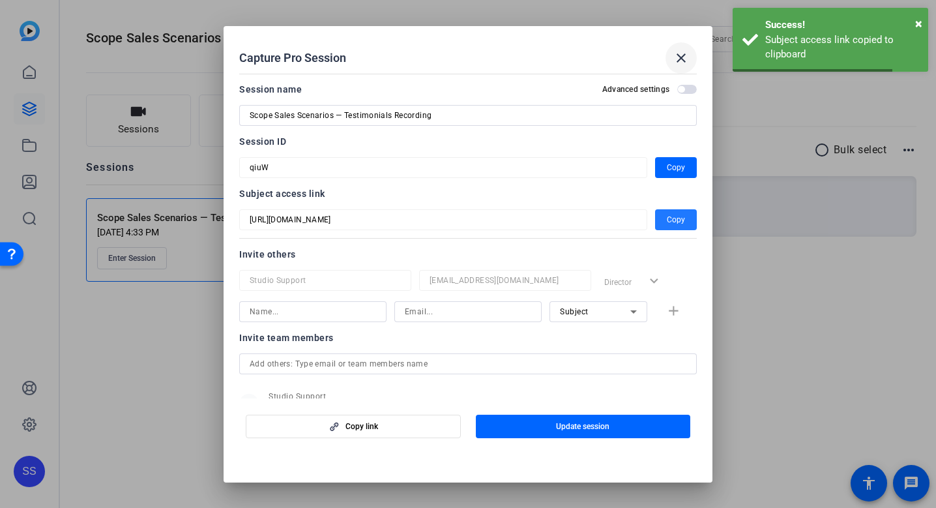
click at [686, 52] on mat-icon "close" at bounding box center [681, 58] width 16 height 16
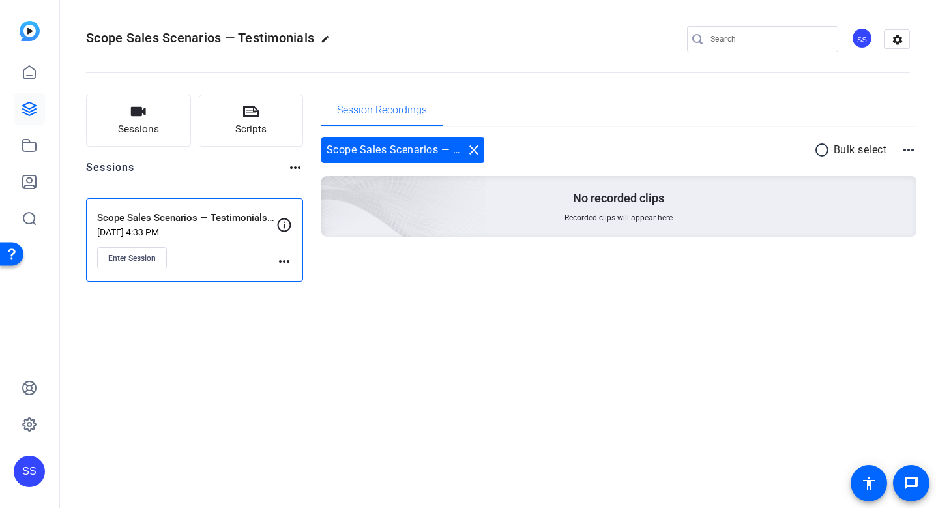
click at [27, 472] on div "SS" at bounding box center [29, 471] width 31 height 31
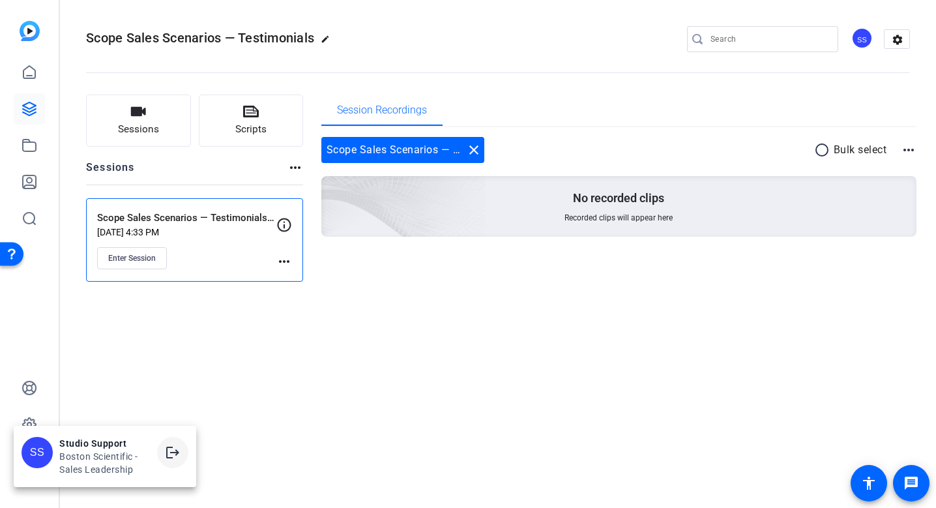
click at [169, 464] on span at bounding box center [172, 452] width 31 height 31
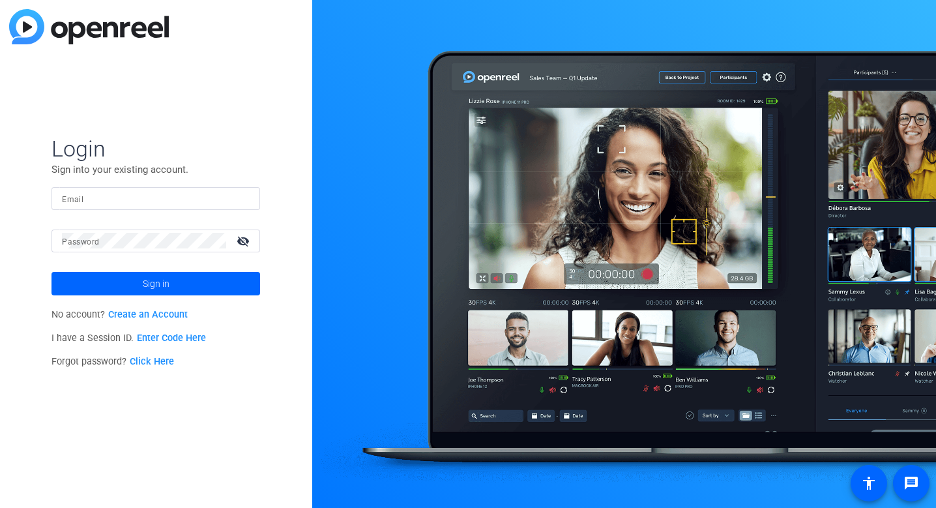
click at [181, 185] on form "Login Sign into your existing account. Email Password visibility_off Sign in" at bounding box center [155, 215] width 209 height 160
click at [181, 190] on input "Email" at bounding box center [156, 198] width 188 height 16
click at [239, 194] on img at bounding box center [238, 198] width 9 height 16
type input "[EMAIL_ADDRESS][DOMAIN_NAME]"
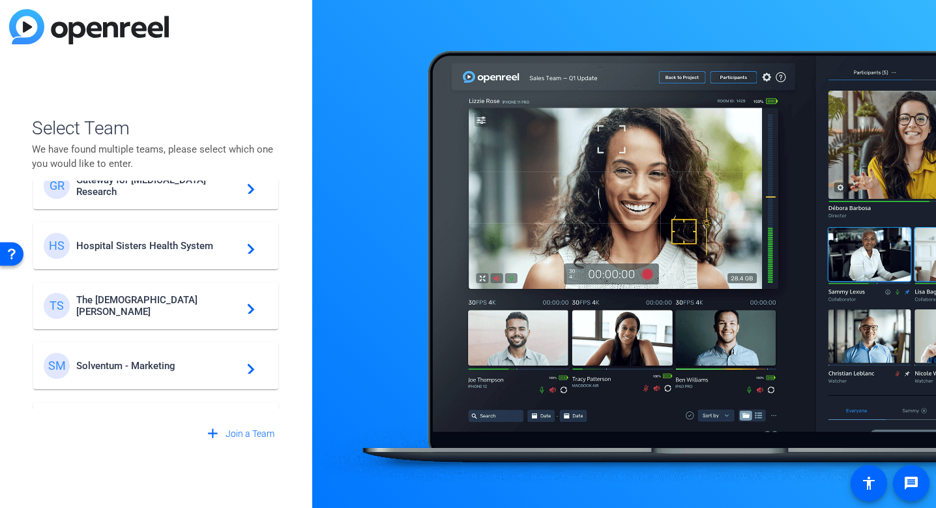
scroll to position [374, 0]
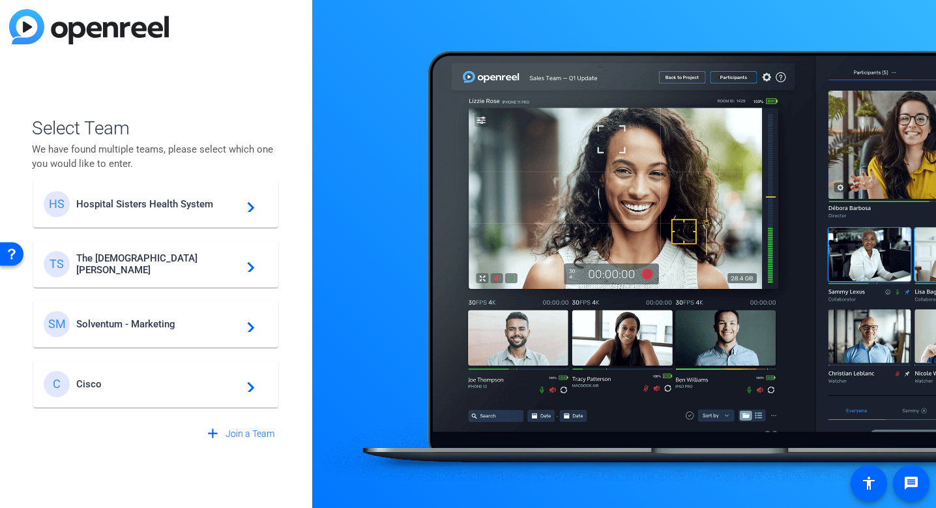
click at [159, 377] on div "C Cisco navigate_next" at bounding box center [156, 384] width 224 height 26
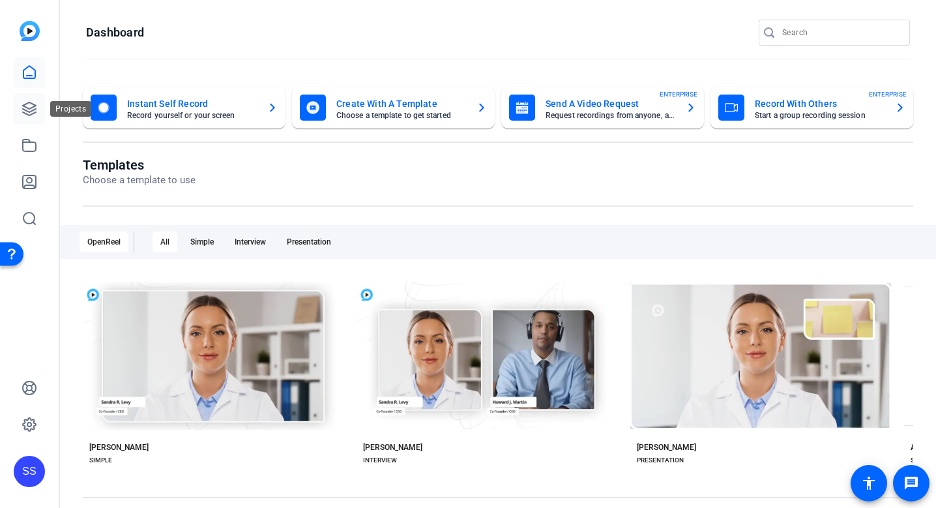
click at [38, 106] on link at bounding box center [29, 108] width 31 height 31
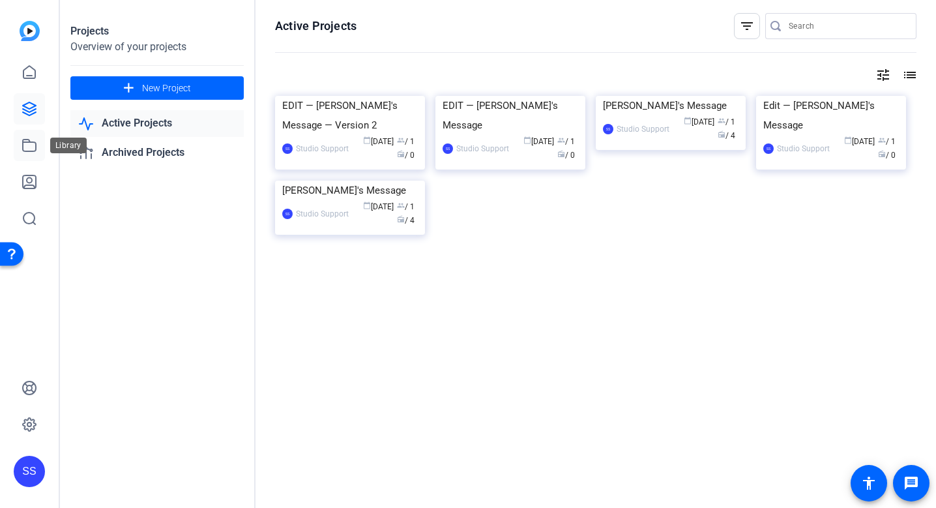
click at [17, 153] on link at bounding box center [29, 145] width 31 height 31
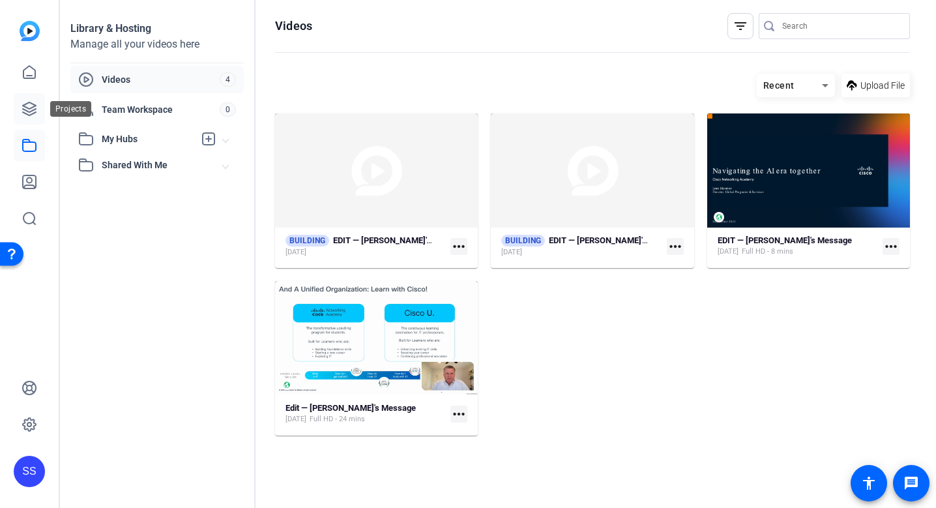
click at [24, 113] on icon at bounding box center [30, 109] width 16 height 16
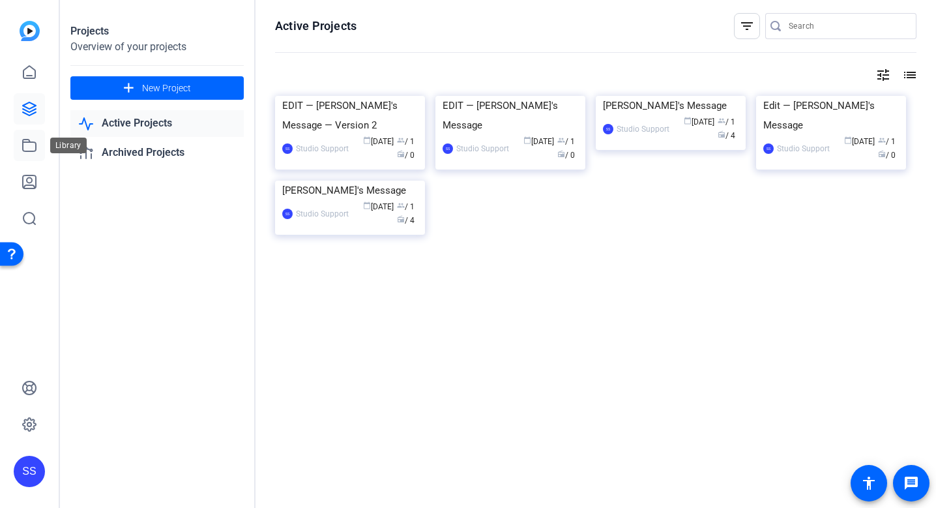
click at [23, 140] on icon at bounding box center [29, 145] width 13 height 12
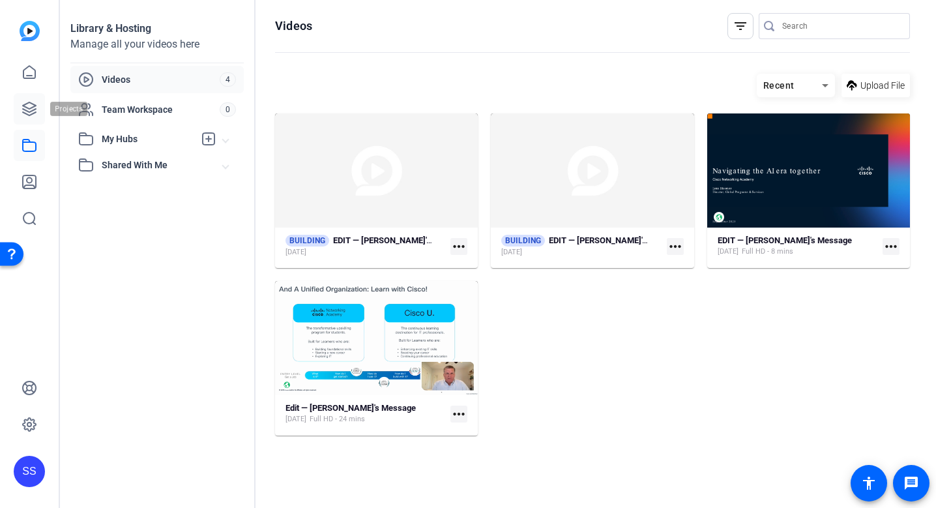
click at [38, 107] on link at bounding box center [29, 108] width 31 height 31
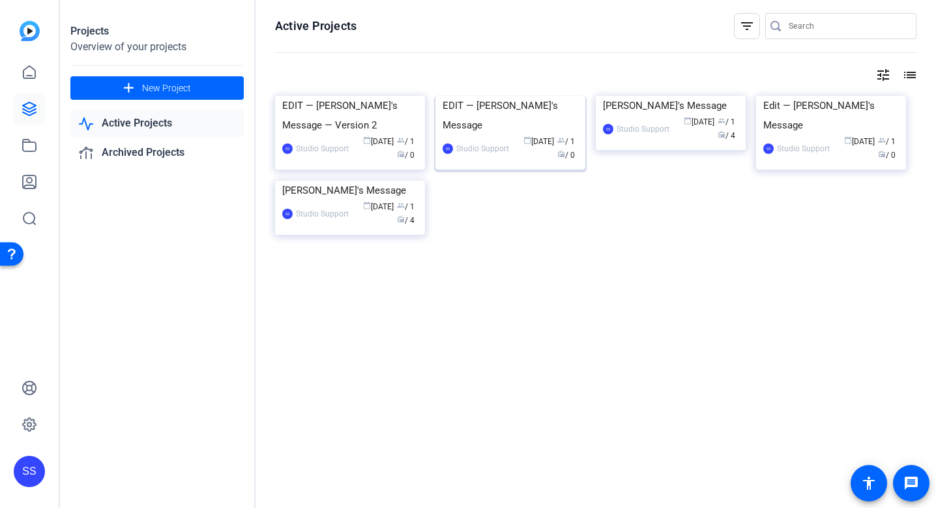
click at [506, 162] on div "SS Studio Support calendar_today [DATE] group / 1 radio / 0" at bounding box center [511, 148] width 136 height 27
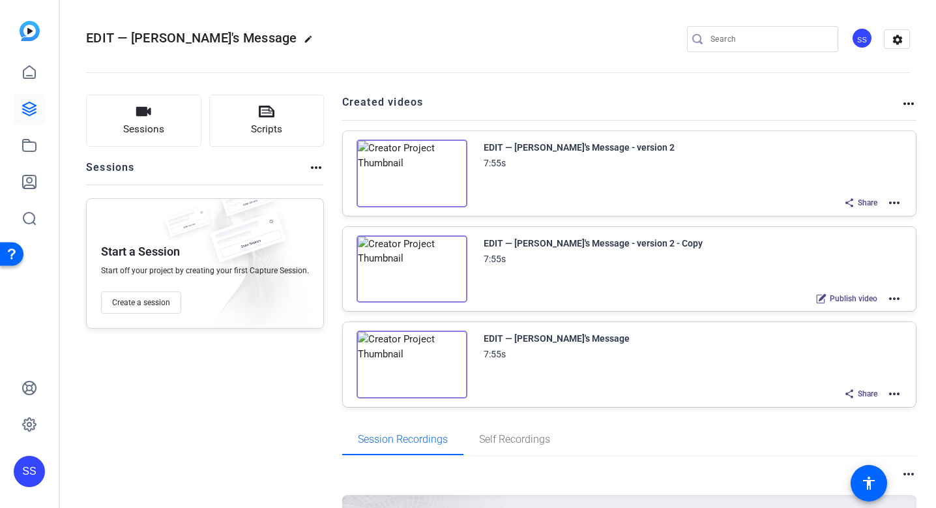
click at [894, 300] on mat-icon "more_horiz" at bounding box center [894, 299] width 16 height 16
click at [848, 317] on span "Edit in Creator" at bounding box center [846, 314] width 91 height 16
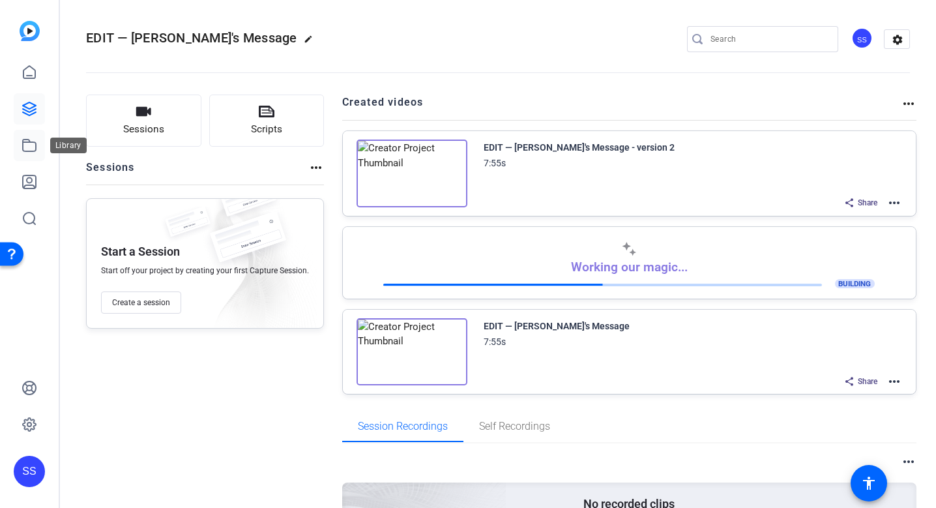
click at [26, 154] on link at bounding box center [29, 145] width 31 height 31
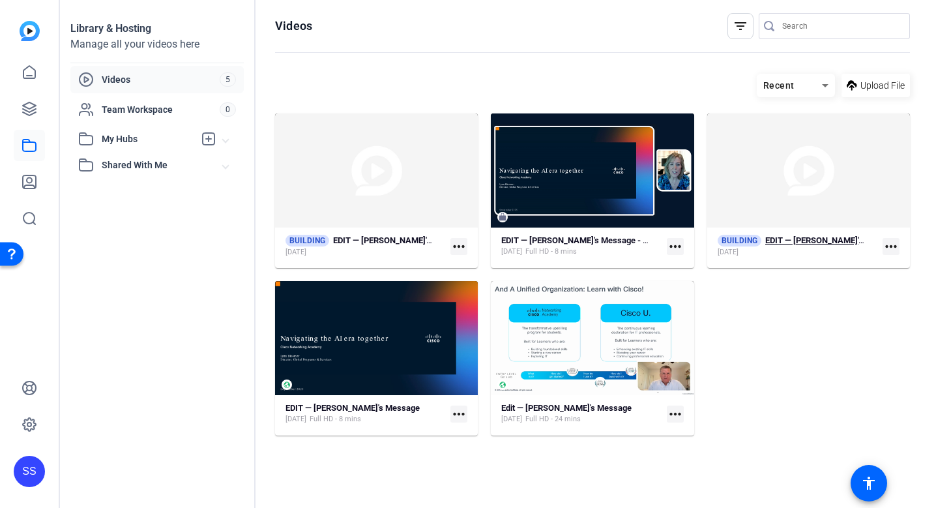
click at [819, 252] on div "[DATE]" at bounding box center [793, 252] width 150 height 10
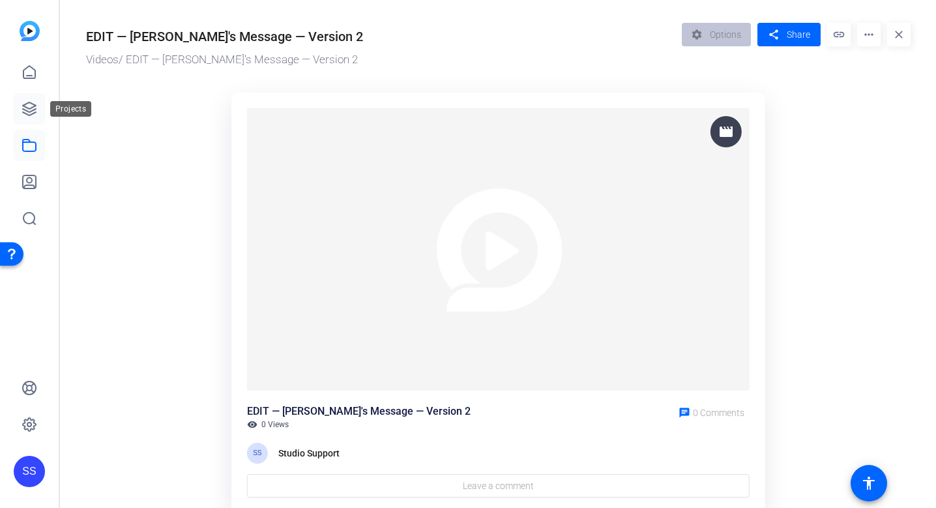
click at [29, 117] on link at bounding box center [29, 108] width 31 height 31
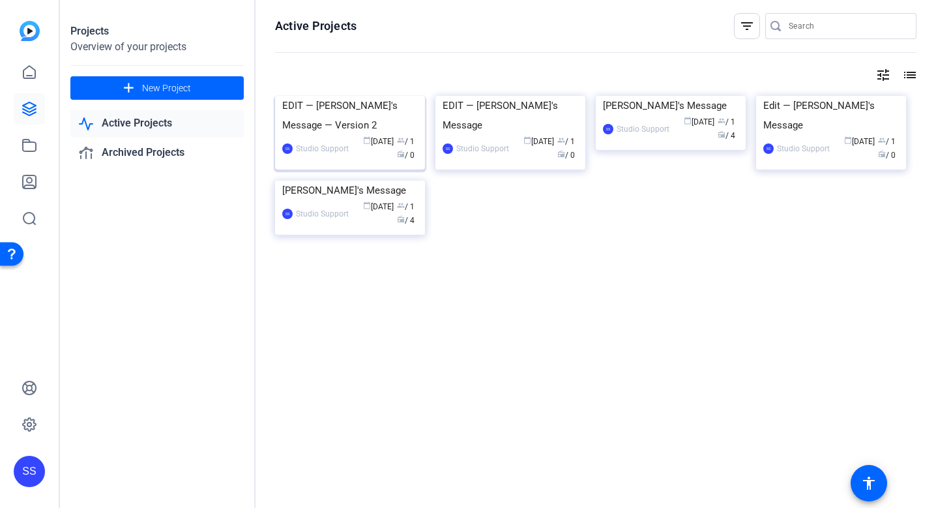
click at [352, 135] on div "EDIT — [PERSON_NAME]'s Message — Version 2" at bounding box center [350, 115] width 136 height 39
